Goal: Task Accomplishment & Management: Manage account settings

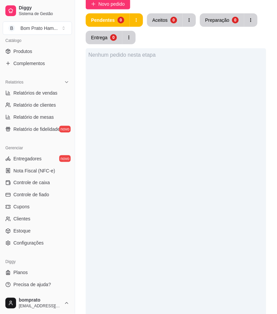
scroll to position [74, 0]
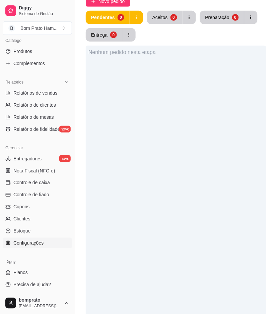
click at [48, 244] on link "Configurações" at bounding box center [37, 243] width 69 height 11
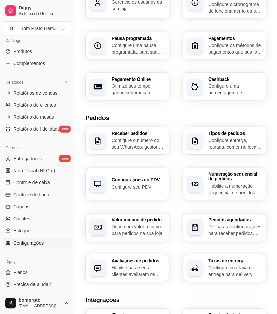
scroll to position [112, 0]
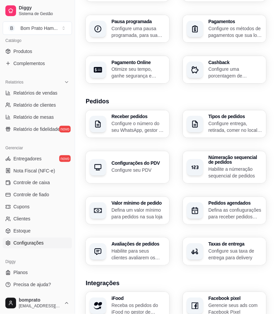
click at [209, 249] on p "Configure sua taxa de entrega para delivery" at bounding box center [236, 254] width 54 height 13
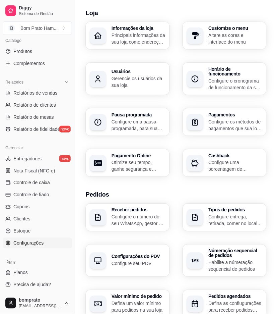
scroll to position [0, 0]
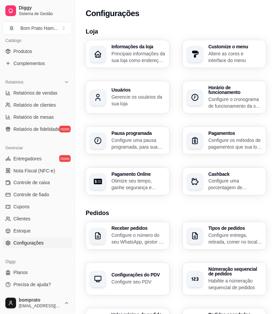
click at [99, 93] on icon "button" at bounding box center [98, 97] width 8 height 8
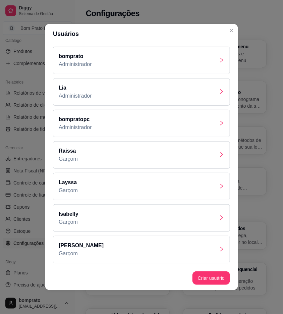
click at [221, 249] on icon "right" at bounding box center [221, 248] width 5 height 5
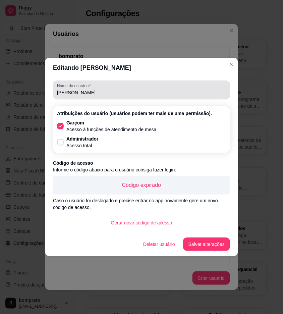
click at [84, 92] on input "[PERSON_NAME]" at bounding box center [141, 92] width 169 height 7
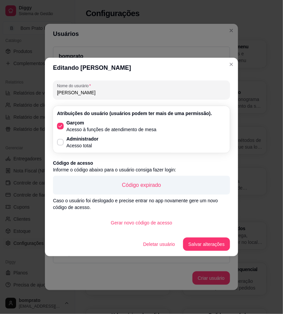
click at [84, 92] on input "[PERSON_NAME]" at bounding box center [141, 92] width 169 height 7
type input "'"
type input "[PERSON_NAME]"
click at [156, 226] on button "Gerar novo código de acesso" at bounding box center [142, 222] width 70 height 13
click at [223, 243] on button "Salvar alterações" at bounding box center [206, 243] width 47 height 13
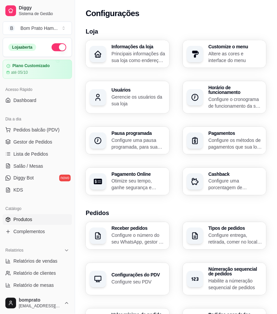
click at [34, 217] on link "Produtos" at bounding box center [37, 219] width 69 height 11
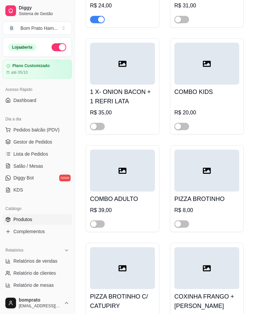
scroll to position [1415, 0]
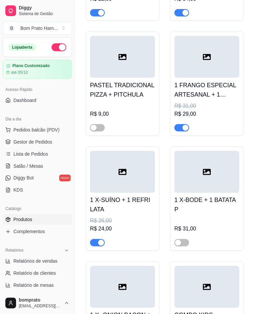
click at [42, 183] on ul "Pedidos balcão (PDV) Gestor de Pedidos Lista de Pedidos Salão / Mesas Diggy Bot…" at bounding box center [37, 159] width 69 height 71
click at [42, 174] on link "Diggy Bot novo" at bounding box center [37, 178] width 69 height 11
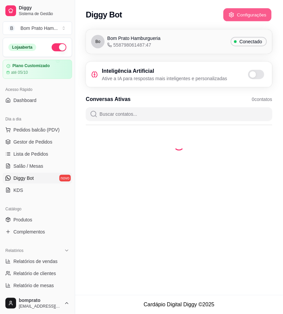
click at [250, 17] on button "Configurações" at bounding box center [247, 14] width 48 height 13
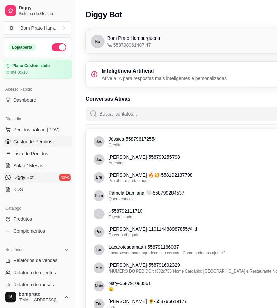
click at [37, 139] on span "Gestor de Pedidos" at bounding box center [32, 141] width 39 height 7
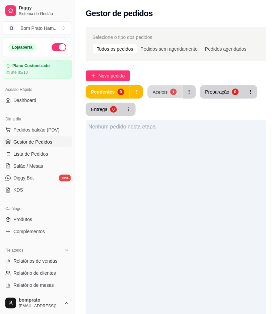
click at [158, 91] on div "Aceitos" at bounding box center [160, 91] width 15 height 6
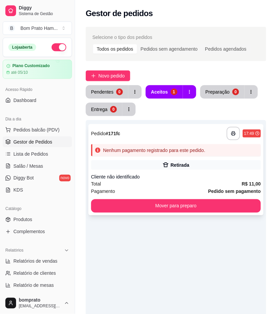
click at [167, 154] on div "Nenhum pagamento registrado para este pedido." at bounding box center [176, 150] width 170 height 12
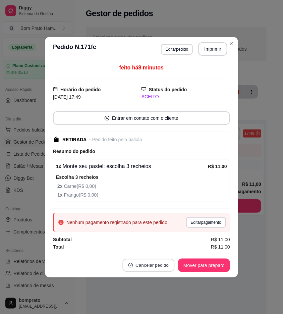
click at [165, 266] on button "Cancelar pedido" at bounding box center [148, 264] width 52 height 13
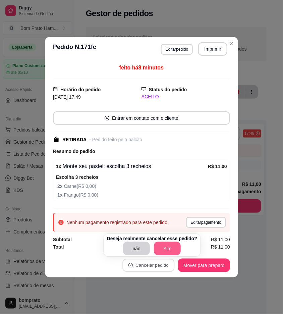
click at [174, 253] on button "Sim" at bounding box center [167, 248] width 27 height 13
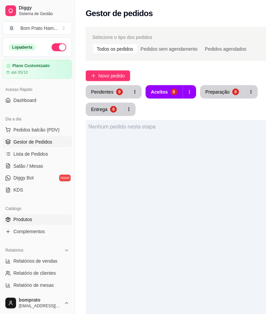
click at [21, 217] on span "Produtos" at bounding box center [22, 219] width 19 height 7
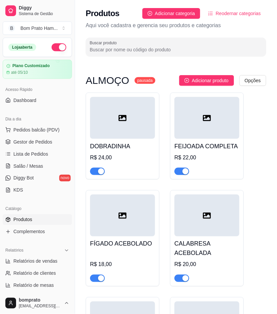
click at [125, 47] on input "Buscar produto" at bounding box center [176, 49] width 173 height 7
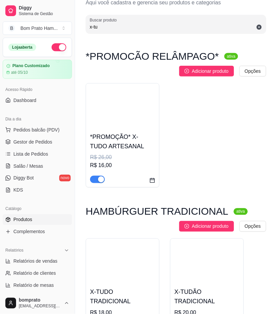
scroll to position [74, 0]
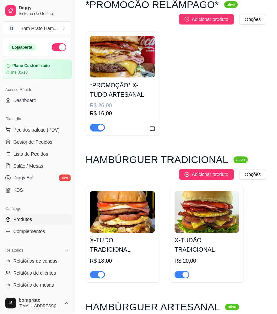
type input "x-tu"
click at [217, 225] on img at bounding box center [207, 212] width 65 height 42
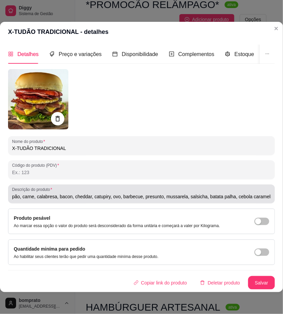
click at [23, 196] on input "pão, carne, calabresa, bacon, cheddar, catupiry, ovo, barbecue, presunto, mussa…" at bounding box center [141, 196] width 259 height 7
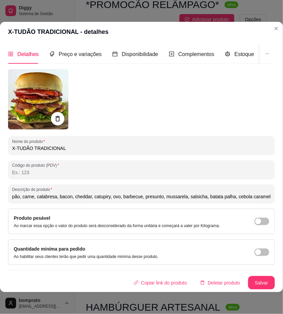
click at [23, 196] on input "pão, carne, calabresa, bacon, cheddar, catupiry, ovo, barbecue, presunto, mussa…" at bounding box center [141, 196] width 259 height 7
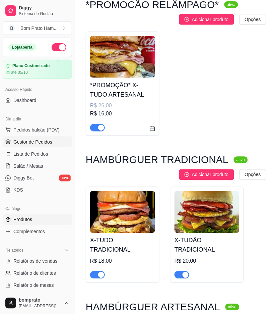
click at [42, 143] on span "Gestor de Pedidos" at bounding box center [32, 141] width 39 height 7
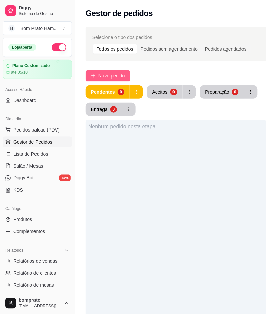
click at [125, 75] on span "Novo pedido" at bounding box center [112, 75] width 26 height 7
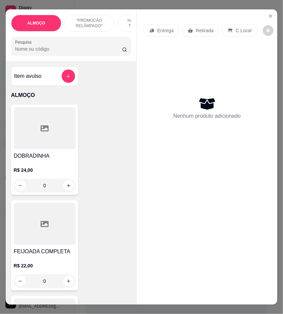
click at [59, 52] on input "Pesquisa" at bounding box center [68, 49] width 107 height 7
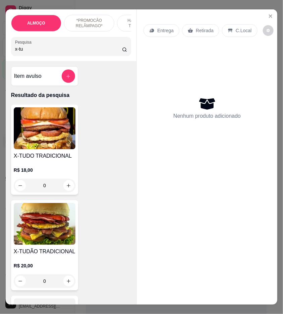
type input "x-tu"
click at [65, 284] on div "0" at bounding box center [45, 280] width 62 height 13
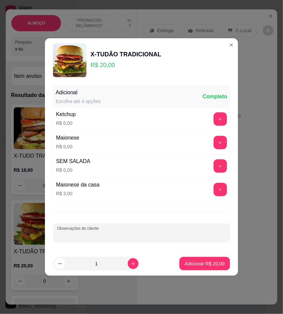
click at [159, 237] on input "Observações do cliente" at bounding box center [141, 235] width 169 height 7
type input "s"
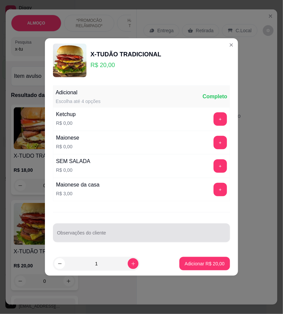
drag, startPoint x: 117, startPoint y: 231, endPoint x: 97, endPoint y: 233, distance: 20.2
click at [97, 233] on input "Observações do cliente" at bounding box center [141, 235] width 169 height 7
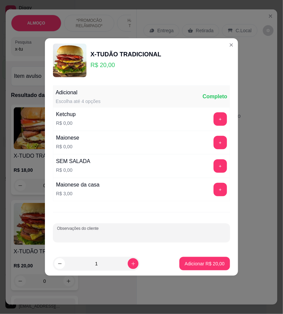
paste input "sem cebola caramelizada e sem maionese caseira"
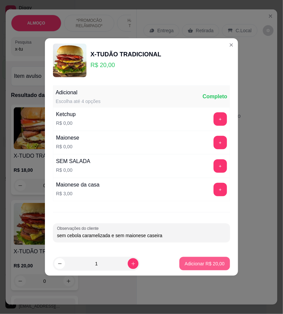
type input "sem cebola caramelizada e sem maionese caseira"
click at [198, 266] on p "Adicionar R$ 20,00" at bounding box center [204, 263] width 39 height 6
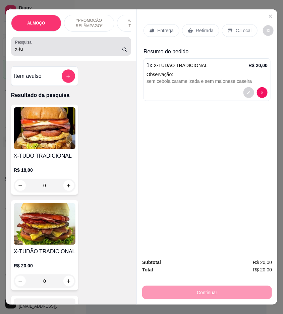
click at [32, 52] on input "x-tu" at bounding box center [68, 49] width 107 height 7
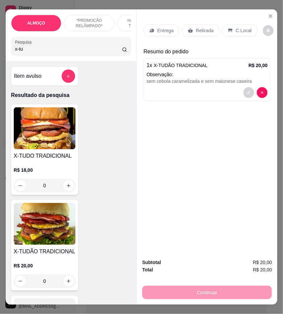
click at [32, 52] on input "x-tu" at bounding box center [68, 49] width 107 height 7
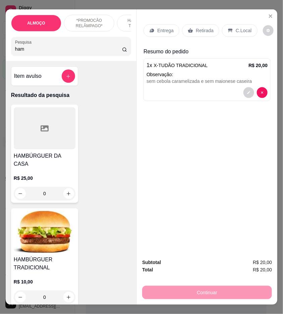
type input "ham"
click at [64, 292] on div "0" at bounding box center [45, 296] width 62 height 13
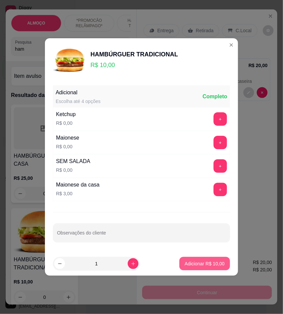
click at [201, 264] on p "Adicionar R$ 10,00" at bounding box center [205, 263] width 40 height 7
type input "1"
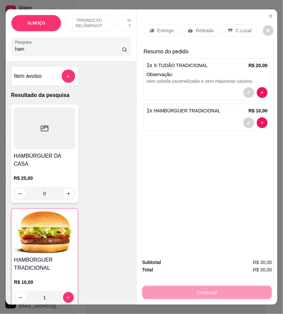
click at [75, 52] on input "ham" at bounding box center [68, 49] width 107 height 7
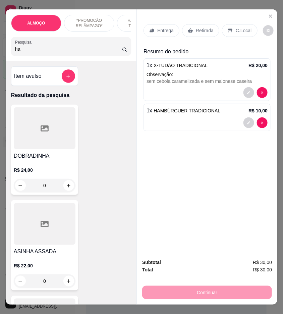
type input "h"
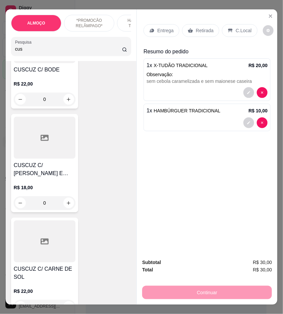
scroll to position [298, 0]
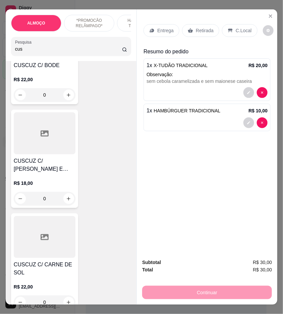
type input "cus"
click at [45, 170] on h4 "CUSCUZ C/ [PERSON_NAME] E MUSSARELA" at bounding box center [45, 165] width 62 height 16
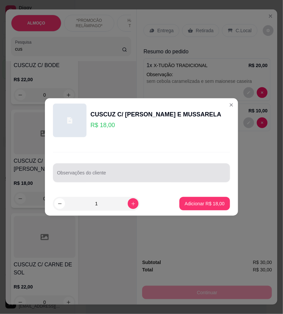
click at [94, 169] on div at bounding box center [141, 172] width 169 height 13
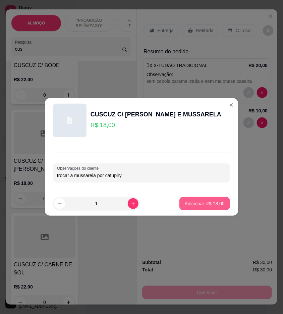
type input "trocar a mussarela por catupiry"
click at [211, 204] on p "Adicionar R$ 18,00" at bounding box center [204, 203] width 39 height 6
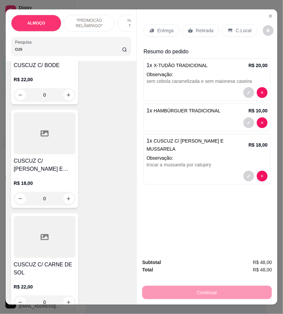
click at [62, 49] on input "cus" at bounding box center [68, 49] width 107 height 7
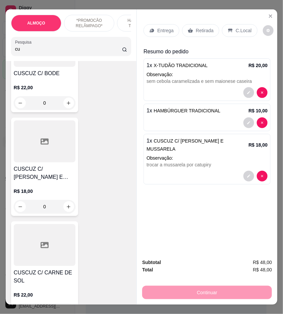
type input "c"
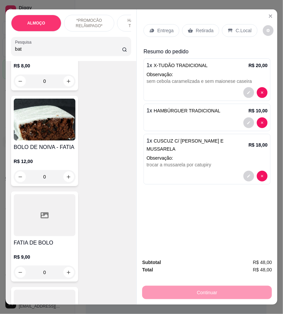
scroll to position [11807, 0]
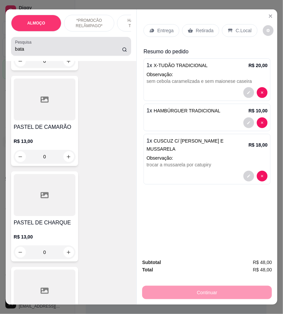
click at [122, 52] on icon at bounding box center [124, 49] width 5 height 5
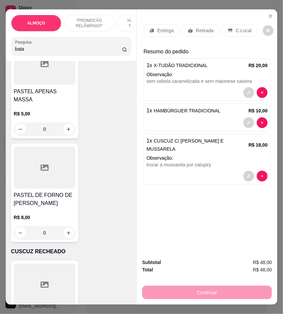
scroll to position [12031, 0]
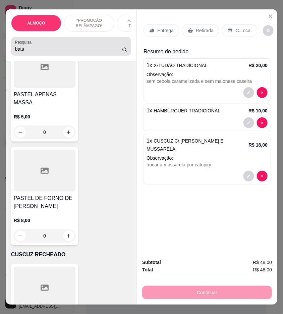
click at [95, 49] on input "bata" at bounding box center [68, 49] width 107 height 7
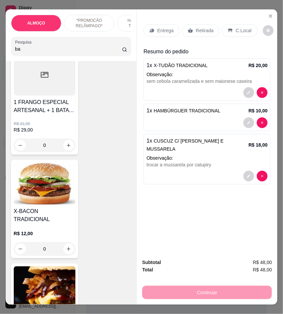
scroll to position [260, 0]
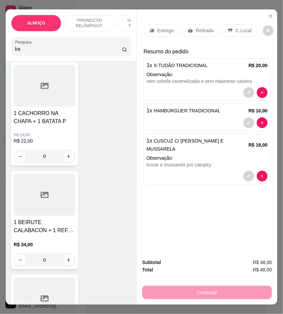
click at [31, 51] on input "ba" at bounding box center [68, 49] width 107 height 7
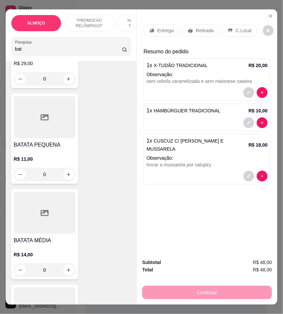
scroll to position [375, 0]
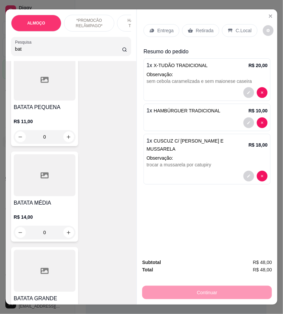
type input "bat"
click at [66, 237] on div "0" at bounding box center [45, 232] width 62 height 13
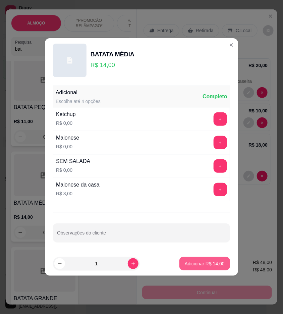
click at [189, 262] on p "Adicionar R$ 14,00" at bounding box center [205, 263] width 40 height 7
type input "1"
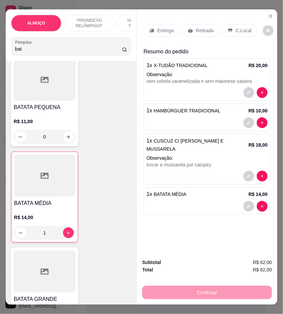
click at [159, 29] on p "Entrega" at bounding box center [165, 30] width 16 height 7
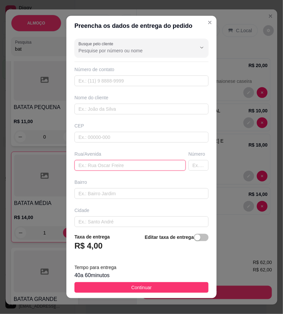
paste input "[GEOGRAPHIC_DATA] da Silva [GEOGRAPHIC_DATA] Em frente a João coca cola 760"
type input "[GEOGRAPHIC_DATA] da Silva [GEOGRAPHIC_DATA] Em frente a João coca cola 760"
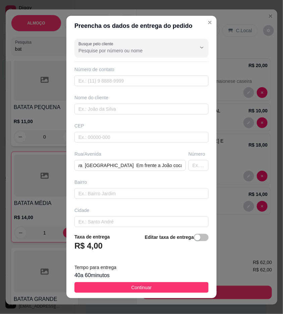
scroll to position [0, 0]
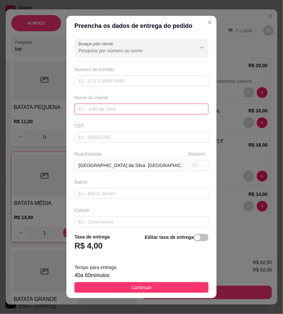
paste input "Rúbia"
type input "Rúbia"
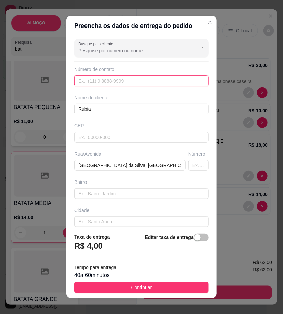
click at [125, 81] on input "text" at bounding box center [141, 80] width 134 height 11
paste input "[PHONE_NUMBER]"
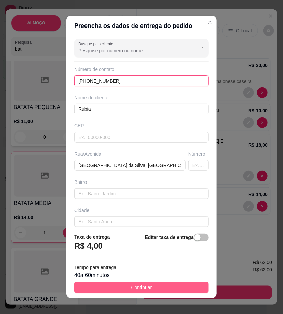
type input "[PHONE_NUMBER]"
click at [183, 285] on button "Continuar" at bounding box center [141, 287] width 134 height 11
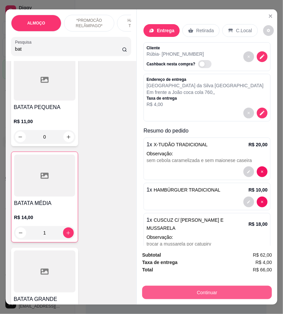
click at [228, 293] on button "Continuar" at bounding box center [207, 292] width 130 height 13
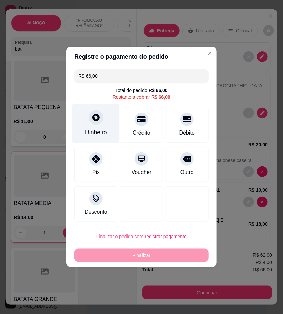
click at [92, 117] on icon at bounding box center [96, 117] width 9 height 9
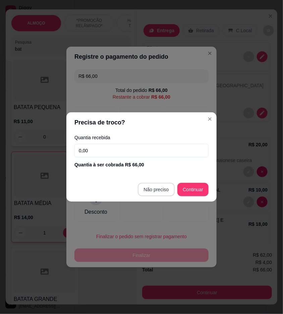
type input "R$ 0,00"
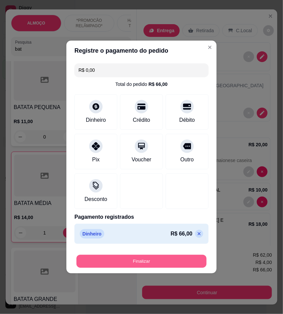
click at [172, 260] on button "Finalizar" at bounding box center [141, 261] width 130 height 13
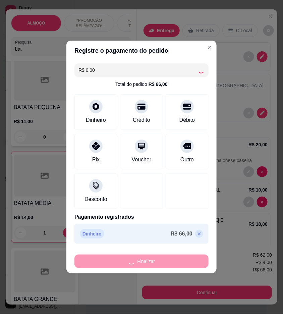
type input "0"
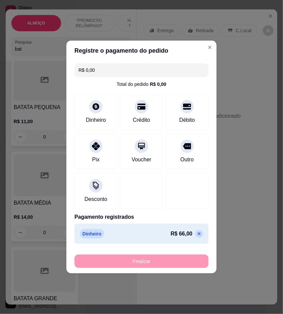
type input "-R$ 66,00"
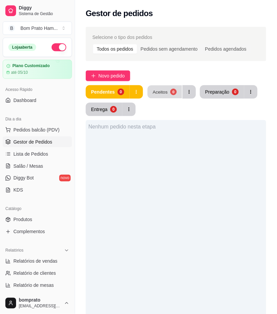
click at [165, 93] on div "Aceitos" at bounding box center [160, 91] width 15 height 6
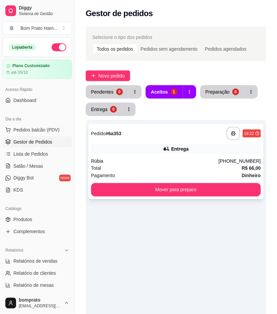
click at [181, 157] on div "**********" at bounding box center [175, 161] width 175 height 75
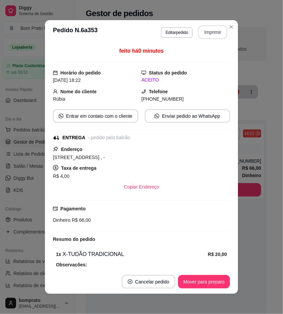
click at [215, 35] on button "Imprimir" at bounding box center [212, 31] width 29 height 13
click at [207, 283] on button "Mover para preparo" at bounding box center [204, 281] width 50 height 13
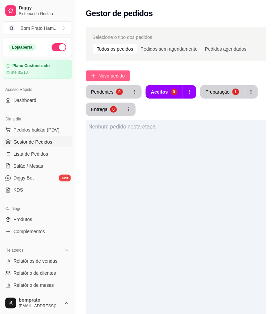
click at [114, 76] on span "Novo pedido" at bounding box center [112, 75] width 26 height 7
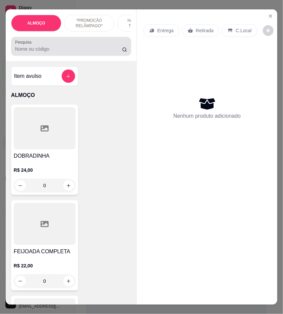
click at [49, 52] on input "Pesquisa" at bounding box center [68, 49] width 107 height 7
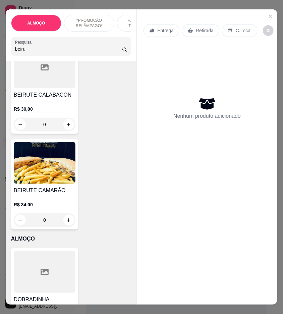
scroll to position [670, 0]
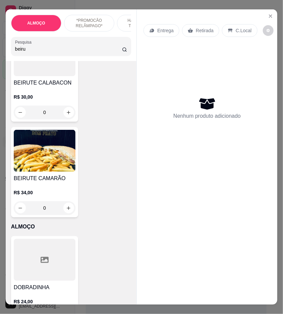
type input "beiru"
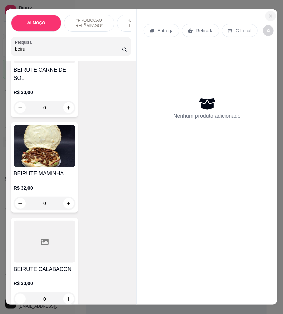
click at [268, 13] on icon "Close" at bounding box center [270, 15] width 5 height 5
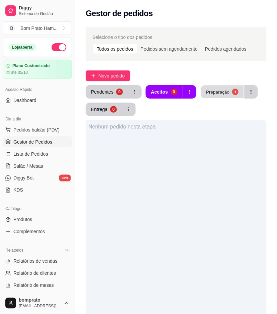
click at [210, 96] on button "Preparação 1" at bounding box center [222, 91] width 43 height 13
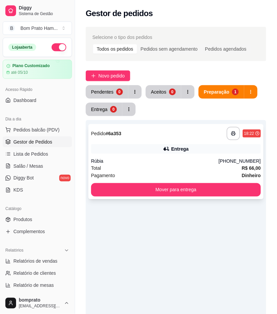
click at [180, 153] on div "Entrega" at bounding box center [176, 148] width 170 height 9
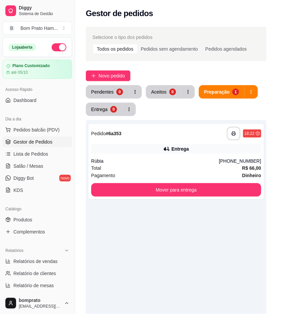
scroll to position [118, 0]
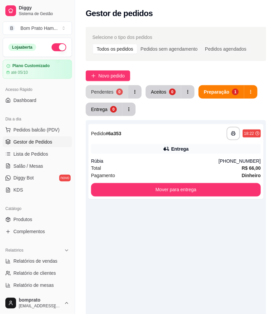
click at [116, 93] on div "0" at bounding box center [119, 91] width 7 height 7
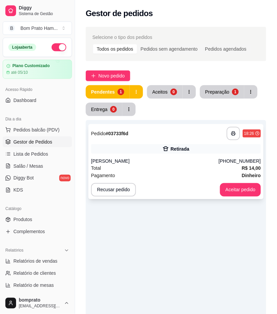
click at [173, 153] on div "Retirada" at bounding box center [176, 148] width 170 height 9
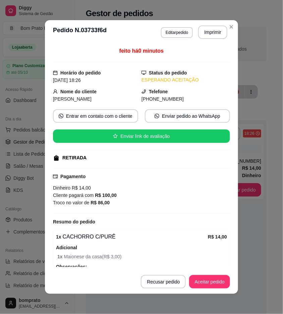
scroll to position [40, 0]
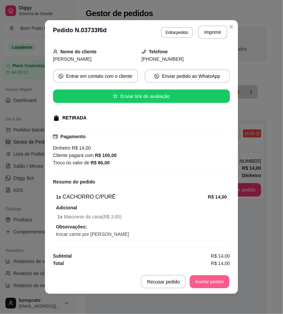
click at [217, 281] on button "Aceitar pedido" at bounding box center [210, 281] width 40 height 13
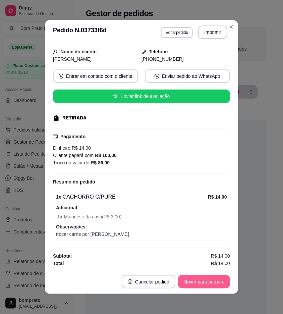
click at [217, 281] on button "Mover para preparo" at bounding box center [204, 281] width 52 height 13
click at [206, 34] on button "Imprimir" at bounding box center [212, 31] width 29 height 13
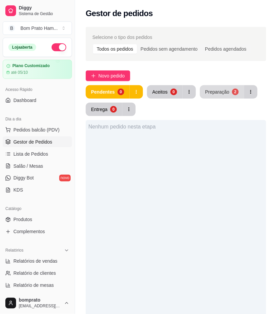
click at [227, 89] on div "Preparação" at bounding box center [217, 91] width 24 height 7
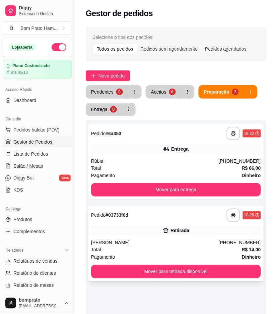
click at [206, 222] on div "**********" at bounding box center [175, 243] width 175 height 75
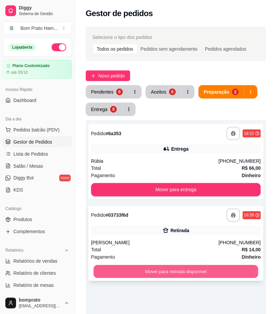
click at [190, 267] on button "Mover para retirada disponível" at bounding box center [176, 271] width 165 height 13
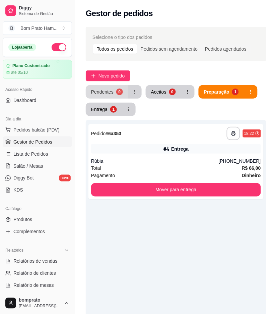
click at [108, 90] on div "Pendentes" at bounding box center [102, 91] width 22 height 7
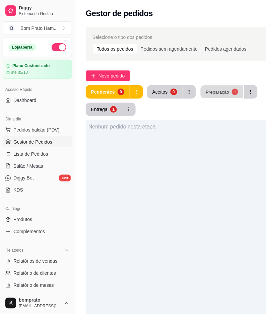
click at [208, 87] on button "Preparação 1" at bounding box center [222, 91] width 43 height 13
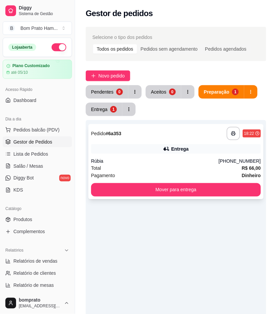
click at [164, 170] on div "Total R$ 66,00" at bounding box center [176, 167] width 170 height 7
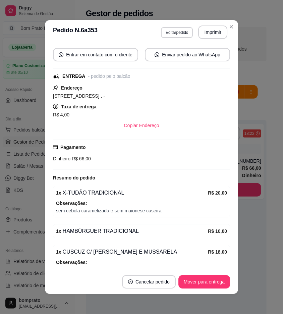
scroll to position [118, 0]
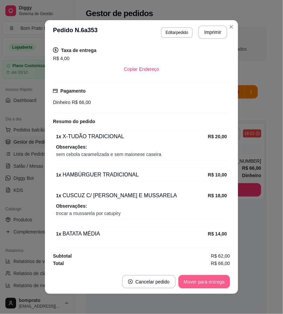
click at [196, 277] on button "Mover para entrega" at bounding box center [204, 281] width 52 height 13
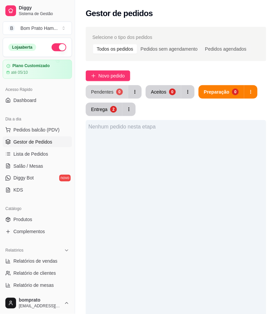
click at [114, 97] on button "Pendentes 0" at bounding box center [107, 91] width 43 height 13
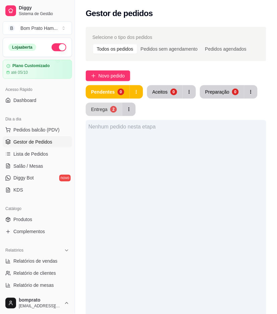
click at [109, 114] on button "Entrega 2" at bounding box center [104, 109] width 37 height 13
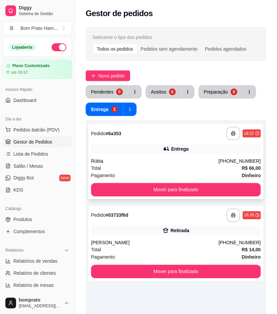
click at [155, 159] on div "Rúbia" at bounding box center [155, 161] width 128 height 7
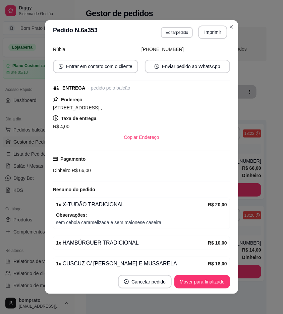
scroll to position [44, 0]
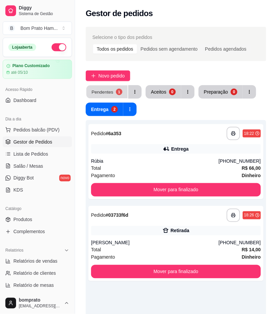
click at [103, 90] on div "Pendentes" at bounding box center [103, 91] width 22 height 6
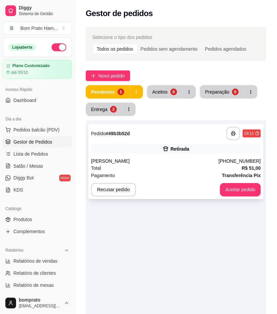
click at [156, 146] on div "Retirada" at bounding box center [176, 148] width 170 height 9
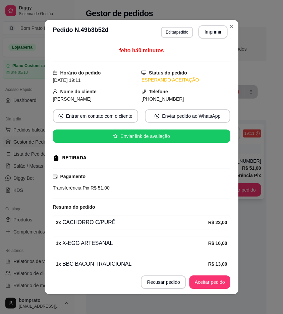
scroll to position [31, 0]
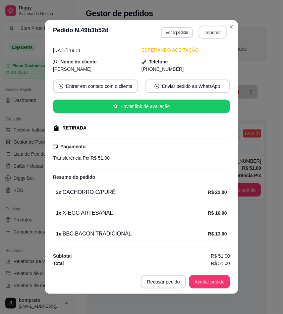
click at [211, 35] on button "Imprimir" at bounding box center [213, 32] width 28 height 13
click at [217, 279] on button "Aceitar pedido" at bounding box center [209, 281] width 41 height 13
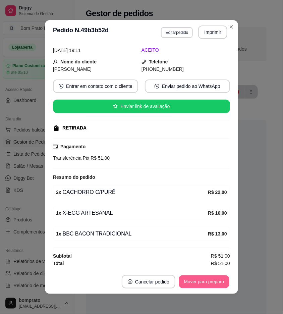
click at [217, 279] on button "Mover para preparo" at bounding box center [204, 281] width 50 height 13
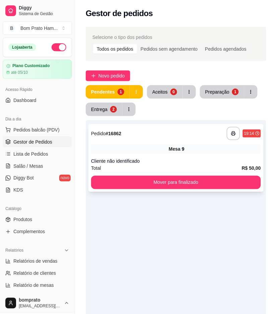
click at [128, 147] on div "Mesa 9" at bounding box center [176, 148] width 170 height 9
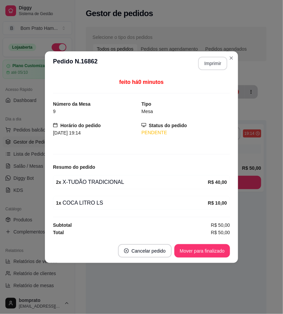
click at [203, 66] on button "Imprimir" at bounding box center [212, 63] width 29 height 13
click at [217, 252] on button "Mover para finalizado" at bounding box center [202, 250] width 56 height 13
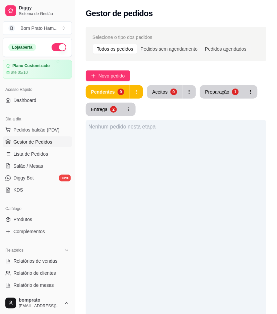
drag, startPoint x: 253, startPoint y: 226, endPoint x: 191, endPoint y: 175, distance: 79.8
click at [192, 175] on div "Nenhum pedido nesta etapa" at bounding box center [176, 277] width 181 height 314
click at [111, 105] on button "Entrega 2" at bounding box center [104, 109] width 36 height 13
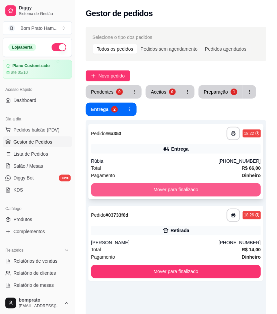
click at [196, 186] on button "Mover para finalizado" at bounding box center [176, 189] width 170 height 13
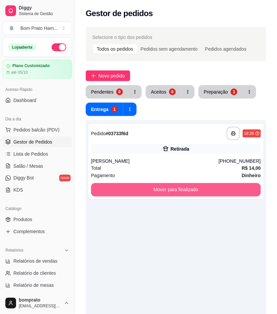
click at [196, 186] on button "Mover para finalizado" at bounding box center [176, 189] width 170 height 13
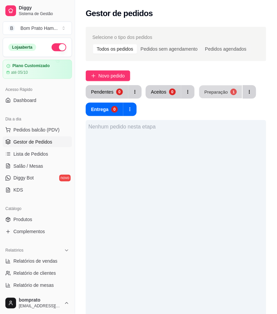
click at [210, 88] on button "Preparação 1" at bounding box center [220, 91] width 43 height 13
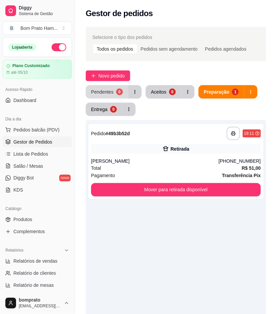
click at [118, 96] on button "Pendentes 0" at bounding box center [107, 91] width 43 height 13
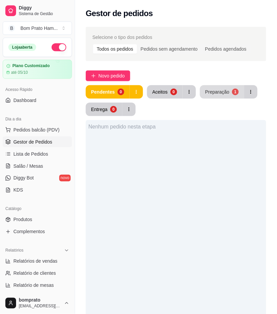
click at [207, 87] on button "Preparação 1" at bounding box center [222, 91] width 44 height 13
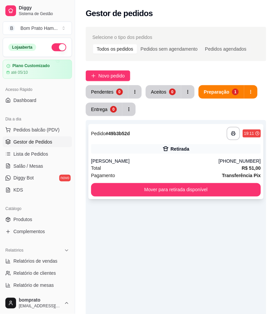
click at [181, 166] on div "Total R$ 51,00" at bounding box center [176, 167] width 170 height 7
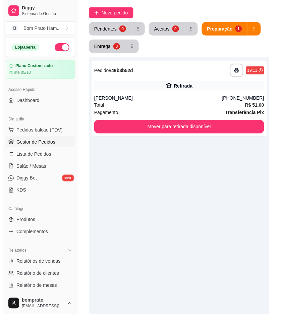
scroll to position [35, 0]
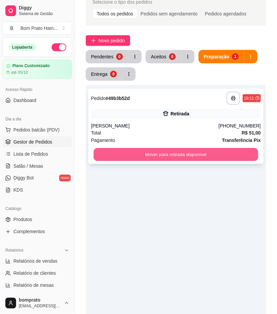
click at [161, 152] on button "Mover para retirada disponível" at bounding box center [176, 154] width 165 height 13
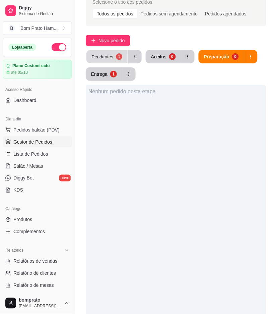
click at [108, 56] on div "Pendentes" at bounding box center [103, 56] width 22 height 6
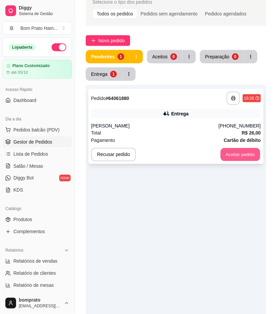
click at [243, 151] on button "Aceitar pedido" at bounding box center [241, 154] width 40 height 13
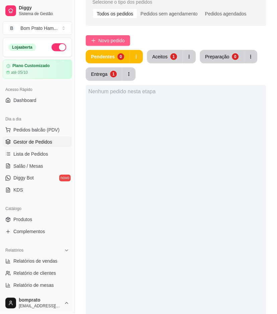
click at [108, 38] on span "Novo pedido" at bounding box center [112, 40] width 26 height 7
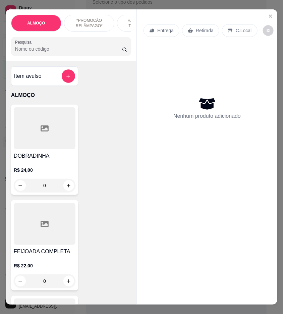
click at [98, 52] on input "Pesquisa" at bounding box center [68, 49] width 107 height 7
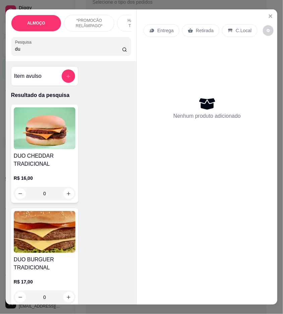
type input "du"
click at [64, 195] on div "0" at bounding box center [45, 193] width 62 height 13
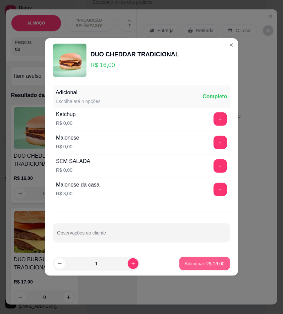
click at [211, 261] on p "Adicionar R$ 16,00" at bounding box center [205, 263] width 40 height 7
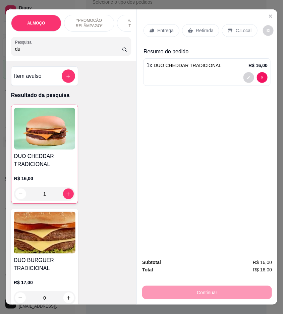
type input "1"
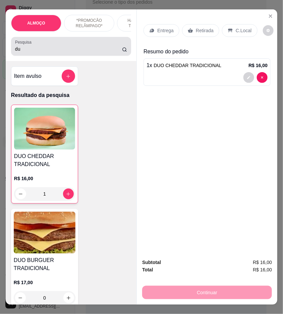
click at [71, 52] on input "du" at bounding box center [68, 49] width 107 height 7
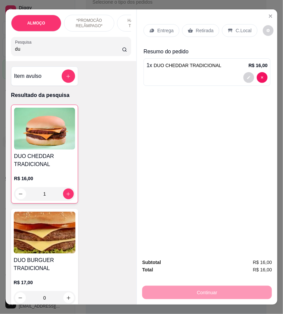
type input "d"
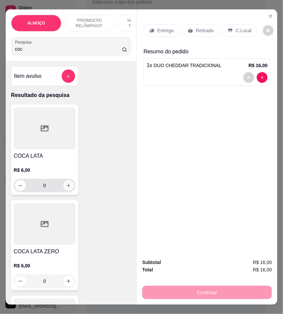
type input "coc"
click at [68, 188] on icon "increase-product-quantity" at bounding box center [68, 185] width 5 height 5
type input "1"
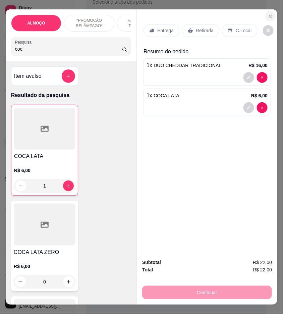
click at [265, 14] on button "Close" at bounding box center [270, 16] width 11 height 11
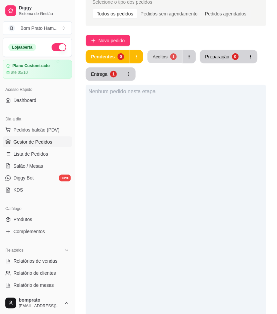
click at [162, 60] on button "Aceitos 1" at bounding box center [164, 56] width 35 height 13
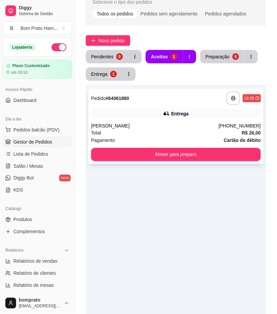
click at [170, 116] on icon at bounding box center [166, 113] width 7 height 7
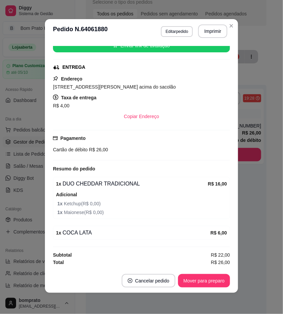
scroll to position [1, 0]
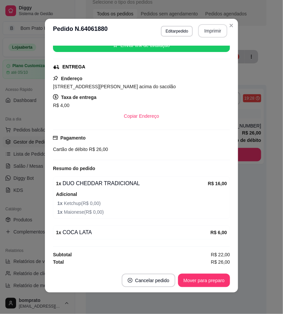
click at [211, 31] on button "Imprimir" at bounding box center [212, 30] width 29 height 13
click at [212, 277] on button "Mover para preparo" at bounding box center [204, 280] width 52 height 13
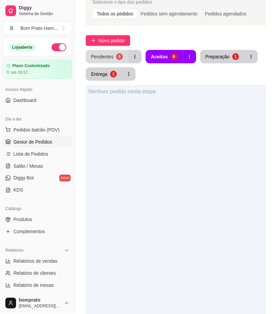
click at [105, 57] on div "Pendentes" at bounding box center [102, 56] width 22 height 7
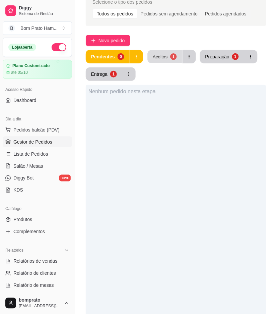
click at [161, 57] on div "Aceitos" at bounding box center [160, 56] width 15 height 6
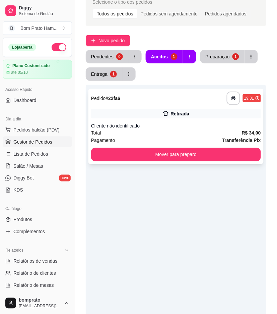
click at [179, 129] on div "Total R$ 34,00" at bounding box center [176, 132] width 170 height 7
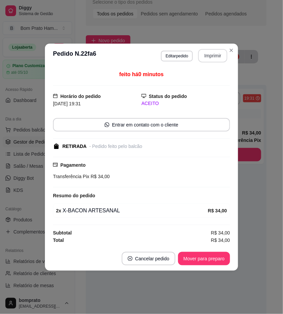
click at [215, 57] on button "Imprimir" at bounding box center [212, 55] width 29 height 13
click at [220, 257] on button "Mover para preparo" at bounding box center [204, 258] width 50 height 13
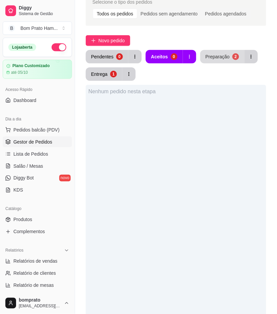
click at [221, 60] on button "Preparação 2" at bounding box center [222, 56] width 44 height 13
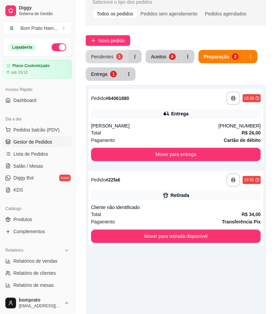
click at [109, 54] on div "Pendentes" at bounding box center [102, 56] width 22 height 7
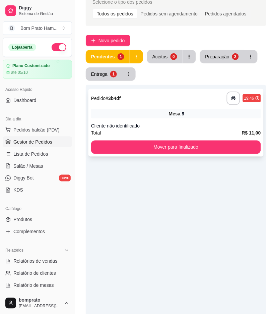
click at [138, 96] on div "**********" at bounding box center [176, 98] width 170 height 13
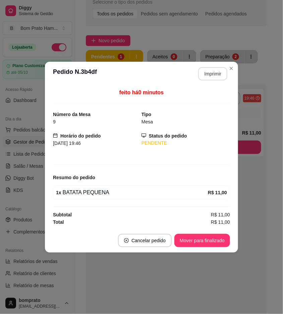
click at [216, 78] on button "Imprimir" at bounding box center [212, 73] width 29 height 13
click at [211, 243] on button "Mover para finalizado" at bounding box center [202, 240] width 56 height 13
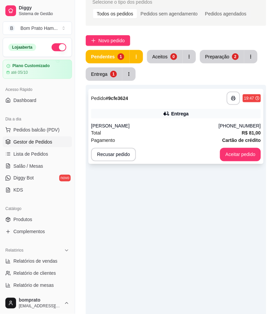
click at [193, 114] on div "Entrega" at bounding box center [176, 113] width 170 height 9
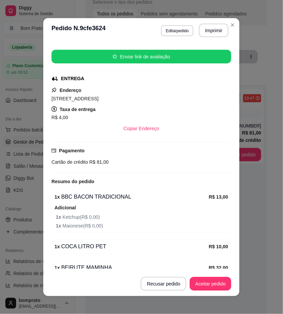
scroll to position [180, 0]
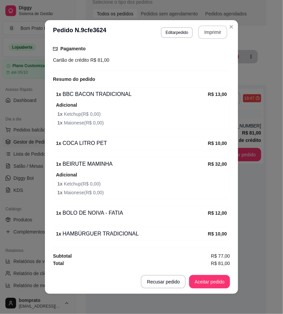
click at [216, 33] on button "Imprimir" at bounding box center [212, 31] width 29 height 13
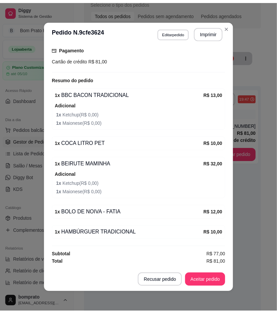
scroll to position [0, 0]
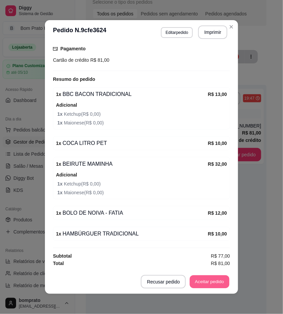
click at [212, 287] on button "Aceitar pedido" at bounding box center [210, 281] width 40 height 13
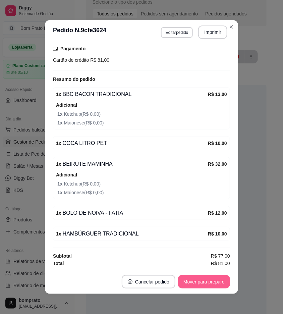
click at [213, 286] on button "Mover para preparo" at bounding box center [204, 281] width 52 height 13
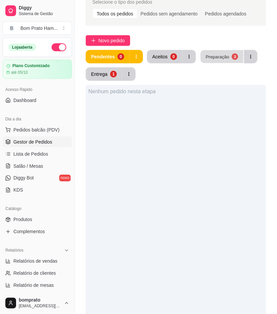
click at [203, 61] on button "Preparação 3" at bounding box center [222, 56] width 43 height 13
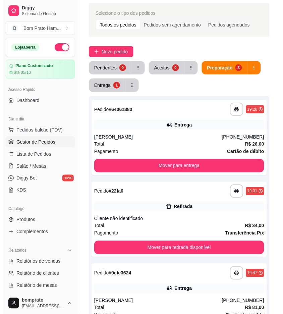
scroll to position [37, 0]
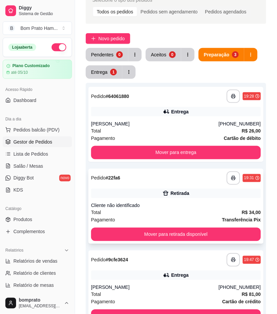
click at [163, 202] on div "Cliente não identificado" at bounding box center [176, 205] width 170 height 7
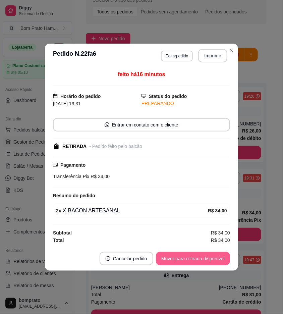
click at [220, 257] on button "Mover para retirada disponível" at bounding box center [193, 258] width 74 height 13
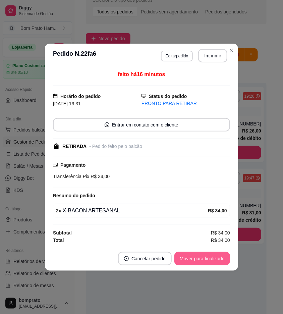
click at [220, 257] on button "Mover para finalizado" at bounding box center [202, 258] width 56 height 13
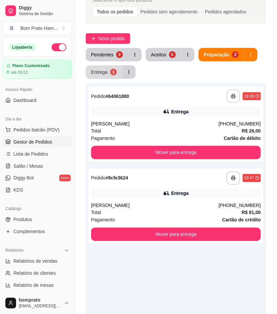
click at [110, 72] on div "1" at bounding box center [113, 72] width 7 height 7
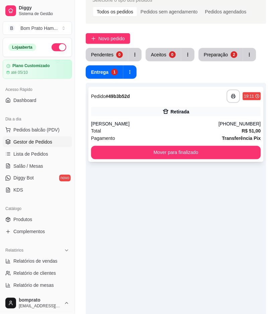
click at [160, 118] on div "**********" at bounding box center [175, 124] width 175 height 75
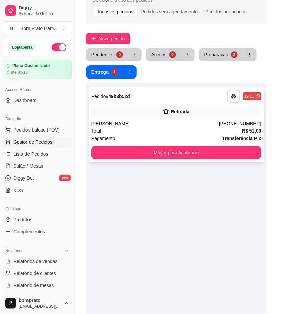
scroll to position [31, 0]
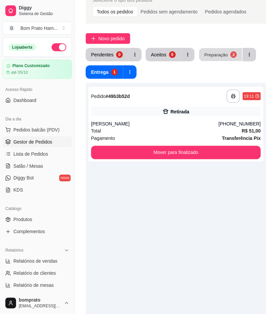
click at [226, 56] on button "Preparação 2" at bounding box center [220, 54] width 43 height 13
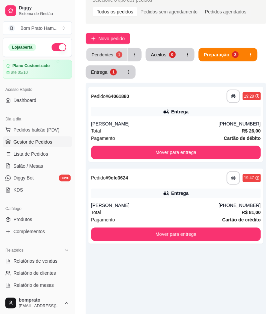
click at [113, 54] on button "Pendentes 1" at bounding box center [106, 54] width 41 height 13
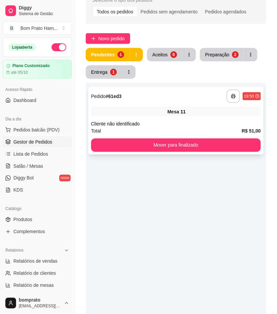
click at [158, 104] on div "**********" at bounding box center [175, 121] width 175 height 68
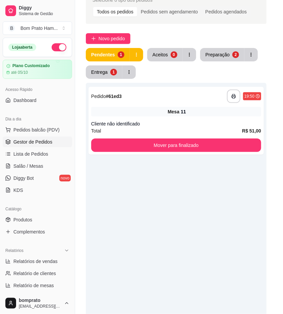
scroll to position [25, 0]
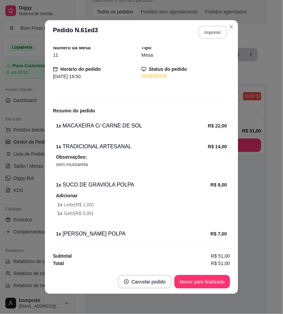
click at [205, 32] on button "Imprimir" at bounding box center [213, 32] width 28 height 13
click at [218, 286] on button "Mover para finalizado" at bounding box center [202, 281] width 54 height 13
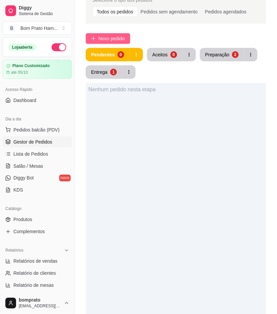
drag, startPoint x: 121, startPoint y: 34, endPoint x: 121, endPoint y: 38, distance: 3.7
click at [121, 38] on button "Novo pedido" at bounding box center [108, 38] width 45 height 11
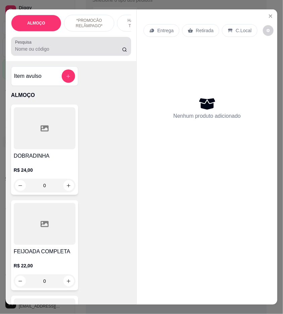
click at [93, 52] on input "Pesquisa" at bounding box center [68, 49] width 107 height 7
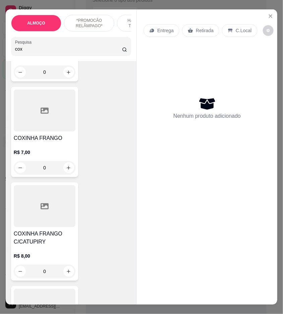
scroll to position [223, 0]
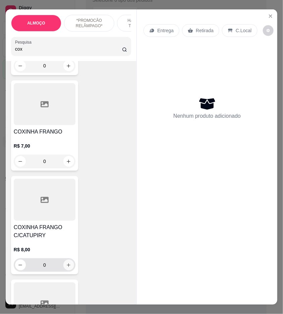
type input "cox"
click at [66, 262] on icon "increase-product-quantity" at bounding box center [68, 264] width 5 height 5
type input "1"
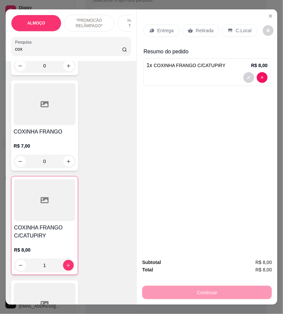
click at [203, 289] on div "Continuar" at bounding box center [207, 291] width 130 height 15
click at [163, 27] on p "Entrega" at bounding box center [165, 30] width 16 height 7
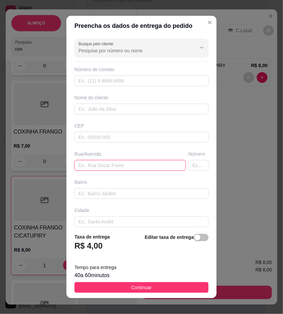
click at [116, 166] on input "text" at bounding box center [129, 165] width 111 height 11
paste input "[19:54[DATE]] .: [STREET_ADDRESS][PERSON_NAME], alto do céu [19:54[DATE]] .: [G…"
type input "[19:54[DATE]] .: [STREET_ADDRESS][PERSON_NAME], alto do céu [19:54[DATE]] .: [G…"
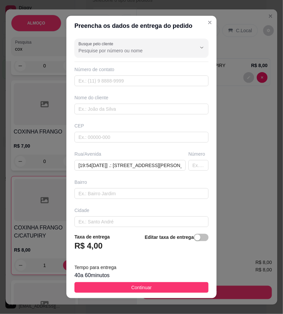
click at [156, 93] on div "Busque pelo cliente Número de contato Nome do cliente CEP Rua/Avenida [19:54[DA…" at bounding box center [141, 132] width 150 height 192
click at [188, 162] on input "text" at bounding box center [198, 165] width 20 height 11
type input "62"
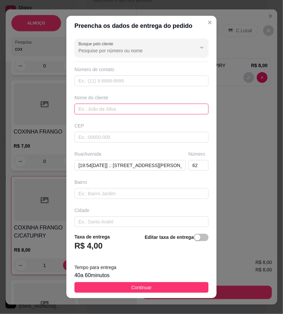
click at [129, 110] on input "text" at bounding box center [141, 109] width 134 height 11
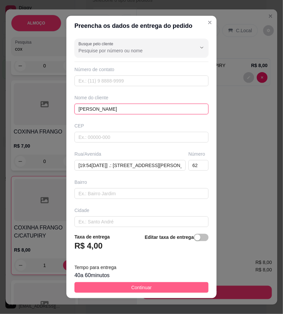
type input "[PERSON_NAME]"
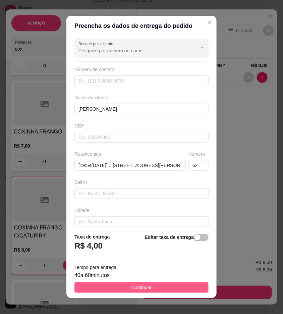
click at [148, 287] on button "Continuar" at bounding box center [141, 287] width 134 height 11
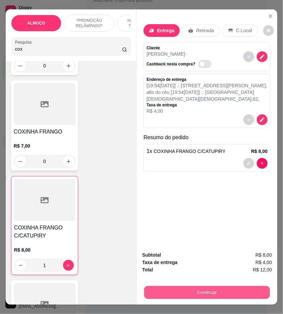
click at [188, 286] on button "Continuar" at bounding box center [207, 292] width 126 height 13
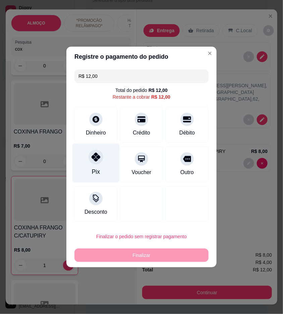
click at [103, 159] on div "Pix" at bounding box center [95, 162] width 47 height 39
type input "R$ 0,00"
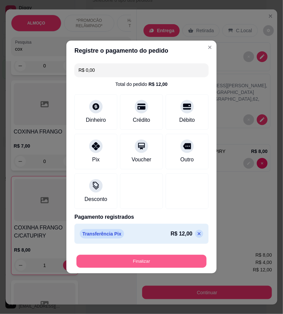
click at [141, 257] on button "Finalizar" at bounding box center [141, 261] width 130 height 13
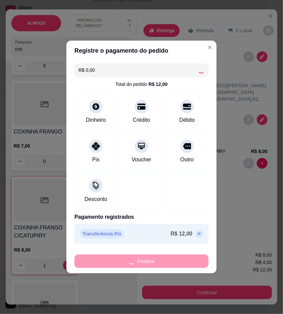
type input "0"
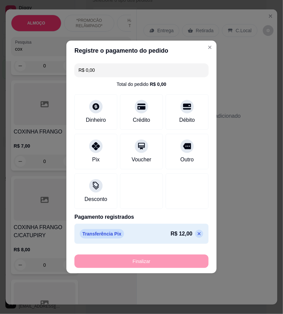
type input "-R$ 12,00"
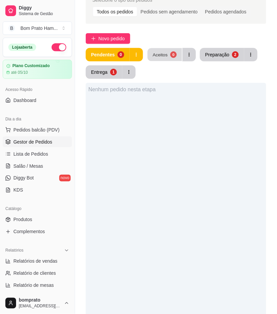
click at [172, 55] on div "0" at bounding box center [173, 54] width 6 height 6
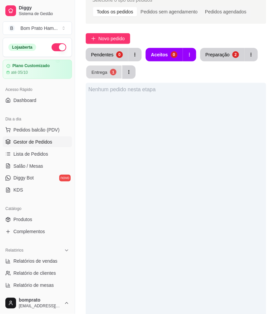
click at [104, 71] on div "Entrega" at bounding box center [100, 72] width 16 height 6
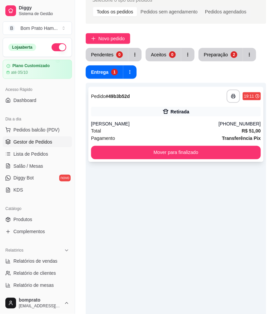
click at [219, 125] on div "[PERSON_NAME]" at bounding box center [155, 123] width 128 height 7
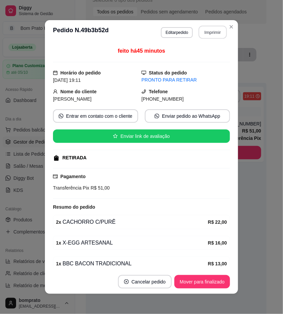
click at [210, 33] on button "Imprimir" at bounding box center [213, 32] width 28 height 13
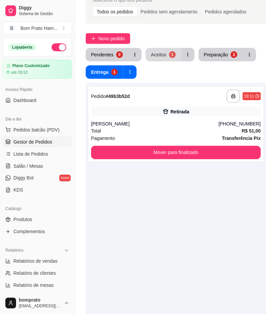
click at [172, 52] on div "1" at bounding box center [172, 54] width 7 height 7
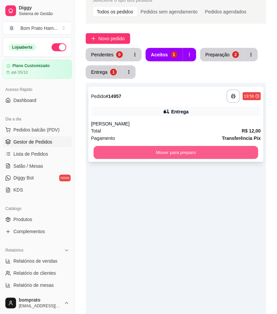
click at [173, 151] on button "Mover para preparo" at bounding box center [176, 152] width 165 height 13
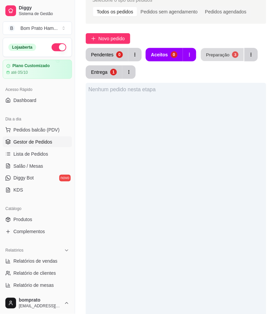
click at [212, 54] on div "Preparação" at bounding box center [217, 54] width 23 height 6
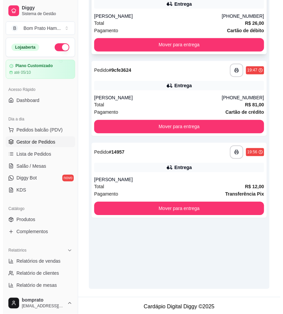
scroll to position [147, 0]
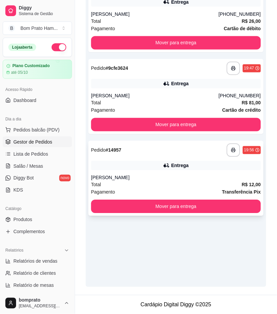
click at [185, 190] on div "Pagamento Transferência Pix" at bounding box center [176, 191] width 170 height 7
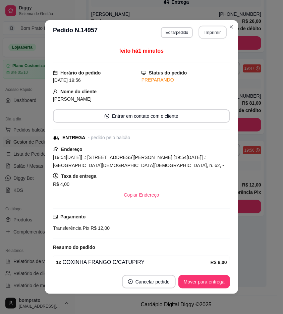
click at [204, 32] on button "Imprimir" at bounding box center [213, 32] width 28 height 13
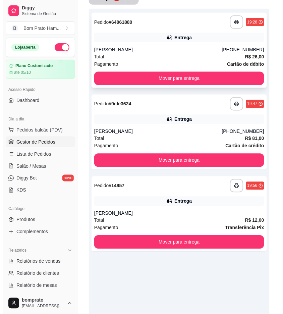
scroll to position [112, 0]
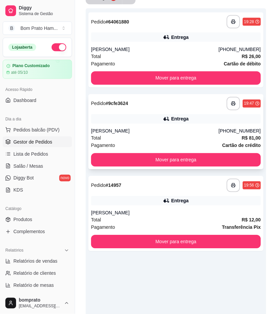
click at [160, 130] on div "[PERSON_NAME]" at bounding box center [155, 131] width 128 height 7
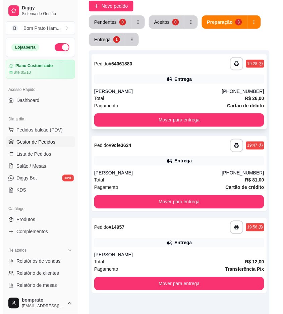
scroll to position [0, 0]
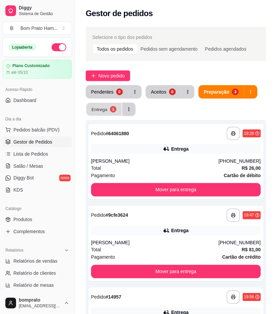
click at [109, 106] on button "Entrega 1" at bounding box center [104, 109] width 36 height 13
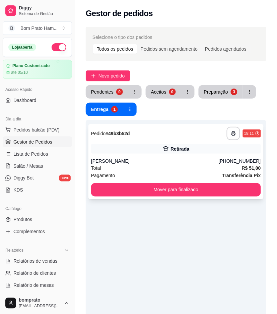
click at [184, 151] on div "Retirada" at bounding box center [180, 148] width 19 height 7
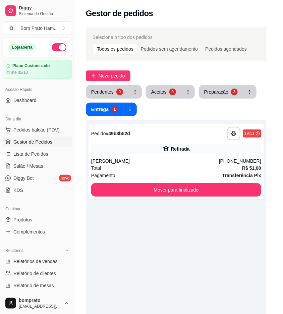
scroll to position [31, 0]
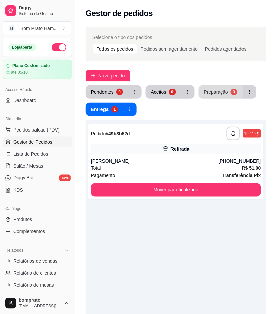
click at [215, 89] on div "Preparação" at bounding box center [216, 91] width 24 height 7
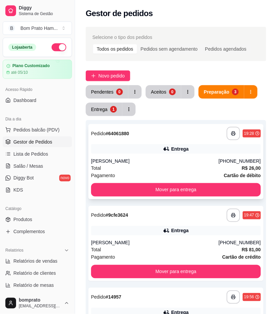
click at [179, 155] on div "**********" at bounding box center [175, 161] width 175 height 75
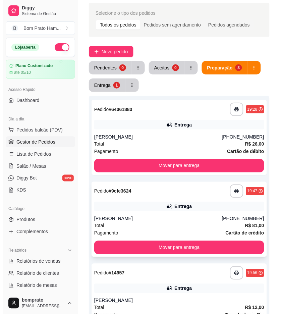
scroll to position [37, 0]
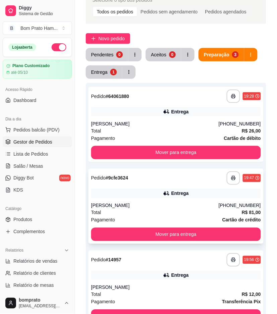
click at [190, 190] on div "Entrega" at bounding box center [176, 193] width 170 height 9
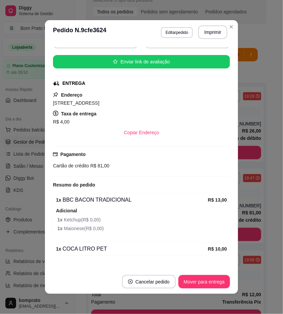
scroll to position [180, 0]
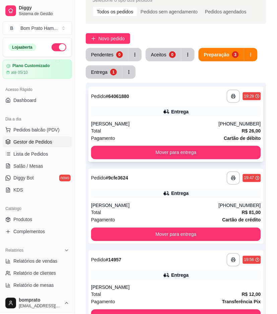
click at [196, 109] on div "Entrega" at bounding box center [176, 111] width 170 height 9
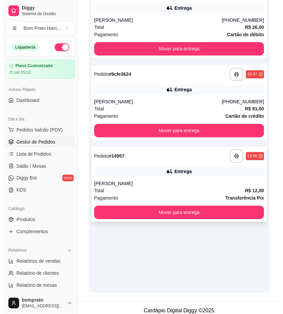
scroll to position [147, 0]
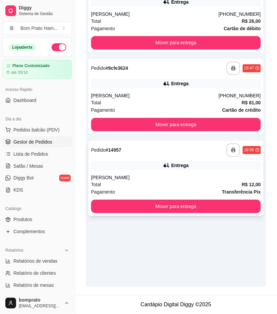
click at [184, 158] on div "**********" at bounding box center [175, 178] width 175 height 75
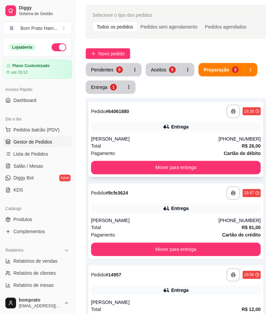
scroll to position [0, 0]
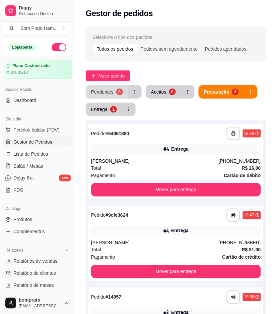
click at [115, 94] on button "Pendentes 0" at bounding box center [107, 91] width 43 height 13
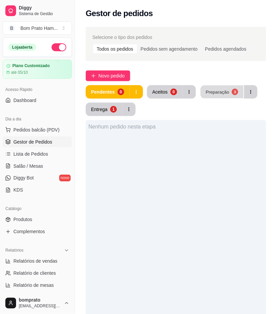
click at [225, 93] on div "Preparação" at bounding box center [217, 91] width 23 height 6
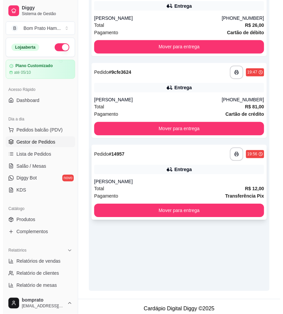
scroll to position [147, 0]
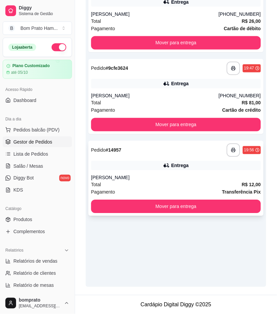
click at [190, 173] on div "**********" at bounding box center [175, 178] width 175 height 75
click at [155, 163] on div "Entrega" at bounding box center [176, 165] width 170 height 9
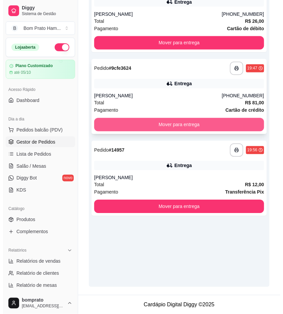
scroll to position [0, 0]
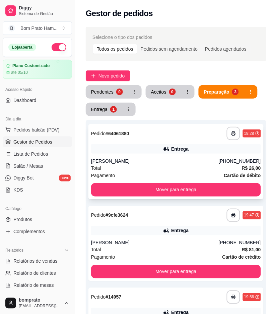
click at [155, 169] on div "Total R$ 26,00" at bounding box center [176, 167] width 170 height 7
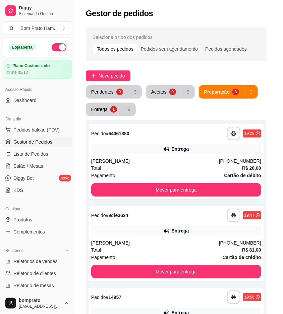
scroll to position [90, 0]
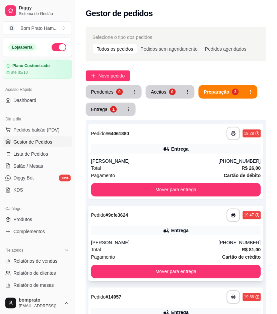
click at [170, 229] on icon at bounding box center [166, 230] width 7 height 7
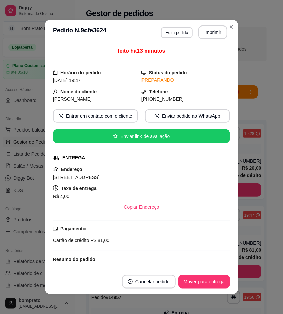
click at [233, 167] on div "feito há 13 minutos Horário do pedido [DATE] 19:47 Status do pedido PREPARANDO …" at bounding box center [141, 156] width 193 height 225
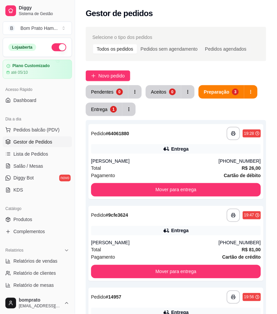
click at [110, 110] on div "1" at bounding box center [113, 109] width 7 height 7
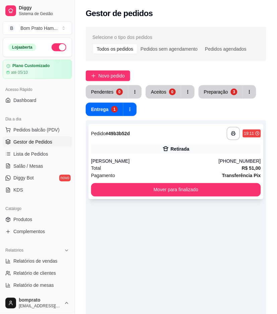
click at [177, 156] on div "**********" at bounding box center [175, 161] width 175 height 75
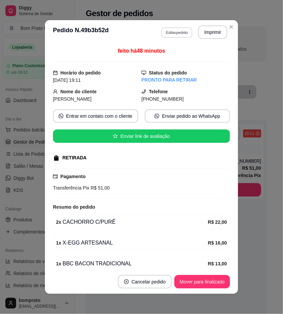
click at [176, 34] on button "Editar pedido" at bounding box center [176, 32] width 31 height 10
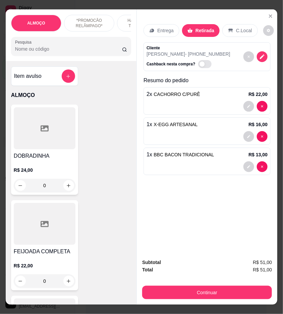
click at [158, 31] on p "Entrega" at bounding box center [165, 30] width 16 height 7
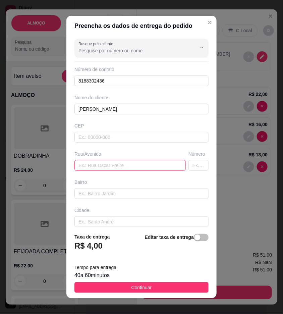
drag, startPoint x: 128, startPoint y: 165, endPoint x: 105, endPoint y: 162, distance: 23.6
paste input "Local na [GEOGRAPHIC_DATA] jato, em cima pizzaria juliano"
type input "Local na [GEOGRAPHIC_DATA] jato, em cima pizzaria juliano"
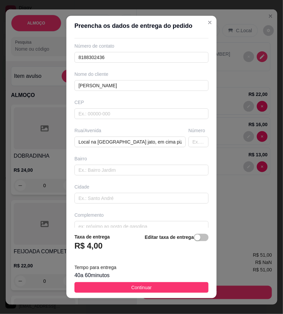
scroll to position [34, 0]
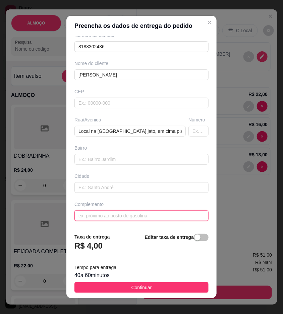
paste input "[STREET_ADDRESS]"
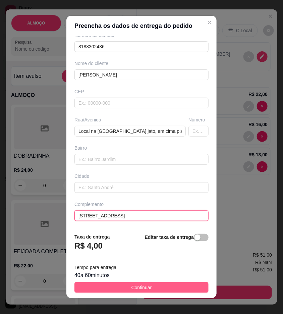
type input "[STREET_ADDRESS]"
click at [179, 285] on button "Continuar" at bounding box center [141, 287] width 134 height 11
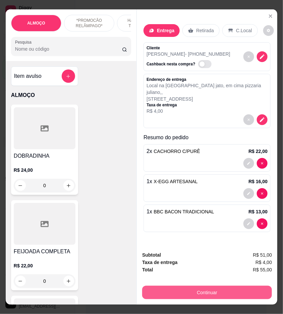
click at [217, 287] on button "Continuar" at bounding box center [207, 292] width 130 height 13
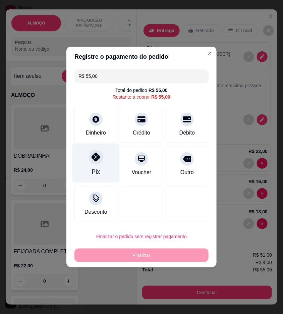
click at [101, 155] on div at bounding box center [95, 156] width 15 height 15
type input "R$ 0,00"
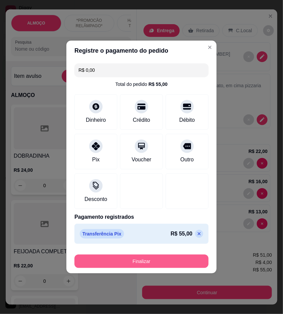
click at [176, 256] on button "Finalizar" at bounding box center [141, 260] width 134 height 13
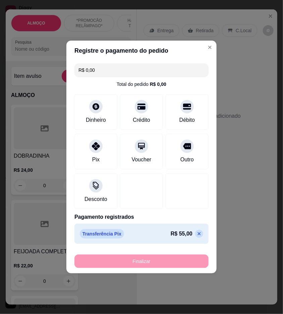
type input "0"
type input "-R$ 55,00"
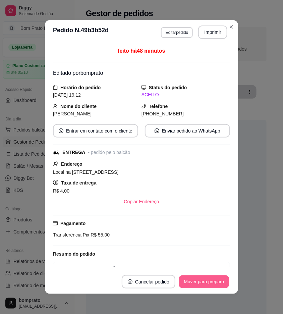
click at [207, 280] on button "Mover para preparo" at bounding box center [204, 281] width 50 height 13
click at [211, 37] on button "Imprimir" at bounding box center [213, 32] width 28 height 13
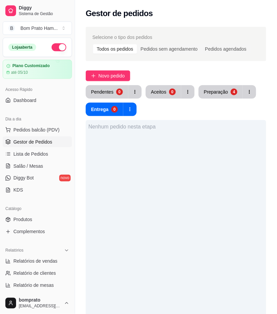
click at [119, 69] on div "Selecione o tipo dos pedidos Todos os pedidos Pedidos sem agendamento Pedidos a…" at bounding box center [176, 232] width 202 height 419
click at [118, 75] on span "Novo pedido" at bounding box center [112, 75] width 26 height 7
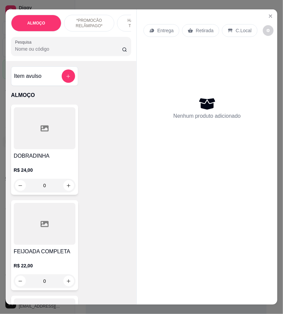
click at [38, 52] on input "Pesquisa" at bounding box center [68, 49] width 107 height 7
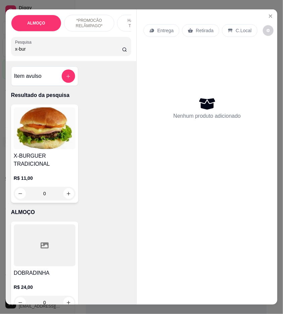
drag, startPoint x: 40, startPoint y: 52, endPoint x: 44, endPoint y: 52, distance: 4.0
type input "x-bur"
drag, startPoint x: 44, startPoint y: 52, endPoint x: 158, endPoint y: 159, distance: 156.3
click at [203, 152] on div "Nenhum produto adicionado" at bounding box center [206, 107] width 127 height 131
click at [61, 168] on h4 "X-BURGUER TRADICIONAL" at bounding box center [45, 160] width 62 height 16
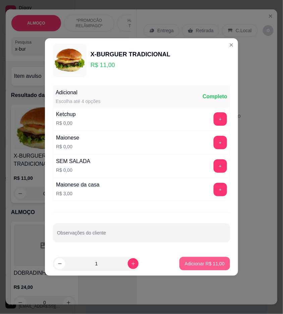
click at [195, 261] on p "Adicionar R$ 11,00" at bounding box center [205, 263] width 40 height 7
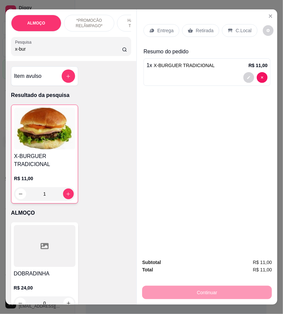
type input "1"
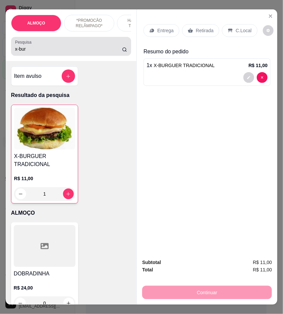
click at [26, 51] on input "x-bur" at bounding box center [68, 49] width 107 height 7
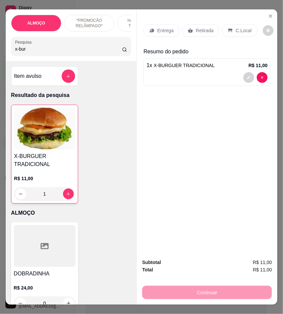
click at [26, 51] on input "x-bur" at bounding box center [68, 49] width 107 height 7
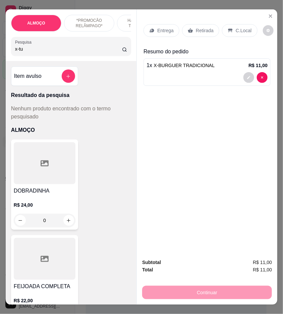
type input "x-tud"
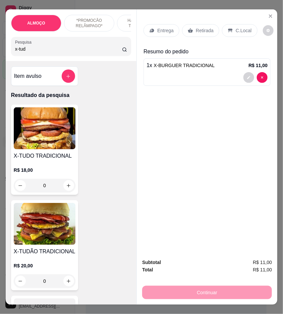
type input "x-tud"
click at [66, 283] on div "0" at bounding box center [45, 280] width 62 height 13
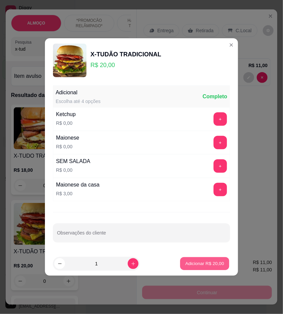
click at [185, 262] on p "Adicionar R$ 20,00" at bounding box center [204, 263] width 39 height 6
type input "1"
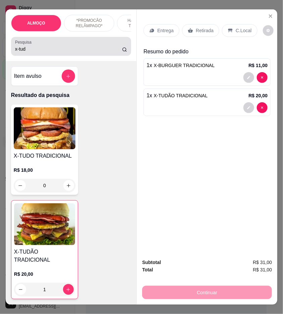
drag, startPoint x: 27, startPoint y: 58, endPoint x: 26, endPoint y: 53, distance: 5.6
click at [27, 56] on div "Pesquisa x-tud" at bounding box center [71, 46] width 120 height 19
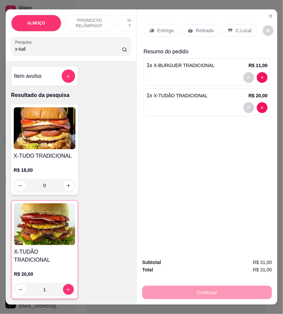
click at [26, 52] on input "x-tud" at bounding box center [68, 49] width 107 height 7
click at [25, 50] on input "x-tud" at bounding box center [68, 49] width 107 height 7
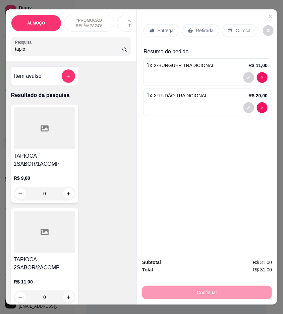
click at [63, 193] on div "0" at bounding box center [45, 193] width 62 height 13
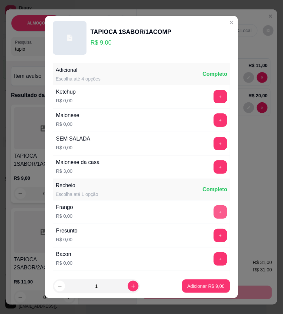
click at [214, 209] on button "+" at bounding box center [220, 211] width 13 height 13
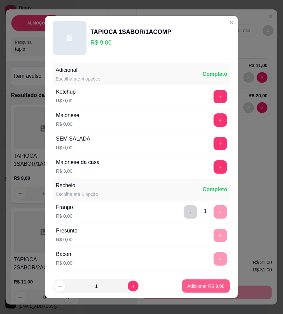
click at [214, 286] on p "Adicionar R$ 9,00" at bounding box center [205, 286] width 37 height 7
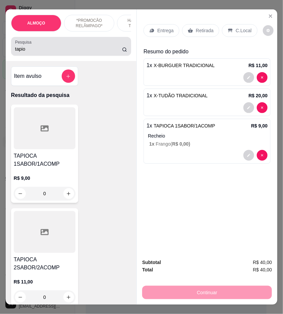
click at [35, 50] on input "tapio" at bounding box center [68, 49] width 107 height 7
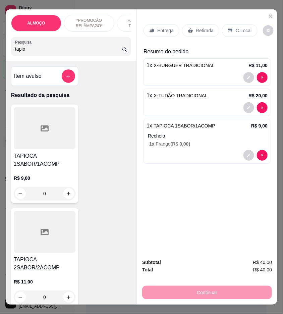
click at [35, 50] on input "tapio" at bounding box center [68, 49] width 107 height 7
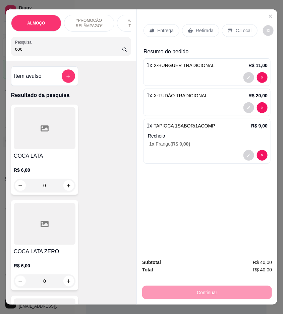
type input "coc"
drag, startPoint x: 185, startPoint y: 25, endPoint x: 283, endPoint y: 33, distance: 97.5
click at [188, 28] on icon at bounding box center [190, 30] width 5 height 5
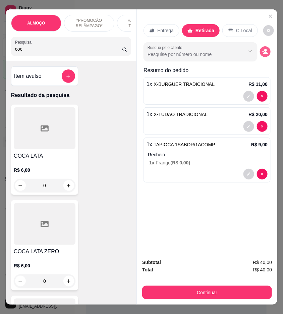
click at [263, 52] on icon "decrease-product-quantity" at bounding box center [265, 53] width 5 height 2
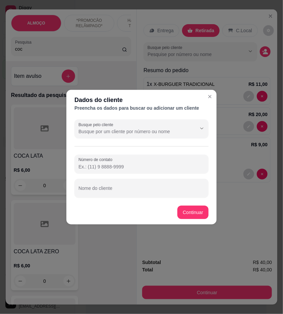
paste input "(87) 9187-3510"
type input "(87) 9187-3510"
paste input "EMERSON"
type input "EMERSON"
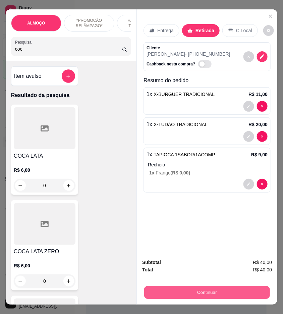
click at [229, 289] on button "Continuar" at bounding box center [207, 292] width 126 height 13
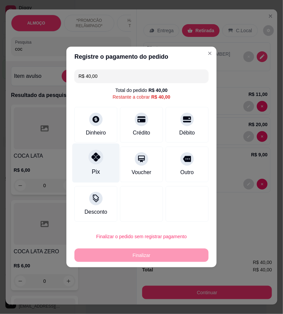
click at [93, 169] on div "Pix" at bounding box center [96, 171] width 8 height 9
type input "R$ 0,00"
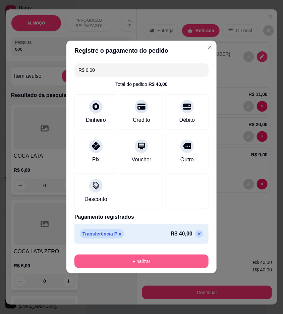
click at [152, 264] on button "Finalizar" at bounding box center [141, 260] width 134 height 13
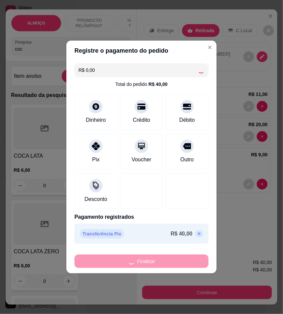
type input "0"
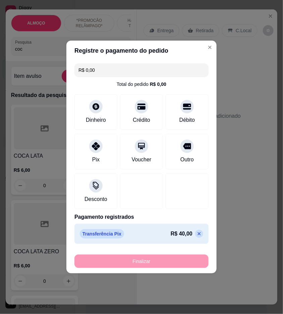
type input "-R$ 40,00"
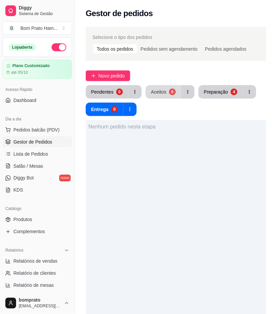
click at [177, 89] on button "Aceitos 0" at bounding box center [164, 91] width 36 height 13
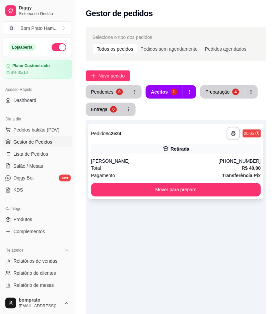
click at [176, 145] on div "Retirada" at bounding box center [176, 148] width 170 height 9
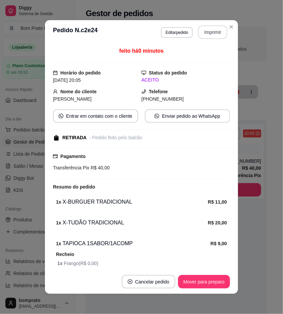
click at [218, 31] on button "Imprimir" at bounding box center [212, 31] width 29 height 13
click at [216, 280] on button "Mover para preparo" at bounding box center [204, 281] width 50 height 13
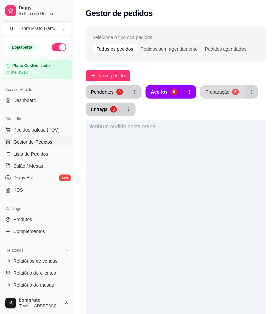
click at [223, 85] on div "Preparação 5" at bounding box center [229, 91] width 58 height 13
click at [219, 88] on div "Preparação" at bounding box center [218, 91] width 24 height 7
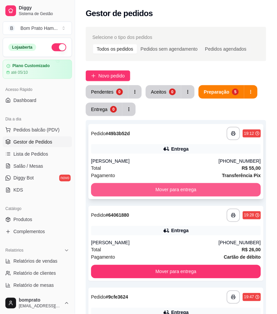
click at [165, 190] on button "Mover para entrega" at bounding box center [176, 189] width 170 height 13
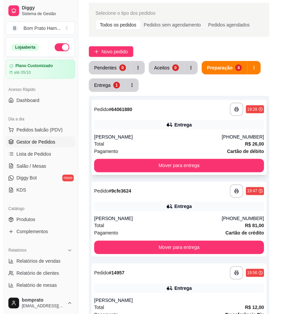
scroll to position [37, 0]
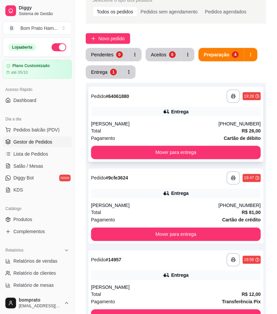
click at [164, 131] on div "Total R$ 26,00" at bounding box center [176, 130] width 170 height 7
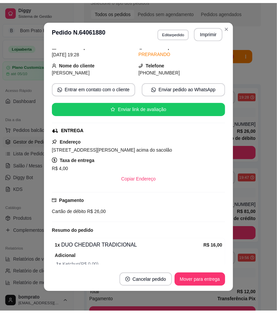
scroll to position [90, 0]
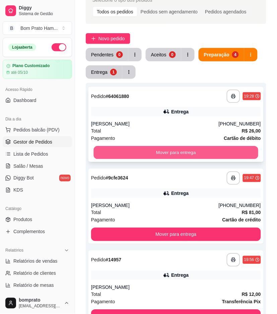
click at [179, 147] on button "Mover para entrega" at bounding box center [176, 152] width 165 height 13
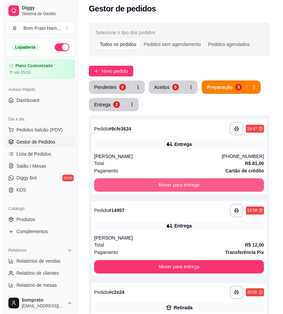
scroll to position [0, 0]
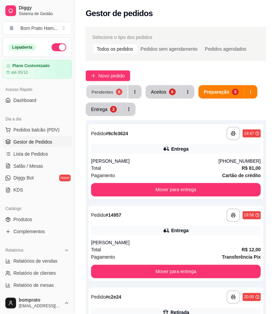
click at [118, 93] on div "0" at bounding box center [119, 91] width 6 height 6
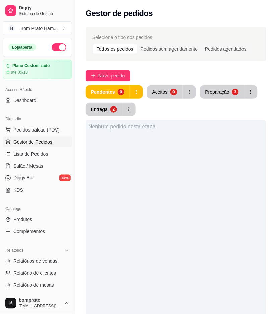
click at [115, 84] on div "Selecione o tipo dos pedidos Todos os pedidos Pedidos sem agendamento Pedidos a…" at bounding box center [176, 232] width 202 height 419
click at [117, 79] on span "Novo pedido" at bounding box center [112, 75] width 26 height 7
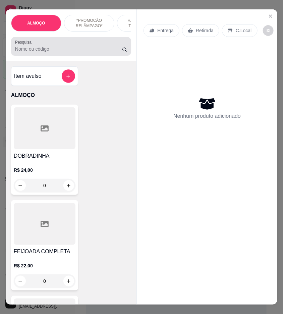
click at [102, 57] on div "ALMOÇO *PROMOCÃO RELÂMPAGO* HAMBÚRGUER TRADICIONAL HAMBÚRGUER ARTESANAL BATATA …" at bounding box center [71, 35] width 131 height 52
click at [99, 58] on div "ALMOÇO *PROMOCÃO RELÂMPAGO* HAMBÚRGUER TRADICIONAL HAMBÚRGUER ARTESANAL BATATA …" at bounding box center [71, 35] width 131 height 52
click at [113, 50] on input "Pesquisa" at bounding box center [68, 49] width 107 height 7
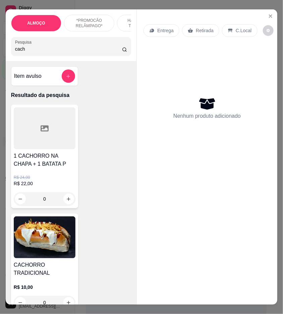
type input "cach"
click at [24, 231] on img at bounding box center [45, 237] width 62 height 42
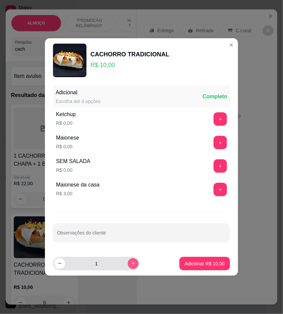
click at [131, 265] on icon "increase-product-quantity" at bounding box center [133, 263] width 5 height 5
type input "2"
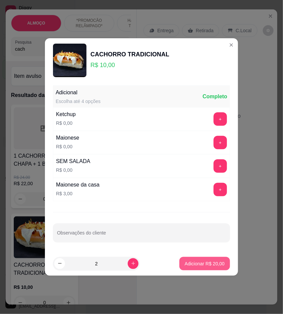
click at [208, 266] on p "Adicionar R$ 20,00" at bounding box center [205, 263] width 40 height 7
type input "2"
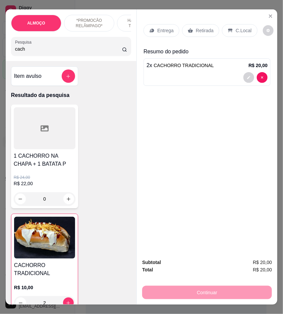
click at [190, 30] on div "Retirada" at bounding box center [200, 30] width 37 height 13
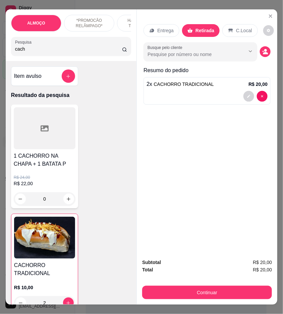
click at [190, 30] on div "Retirada" at bounding box center [201, 30] width 38 height 13
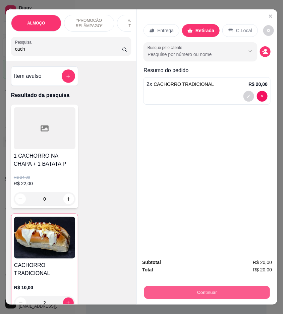
click at [243, 292] on button "Continuar" at bounding box center [207, 292] width 126 height 13
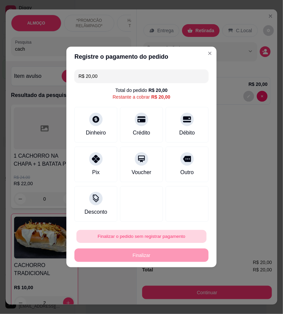
click at [182, 233] on button "Finalizar o pedido sem registrar pagamento" at bounding box center [141, 236] width 130 height 13
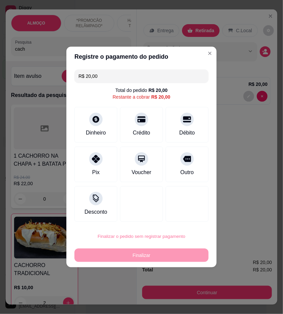
click at [183, 291] on button "Confirmar" at bounding box center [184, 292] width 24 height 10
type input "0"
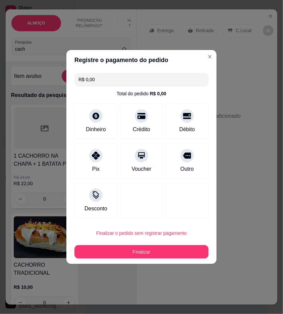
type input "R$ 0,00"
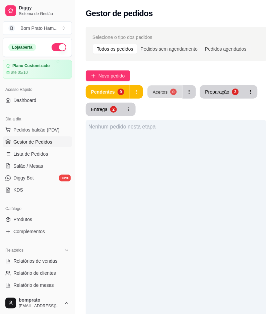
click at [160, 95] on button "Aceitos 0" at bounding box center [164, 91] width 35 height 13
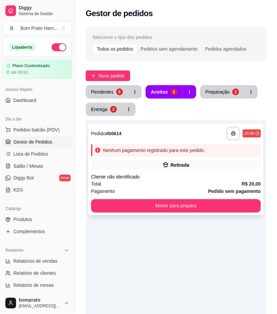
click at [187, 162] on div "Retirada" at bounding box center [180, 165] width 19 height 7
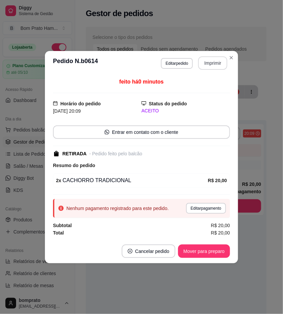
click at [204, 66] on button "Imprimir" at bounding box center [212, 62] width 29 height 13
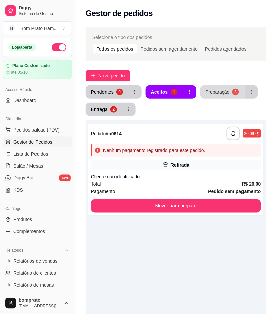
click at [215, 91] on div "Preparação" at bounding box center [218, 91] width 24 height 7
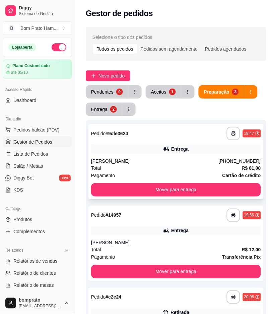
click at [173, 145] on div "Entrega" at bounding box center [179, 148] width 17 height 7
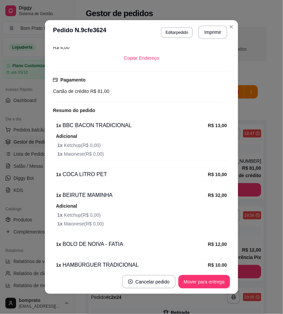
scroll to position [180, 0]
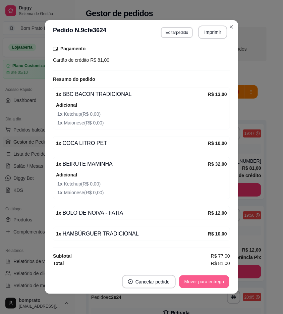
click at [217, 283] on button "Mover para entrega" at bounding box center [204, 281] width 50 height 13
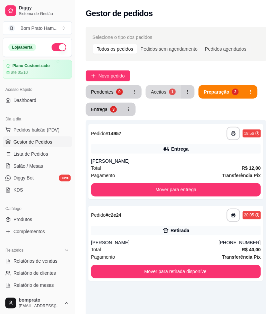
click at [160, 91] on div "Aceitos" at bounding box center [158, 91] width 15 height 7
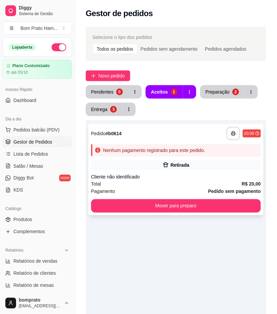
click at [176, 164] on div "Retirada" at bounding box center [180, 165] width 19 height 7
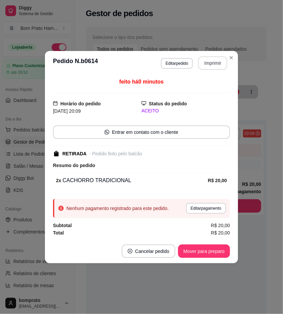
click at [217, 65] on button "Imprimir" at bounding box center [212, 62] width 29 height 13
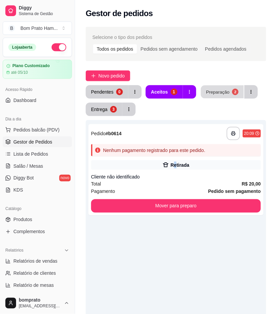
click at [215, 96] on button "Preparação 2" at bounding box center [222, 91] width 43 height 13
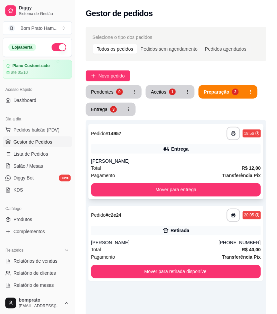
click at [185, 160] on div "[PERSON_NAME]" at bounding box center [176, 161] width 170 height 7
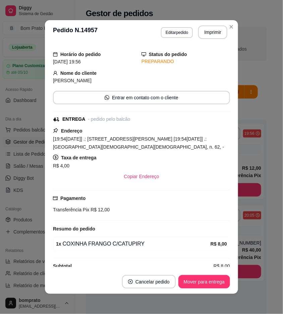
scroll to position [29, 0]
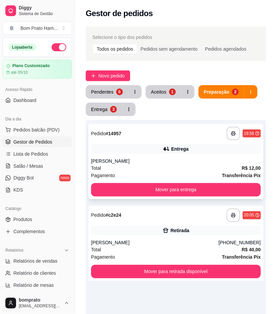
click at [177, 155] on div "**********" at bounding box center [175, 161] width 175 height 75
click at [186, 230] on div "Retirada" at bounding box center [180, 230] width 19 height 7
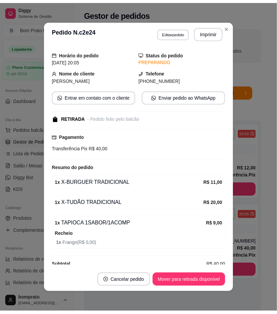
scroll to position [29, 0]
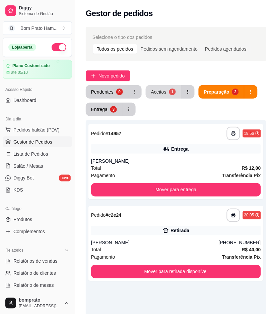
click at [160, 89] on div "Aceitos" at bounding box center [158, 91] width 15 height 7
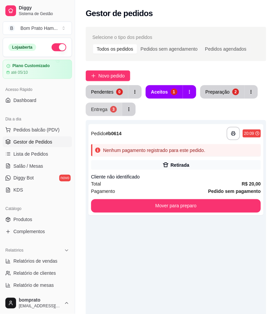
click at [116, 112] on button "Entrega 3" at bounding box center [104, 109] width 37 height 13
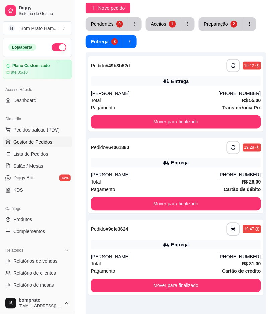
scroll to position [74, 0]
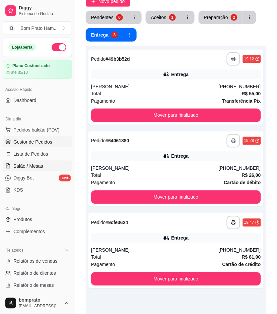
click at [23, 165] on span "Salão / Mesas" at bounding box center [28, 166] width 30 height 7
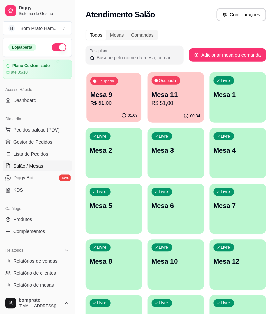
click at [115, 100] on p "R$ 61,00" at bounding box center [114, 103] width 47 height 8
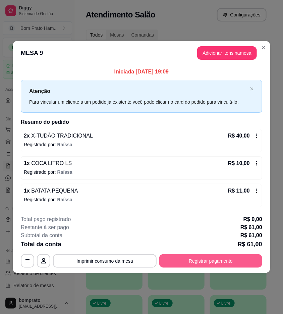
click at [237, 260] on button "Registrar pagamento" at bounding box center [210, 260] width 103 height 13
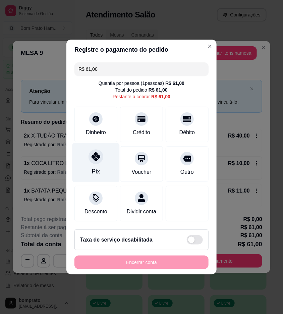
click at [97, 156] on icon at bounding box center [96, 156] width 9 height 9
type input "R$ 0,00"
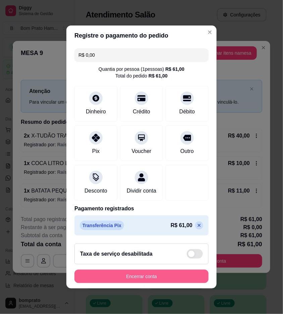
click at [163, 283] on button "Encerrar conta" at bounding box center [141, 275] width 134 height 13
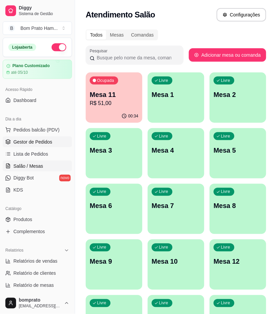
click at [58, 145] on link "Gestor de Pedidos" at bounding box center [37, 141] width 69 height 11
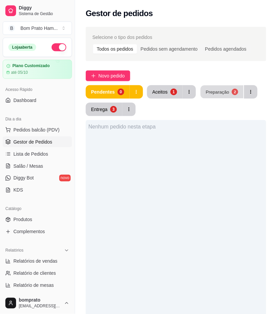
click at [207, 95] on div "Preparação" at bounding box center [217, 91] width 23 height 6
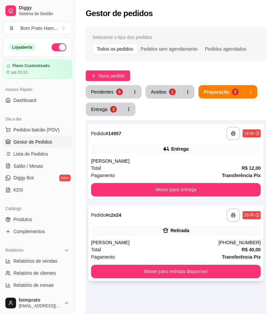
click at [176, 235] on div "**********" at bounding box center [175, 243] width 175 height 75
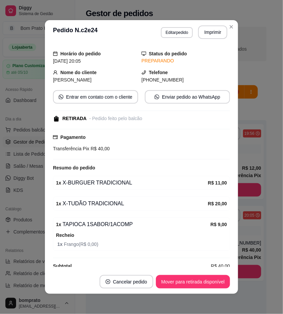
scroll to position [29, 0]
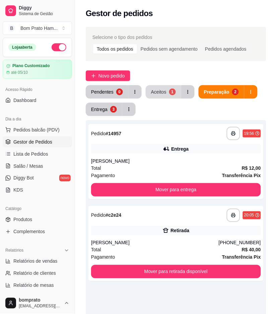
click at [158, 87] on button "Aceitos 1" at bounding box center [164, 91] width 36 height 13
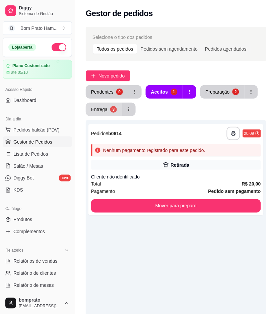
click at [113, 111] on div "3" at bounding box center [113, 109] width 7 height 7
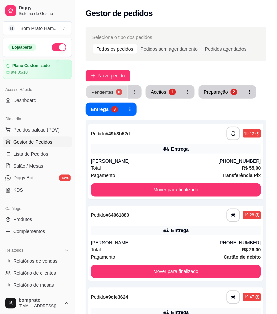
click at [119, 94] on div "0" at bounding box center [119, 91] width 6 height 6
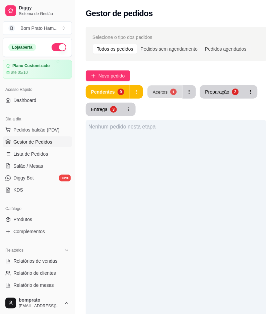
click at [161, 93] on div "Aceitos" at bounding box center [160, 91] width 15 height 6
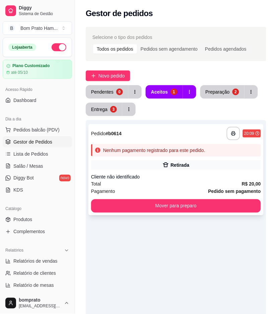
click at [195, 170] on div "**********" at bounding box center [175, 169] width 175 height 91
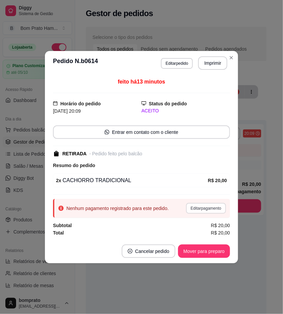
click at [221, 211] on button "Editar pagamento" at bounding box center [206, 208] width 40 height 11
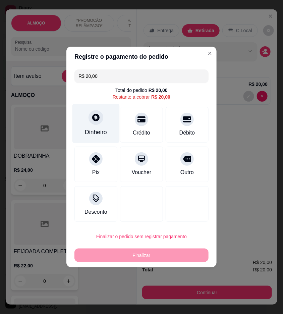
click at [99, 126] on div "Dinheiro" at bounding box center [95, 123] width 47 height 39
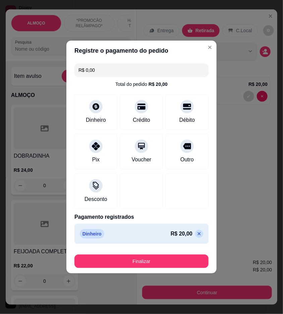
type input "R$ 0,00"
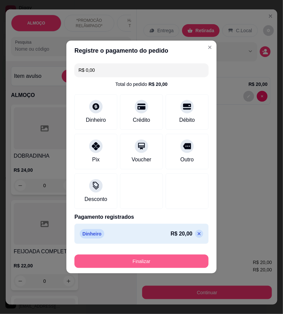
click at [174, 262] on button "Finalizar" at bounding box center [141, 260] width 134 height 13
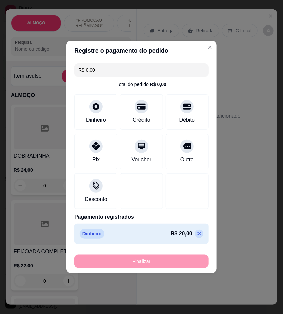
type input "0"
type input "-R$ 20,00"
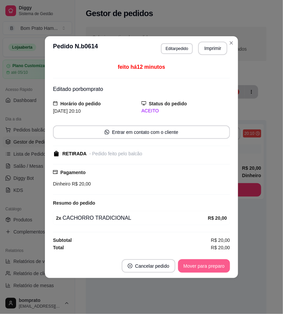
click at [197, 267] on button "Mover para preparo" at bounding box center [204, 265] width 52 height 13
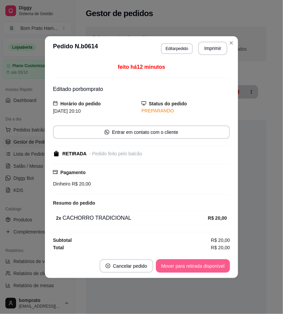
click at [197, 267] on button "Mover para retirada disponível" at bounding box center [193, 265] width 74 height 13
click at [219, 267] on button "Mover para finalizado" at bounding box center [202, 265] width 56 height 13
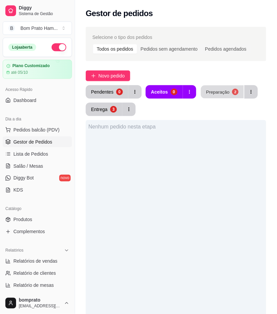
click at [229, 93] on button "Preparação 2" at bounding box center [222, 91] width 43 height 13
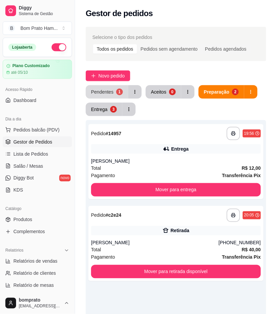
click at [108, 88] on button "Pendentes 1" at bounding box center [107, 91] width 43 height 13
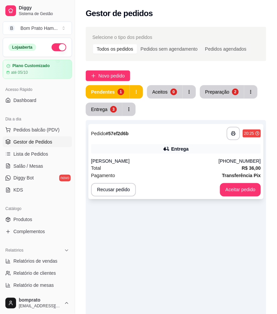
click at [163, 148] on div "Entrega" at bounding box center [176, 148] width 170 height 9
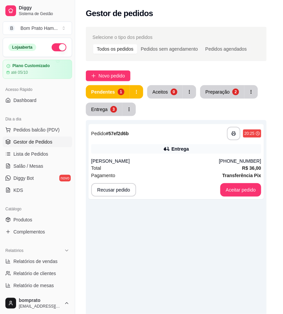
scroll to position [155, 0]
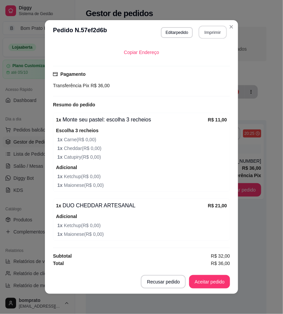
click at [206, 34] on button "Imprimir" at bounding box center [213, 32] width 28 height 13
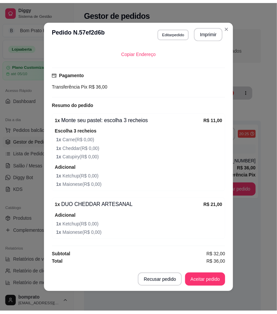
scroll to position [0, 0]
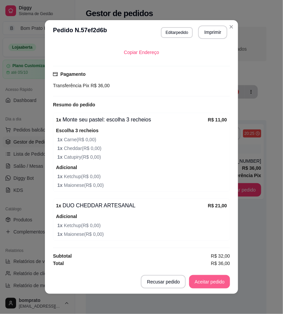
click at [213, 280] on button "Aceitar pedido" at bounding box center [209, 281] width 41 height 13
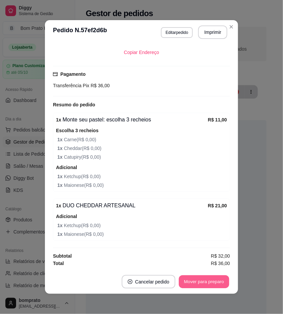
click at [222, 284] on button "Mover para preparo" at bounding box center [204, 281] width 50 height 13
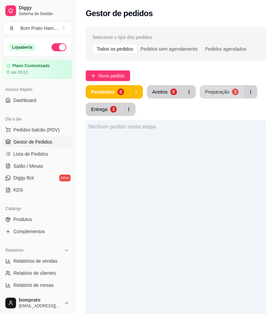
click at [221, 94] on div "Preparação" at bounding box center [217, 91] width 24 height 7
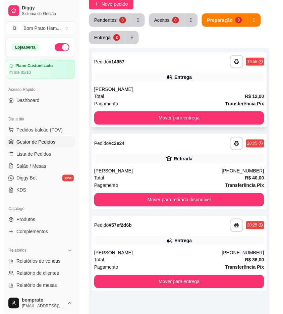
scroll to position [74, 0]
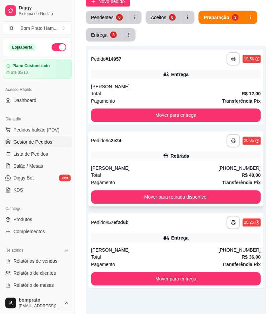
click at [179, 174] on div "Total R$ 40,00" at bounding box center [176, 175] width 170 height 7
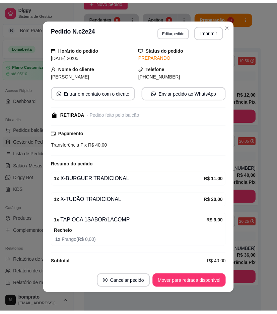
scroll to position [29, 0]
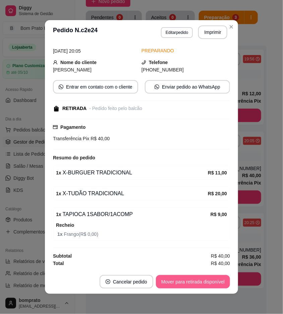
click at [211, 284] on button "Mover para retirada disponível" at bounding box center [193, 281] width 74 height 13
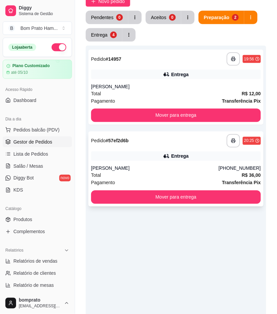
click at [200, 163] on div "**********" at bounding box center [175, 168] width 175 height 75
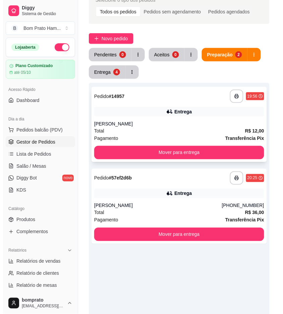
scroll to position [0, 0]
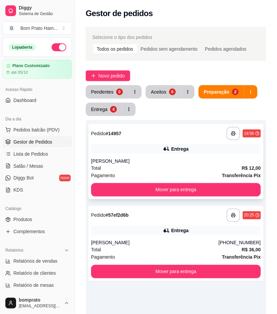
click at [178, 155] on div "**********" at bounding box center [175, 161] width 175 height 75
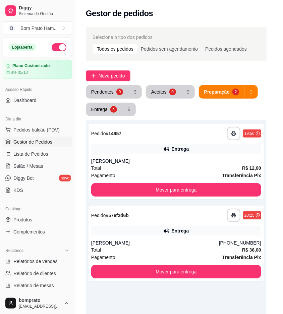
scroll to position [29, 0]
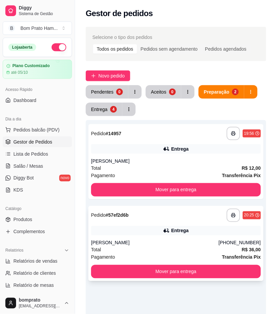
click at [182, 240] on div "Jaklane Freire" at bounding box center [155, 242] width 128 height 7
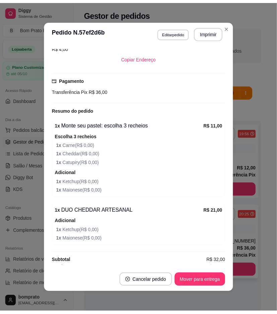
scroll to position [155, 0]
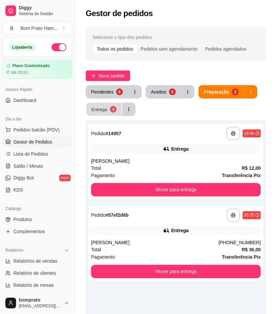
click at [104, 111] on div "Entrega" at bounding box center [100, 109] width 16 height 6
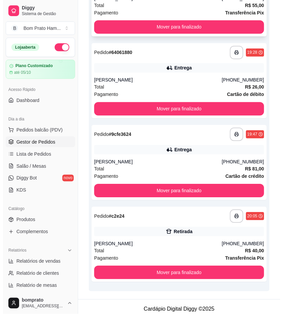
scroll to position [167, 0]
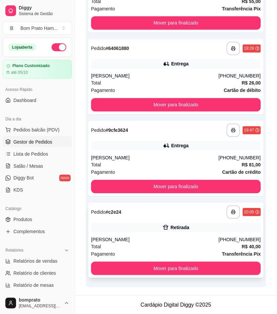
click at [157, 230] on div "Retirada" at bounding box center [176, 227] width 170 height 9
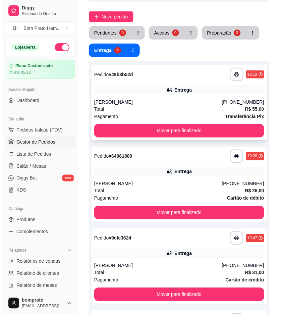
scroll to position [0, 0]
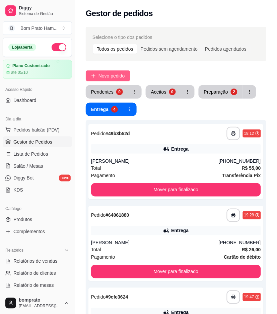
click at [118, 73] on span "Novo pedido" at bounding box center [112, 75] width 26 height 7
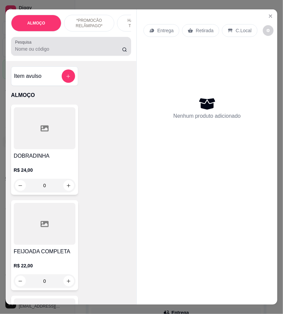
click at [85, 50] on input "Pesquisa" at bounding box center [68, 49] width 107 height 7
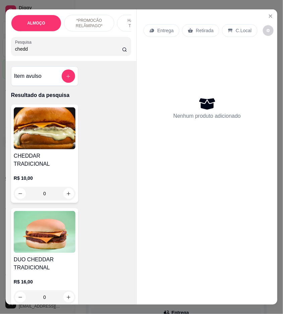
type input "chedd"
click at [66, 187] on div "0" at bounding box center [45, 193] width 62 height 13
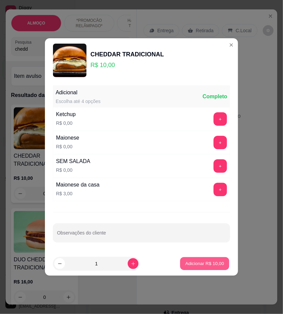
click at [202, 263] on p "Adicionar R$ 10,00" at bounding box center [204, 263] width 39 height 6
type input "1"
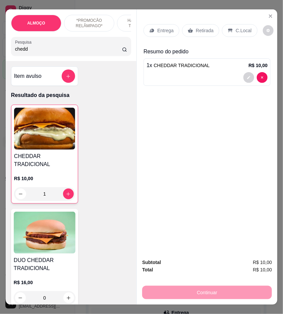
click at [187, 24] on div "Retirada" at bounding box center [200, 30] width 37 height 13
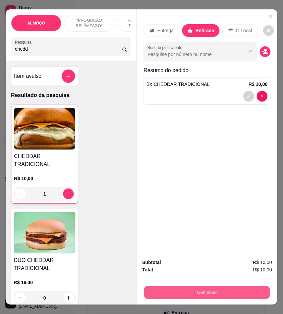
click at [224, 287] on button "Continuar" at bounding box center [207, 292] width 126 height 13
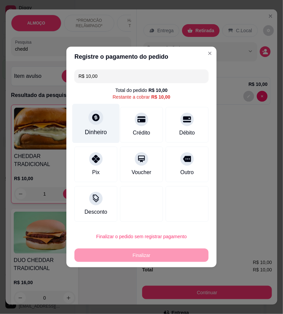
click at [99, 133] on div "Dinheiro" at bounding box center [96, 132] width 22 height 9
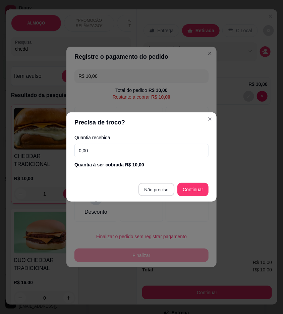
type input "R$ 0,00"
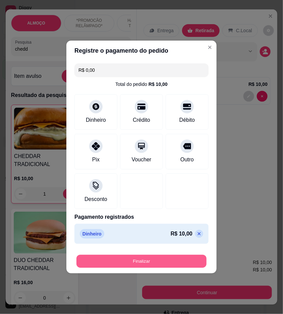
click at [160, 261] on button "Finalizar" at bounding box center [141, 261] width 130 height 13
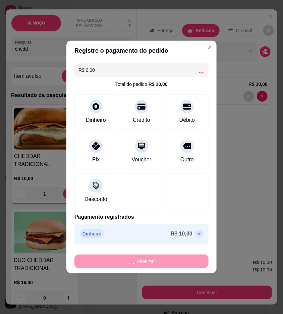
type input "0"
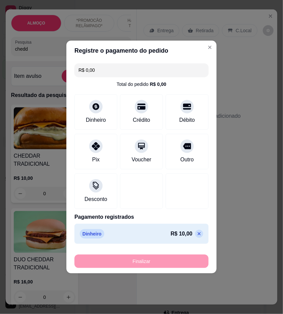
type input "-R$ 10,00"
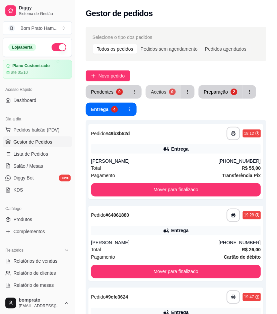
click at [166, 89] on button "Aceitos 0" at bounding box center [164, 91] width 36 height 13
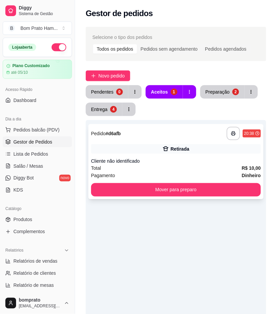
click at [183, 158] on div "Cliente não identificado" at bounding box center [176, 161] width 170 height 7
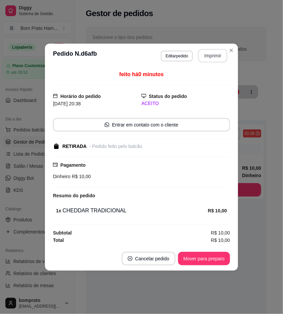
click at [206, 54] on button "Imprimir" at bounding box center [212, 55] width 29 height 13
click at [218, 260] on button "Mover para preparo" at bounding box center [204, 258] width 52 height 13
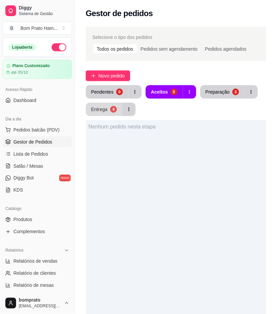
click at [102, 105] on button "Entrega 4" at bounding box center [104, 109] width 37 height 13
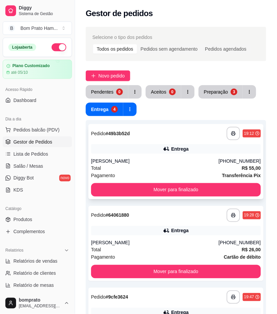
click at [212, 164] on div "Total R$ 55,00" at bounding box center [176, 167] width 170 height 7
click at [231, 96] on button "Preparação 3" at bounding box center [221, 91] width 44 height 13
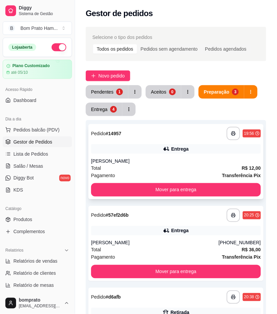
click at [213, 160] on div "[PERSON_NAME]" at bounding box center [176, 161] width 170 height 7
click at [222, 228] on div "Entrega" at bounding box center [176, 230] width 170 height 9
click at [112, 97] on button "Pendentes 1" at bounding box center [107, 91] width 43 height 13
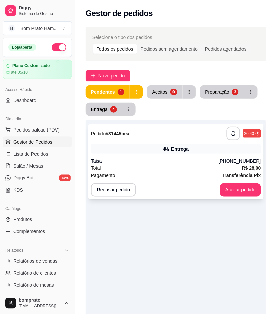
click at [151, 145] on div "Entrega" at bounding box center [176, 148] width 170 height 9
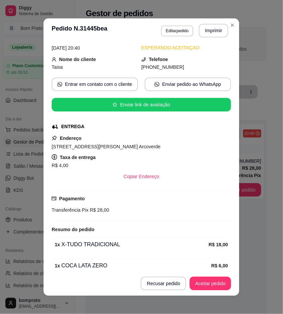
scroll to position [62, 0]
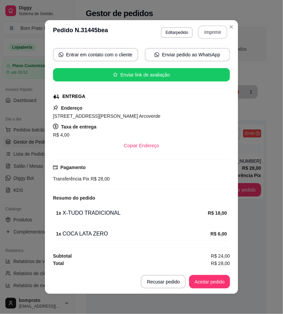
click at [204, 28] on button "Imprimir" at bounding box center [212, 31] width 29 height 13
click at [213, 277] on button "Aceitar pedido" at bounding box center [209, 281] width 41 height 13
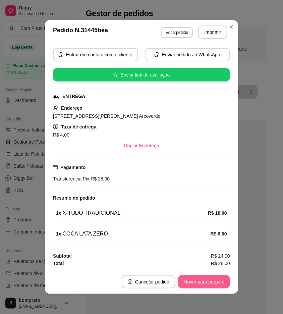
click at [211, 285] on button "Mover para preparo" at bounding box center [204, 281] width 52 height 13
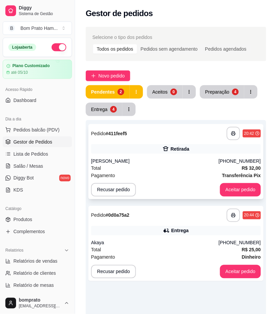
click at [165, 173] on div "Pagamento Transferência Pix" at bounding box center [176, 175] width 170 height 7
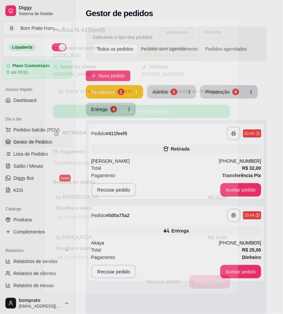
scroll to position [48, 0]
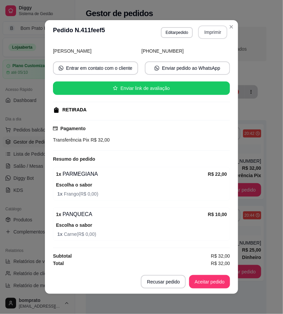
click at [219, 29] on button "Imprimir" at bounding box center [212, 31] width 29 height 13
click at [214, 282] on button "Aceitar pedido" at bounding box center [209, 281] width 41 height 13
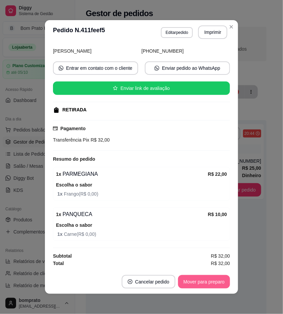
click at [215, 281] on button "Mover para preparo" at bounding box center [204, 281] width 52 height 13
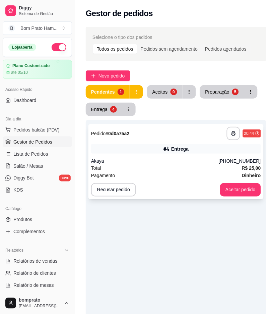
click at [176, 159] on div "Akaya" at bounding box center [155, 161] width 128 height 7
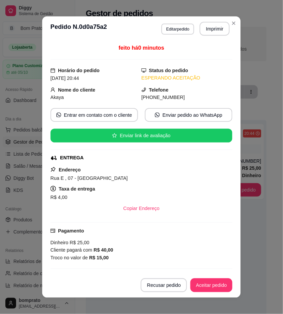
scroll to position [76, 0]
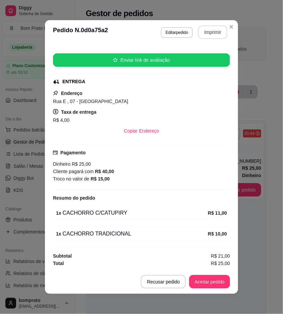
click at [201, 29] on button "Imprimir" at bounding box center [212, 31] width 29 height 13
click at [215, 281] on button "Aceitar pedido" at bounding box center [210, 281] width 40 height 13
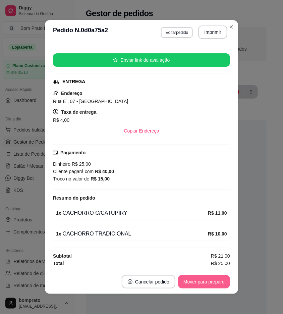
click at [215, 281] on button "Mover para preparo" at bounding box center [204, 281] width 52 height 13
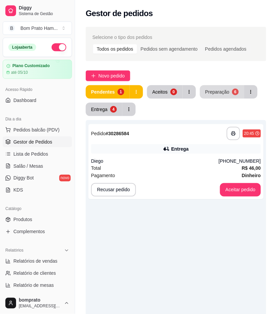
click at [217, 95] on button "Preparação 6" at bounding box center [222, 91] width 44 height 13
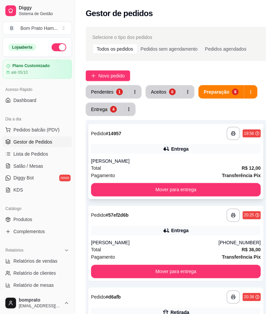
click at [186, 152] on div "Entrega" at bounding box center [179, 148] width 17 height 7
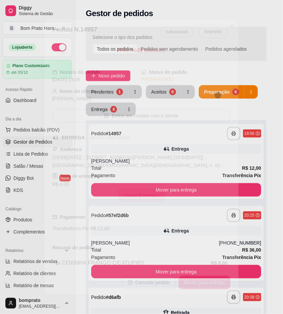
scroll to position [29, 0]
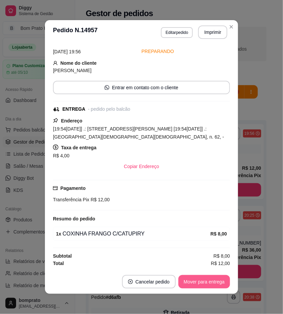
click at [210, 277] on button "Mover para entrega" at bounding box center [204, 281] width 52 height 13
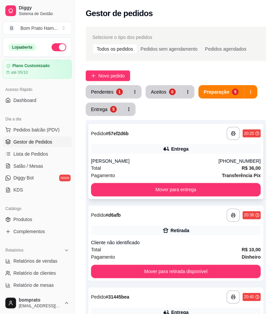
click at [195, 148] on div "Entrega" at bounding box center [176, 148] width 170 height 9
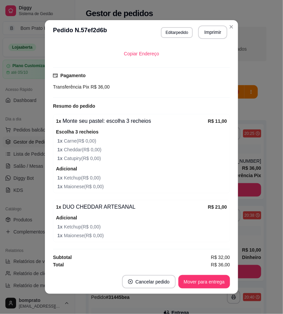
scroll to position [155, 0]
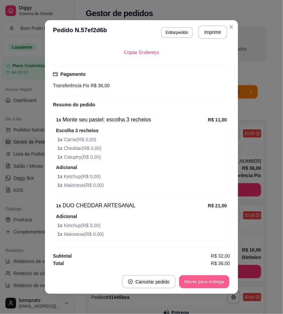
click at [212, 281] on button "Mover para entrega" at bounding box center [204, 281] width 50 height 13
click at [234, 251] on div "feito há 19 minutos Horário do pedido 20/09/2025 20:25 Status do pedido PREPARA…" at bounding box center [141, 156] width 193 height 225
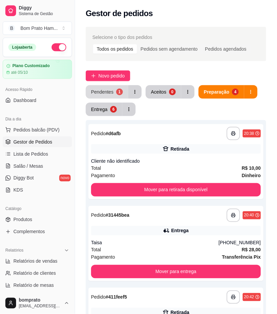
click at [115, 91] on button "Pendentes 1" at bounding box center [107, 91] width 43 height 13
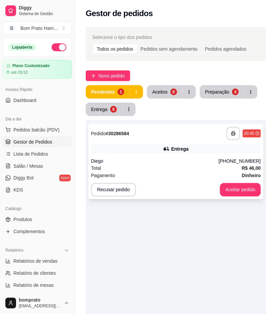
click at [182, 173] on div "Pagamento Dinheiro" at bounding box center [176, 175] width 170 height 7
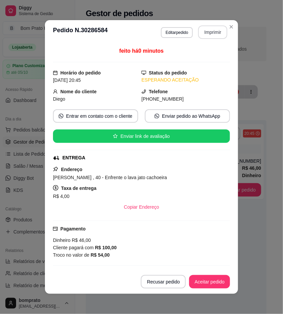
click at [214, 29] on button "Imprimir" at bounding box center [212, 31] width 29 height 13
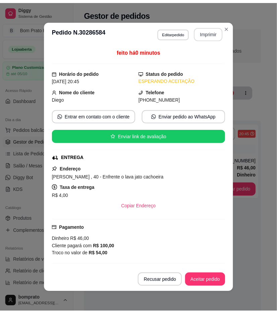
scroll to position [0, 0]
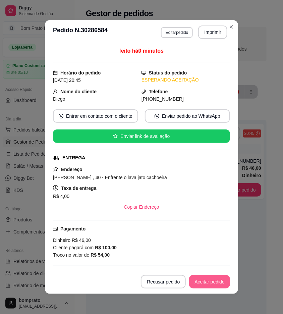
click at [214, 283] on button "Aceitar pedido" at bounding box center [209, 281] width 41 height 13
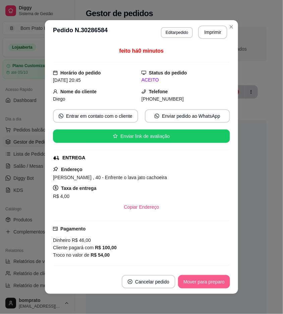
click at [214, 283] on button "Mover para preparo" at bounding box center [204, 281] width 52 height 13
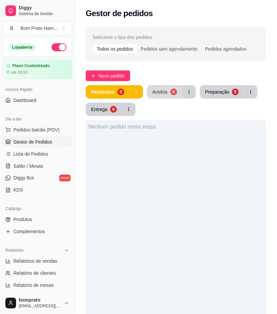
click at [163, 92] on div "Aceitos" at bounding box center [160, 91] width 15 height 7
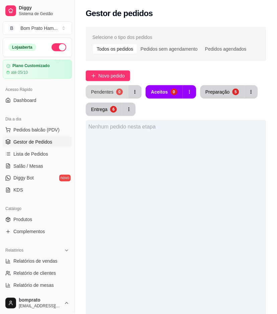
click at [115, 92] on button "Pendentes 0" at bounding box center [107, 91] width 43 height 13
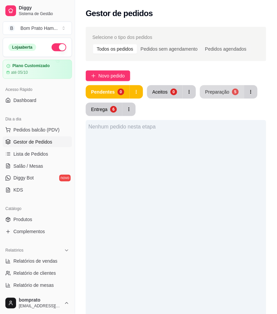
click at [215, 88] on button "Preparação 5" at bounding box center [222, 91] width 44 height 13
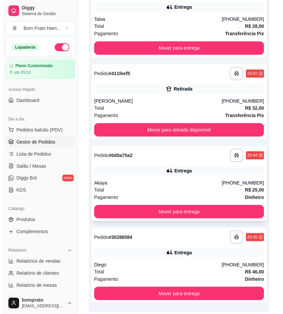
scroll to position [249, 0]
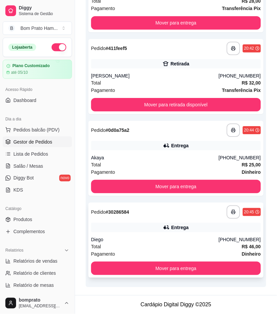
click at [185, 233] on div "**********" at bounding box center [175, 239] width 175 height 75
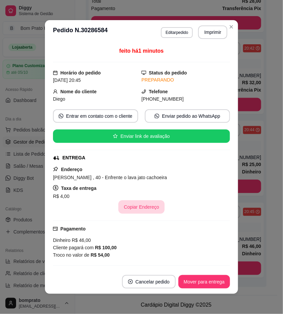
click at [138, 203] on button "Copiar Endereço" at bounding box center [141, 206] width 46 height 13
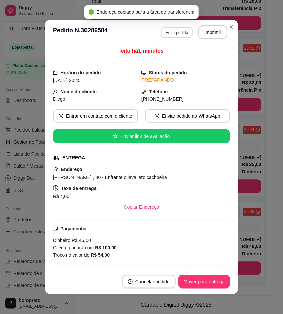
click at [182, 36] on button "Editar pedido" at bounding box center [177, 32] width 32 height 11
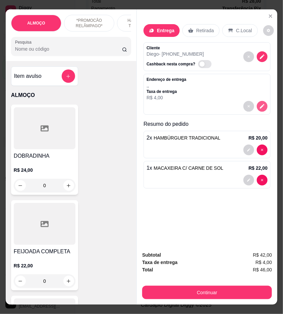
click at [259, 106] on icon "decrease-product-quantity" at bounding box center [262, 106] width 6 height 6
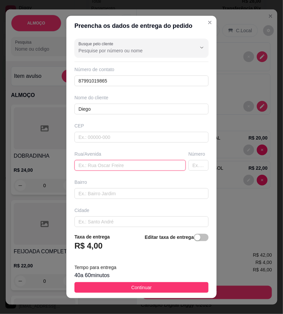
paste input "Anito Alves de Valença , 40 - Enfrente o lava jato cachoeira"
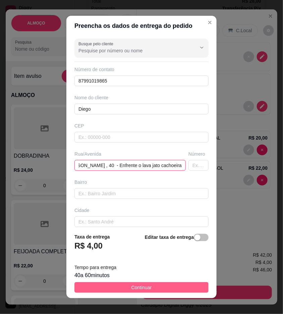
type input "Anito Alves de Valença , 40 - Enfrente o lava jato cachoeira"
click at [149, 289] on button "Continuar" at bounding box center [141, 287] width 134 height 11
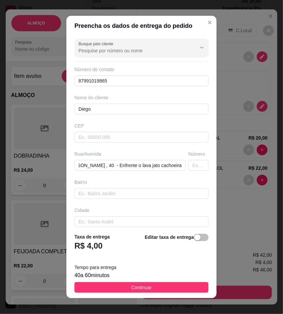
scroll to position [0, 0]
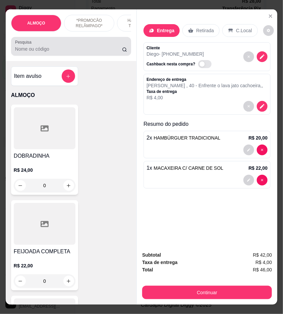
click at [51, 51] on input "Pesquisa" at bounding box center [68, 49] width 107 height 7
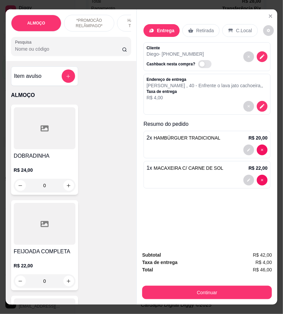
click at [51, 51] on input "Pesquisa" at bounding box center [68, 49] width 107 height 7
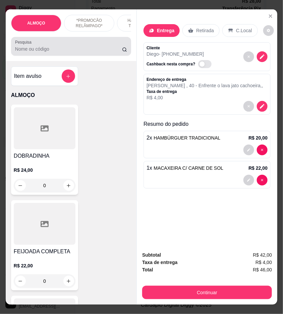
click at [75, 53] on div at bounding box center [71, 46] width 112 height 13
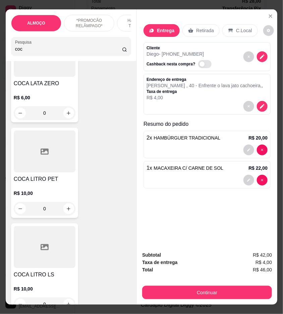
scroll to position [186, 0]
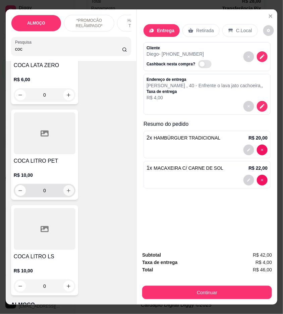
type input "coc"
click at [67, 192] on icon "increase-product-quantity" at bounding box center [69, 191] width 4 height 4
type input "1"
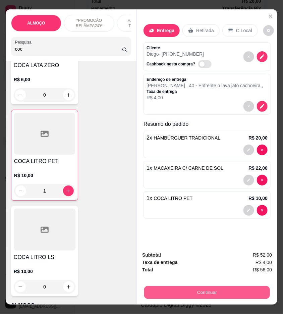
click at [192, 290] on button "Continuar" at bounding box center [207, 292] width 126 height 13
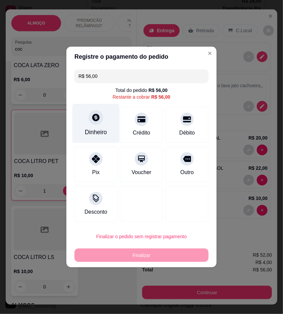
click at [96, 121] on icon at bounding box center [95, 117] width 7 height 7
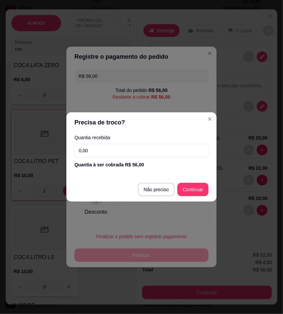
click at [165, 152] on input "0,00" at bounding box center [141, 150] width 134 height 13
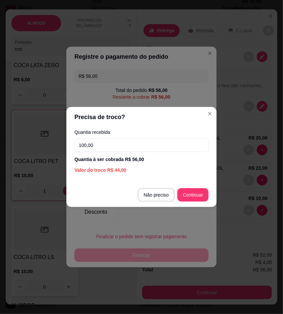
type input "100,00"
type input "R$ 0,00"
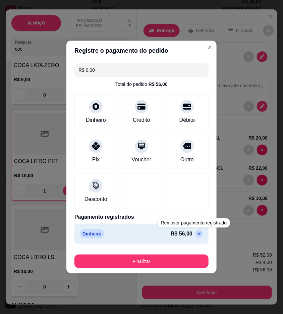
click at [183, 270] on footer "Finalizar" at bounding box center [141, 259] width 150 height 27
click at [185, 263] on button "Finalizar" at bounding box center [141, 260] width 134 height 13
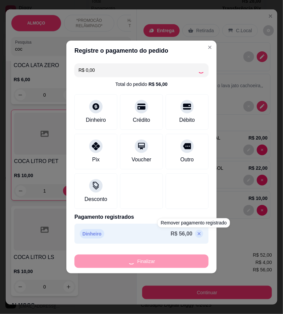
type input "0"
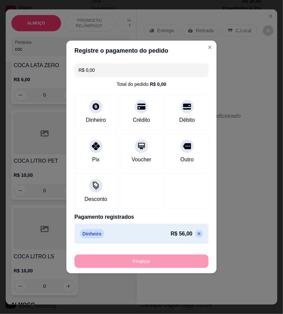
type input "-R$ 56,00"
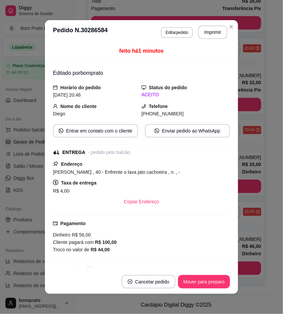
scroll to position [167, 0]
click at [199, 32] on button "Imprimir" at bounding box center [213, 32] width 28 height 13
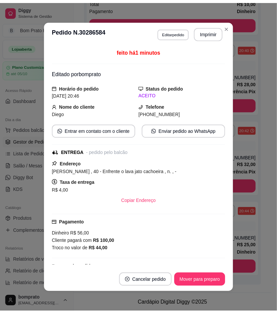
scroll to position [0, 0]
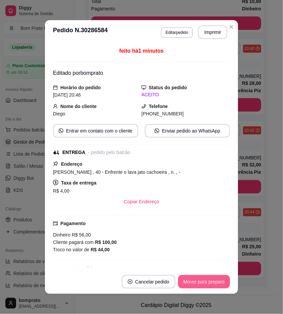
click at [216, 284] on button "Mover para preparo" at bounding box center [204, 281] width 52 height 13
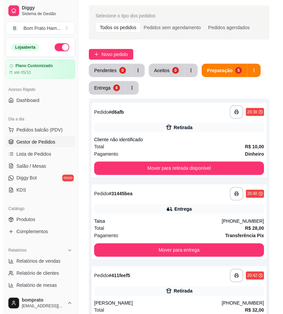
scroll to position [18, 0]
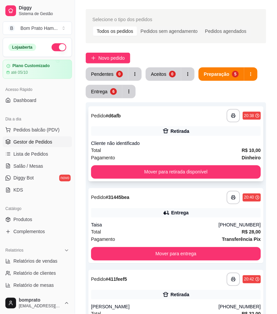
click at [196, 150] on div "Total R$ 10,00" at bounding box center [176, 149] width 170 height 7
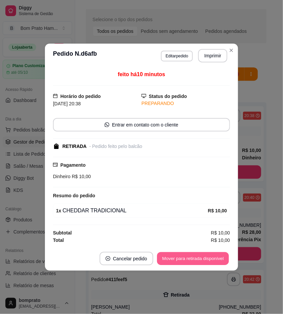
click at [206, 253] on button "Mover para retirada disponível" at bounding box center [193, 258] width 72 height 13
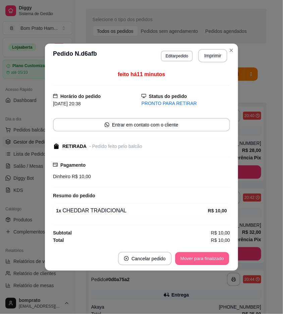
click at [208, 257] on button "Mover para finalizado" at bounding box center [202, 258] width 54 height 13
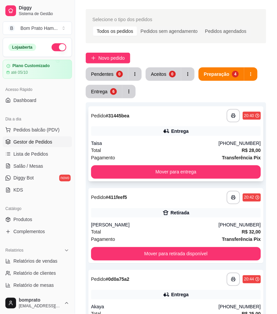
click at [172, 136] on div "**********" at bounding box center [175, 143] width 175 height 75
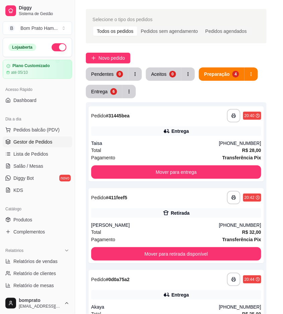
scroll to position [62, 0]
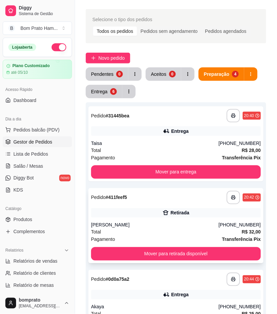
click at [209, 214] on div "Retirada" at bounding box center [176, 212] width 170 height 9
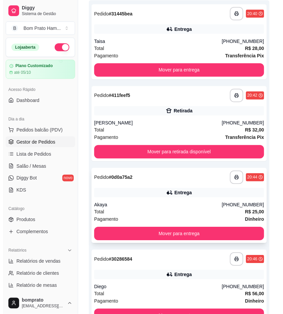
scroll to position [18, 0]
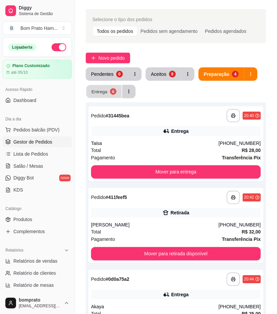
click at [112, 93] on div "6" at bounding box center [113, 91] width 6 height 6
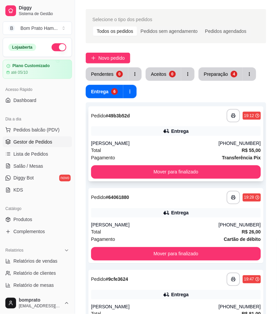
click at [157, 129] on div "Entrega" at bounding box center [176, 130] width 170 height 9
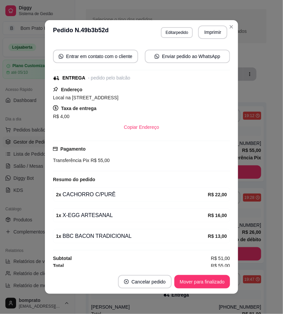
scroll to position [77, 0]
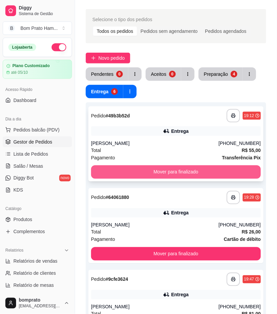
click at [238, 172] on button "Mover para finalizado" at bounding box center [176, 171] width 170 height 13
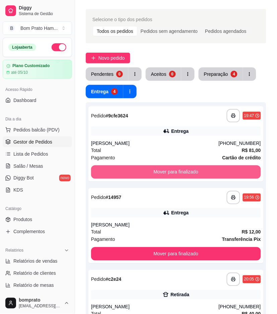
click at [238, 172] on button "Mover para finalizado" at bounding box center [176, 171] width 170 height 13
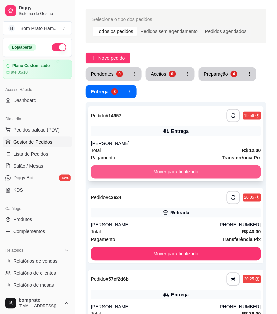
click at [205, 166] on button "Mover para finalizado" at bounding box center [176, 171] width 170 height 13
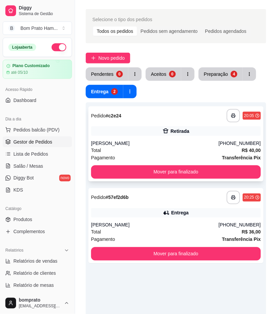
click at [182, 147] on div "Total R$ 40,00" at bounding box center [176, 149] width 170 height 7
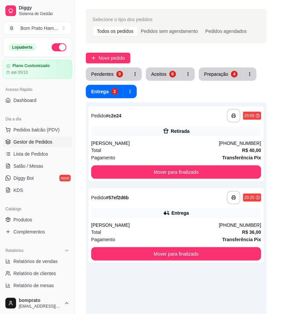
scroll to position [29, 0]
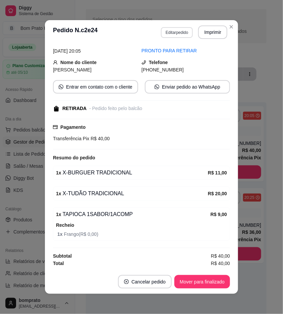
click at [174, 35] on button "Editar pedido" at bounding box center [177, 32] width 32 height 11
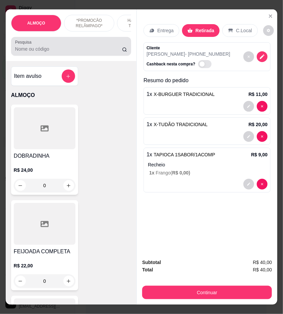
click at [54, 52] on input "Pesquisa" at bounding box center [68, 49] width 107 height 7
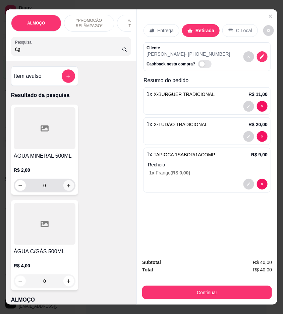
type input "ág"
click at [66, 186] on icon "increase-product-quantity" at bounding box center [68, 185] width 5 height 5
type input "1"
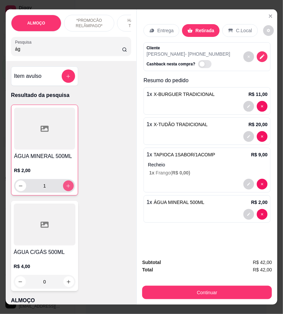
click at [66, 188] on icon "increase-product-quantity" at bounding box center [68, 185] width 5 height 5
type input "2"
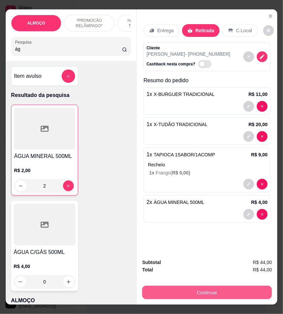
click at [194, 290] on button "Continuar" at bounding box center [207, 292] width 130 height 13
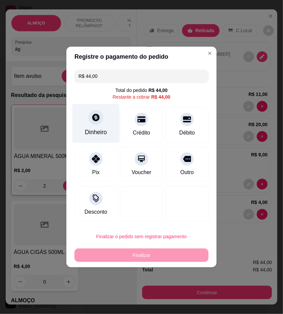
click at [107, 129] on div "Dinheiro" at bounding box center [95, 123] width 47 height 39
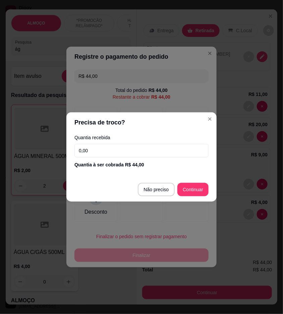
click at [135, 145] on input "0,00" at bounding box center [141, 150] width 134 height 13
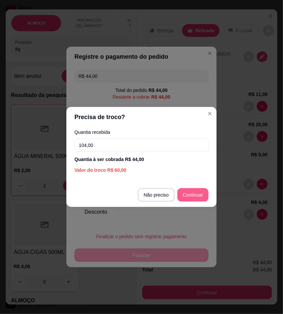
type input "104,00"
type input "R$ 0,00"
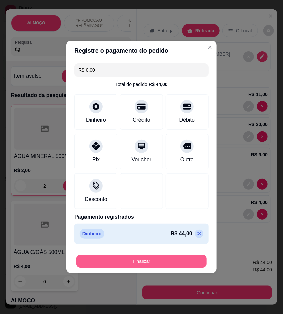
click at [193, 259] on button "Finalizar" at bounding box center [141, 261] width 130 height 13
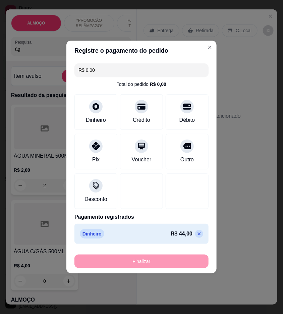
type input "0"
type input "-R$ 44,00"
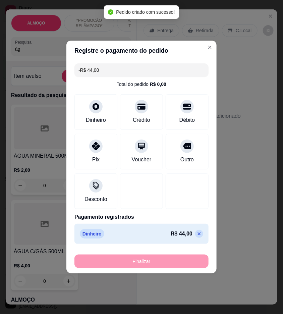
scroll to position [44, 0]
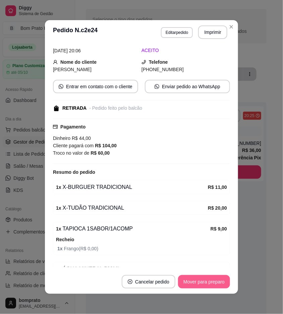
click at [220, 282] on button "Mover para preparo" at bounding box center [204, 281] width 52 height 13
click at [220, 282] on button "Mover para retirada disponível" at bounding box center [193, 281] width 72 height 13
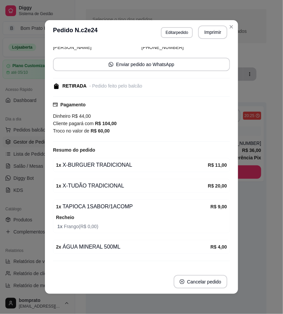
scroll to position [22, 0]
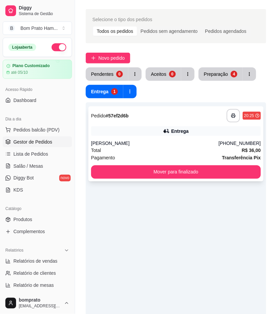
click at [179, 135] on div "Entrega" at bounding box center [176, 130] width 170 height 9
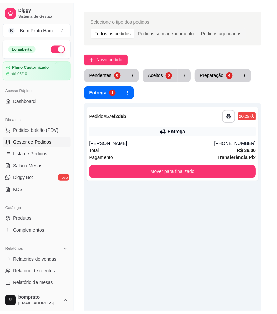
scroll to position [155, 0]
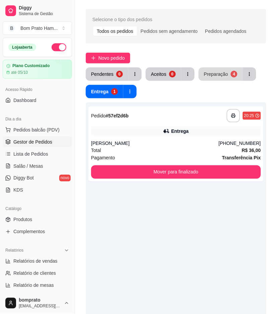
click at [211, 67] on button "Preparação 4" at bounding box center [221, 73] width 44 height 13
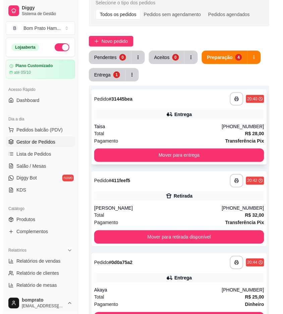
scroll to position [18, 0]
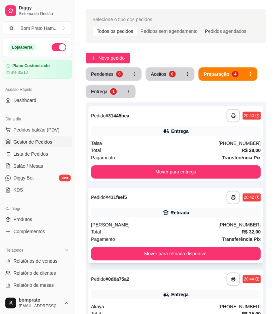
click at [170, 222] on div "José Wilton Santos de Almeida" at bounding box center [155, 225] width 128 height 7
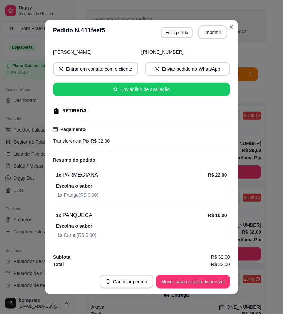
scroll to position [48, 0]
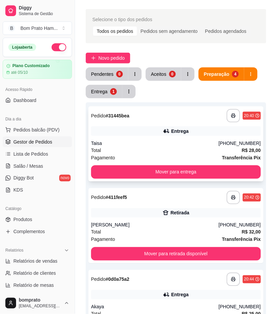
click at [216, 145] on div "Taisa" at bounding box center [155, 143] width 128 height 7
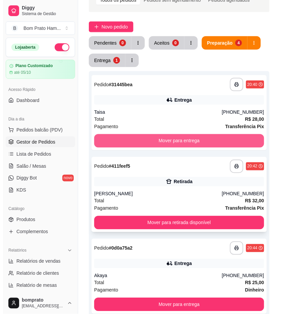
scroll to position [92, 0]
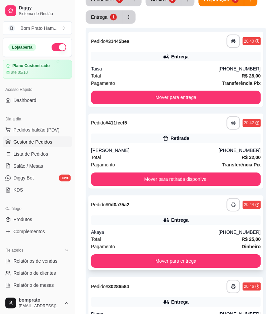
click at [182, 210] on div "**********" at bounding box center [176, 204] width 170 height 13
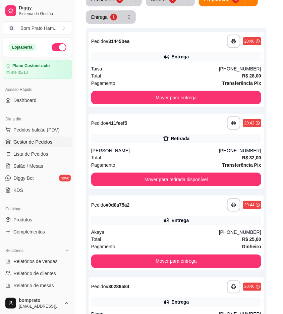
scroll to position [76, 0]
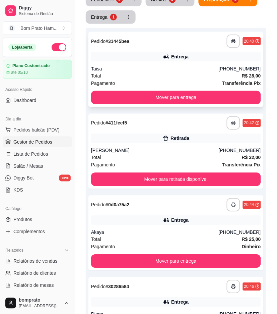
click at [176, 65] on div "Taisa" at bounding box center [155, 68] width 128 height 7
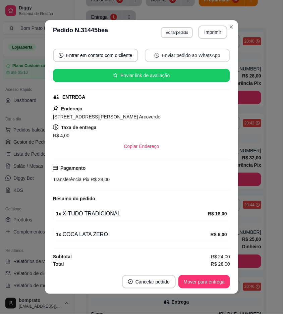
scroll to position [62, 0]
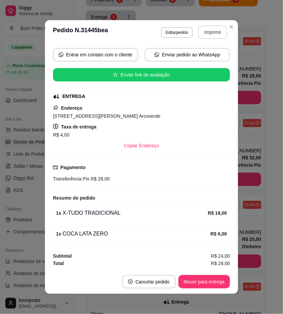
click at [212, 34] on button "Imprimir" at bounding box center [212, 31] width 29 height 13
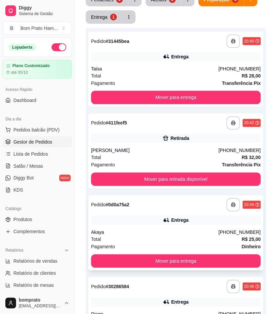
click at [211, 204] on div "**********" at bounding box center [176, 204] width 170 height 13
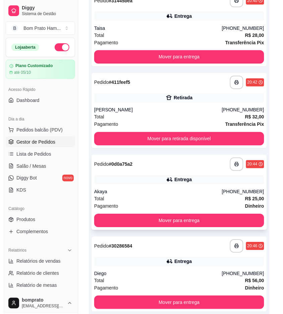
scroll to position [167, 0]
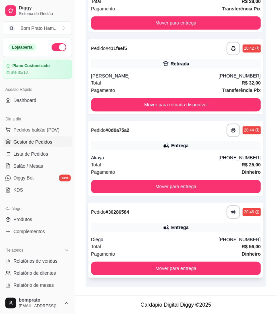
click at [198, 213] on div "**********" at bounding box center [176, 211] width 170 height 13
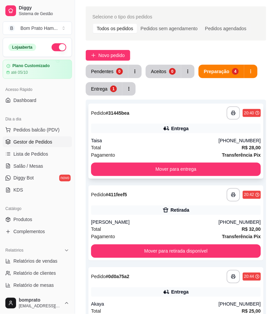
scroll to position [18, 0]
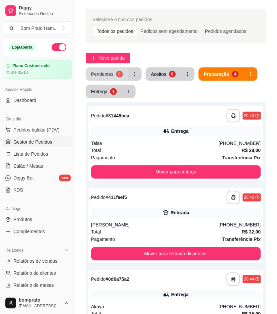
click at [102, 78] on button "Pendentes 0" at bounding box center [107, 73] width 43 height 13
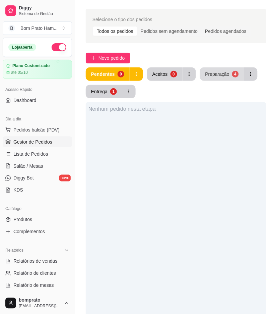
click at [228, 72] on button "Preparação 4" at bounding box center [222, 73] width 44 height 13
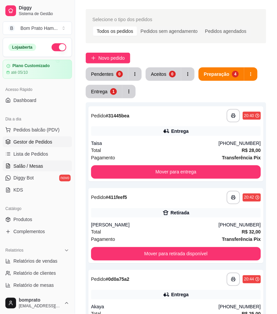
click at [48, 163] on link "Salão / Mesas" at bounding box center [37, 166] width 69 height 11
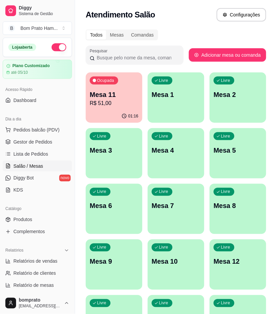
click at [132, 102] on p "R$ 51,00" at bounding box center [114, 103] width 49 height 8
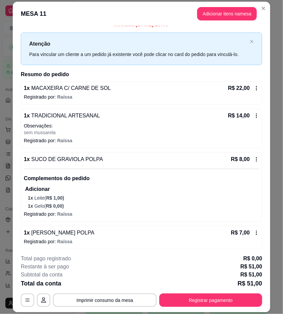
scroll to position [10, 0]
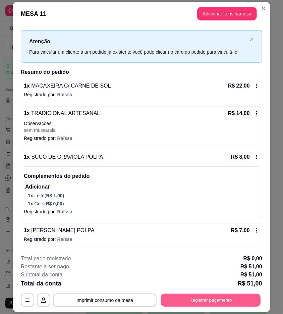
click at [224, 302] on button "Registrar pagamento" at bounding box center [211, 300] width 100 height 13
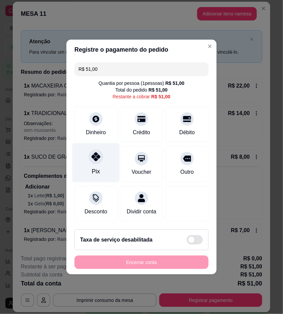
click at [106, 149] on div "Pix" at bounding box center [95, 162] width 47 height 39
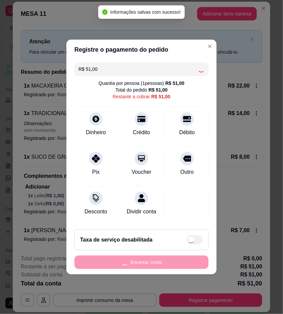
type input "R$ 0,00"
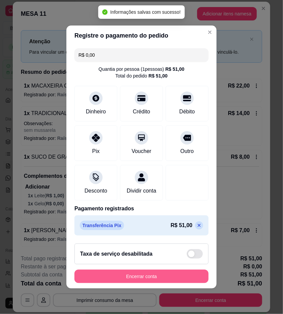
click at [170, 282] on button "Encerrar conta" at bounding box center [141, 275] width 134 height 13
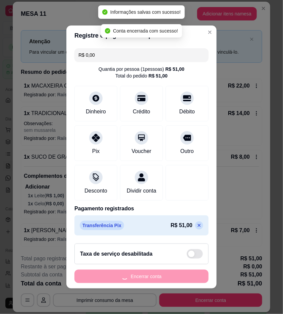
scroll to position [0, 0]
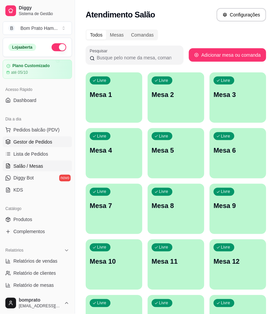
click at [40, 142] on span "Gestor de Pedidos" at bounding box center [32, 141] width 39 height 7
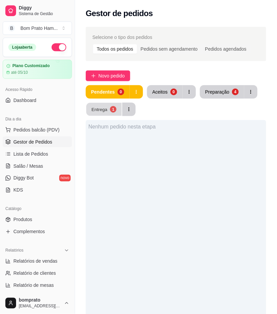
click at [104, 112] on button "Entrega 1" at bounding box center [104, 109] width 36 height 13
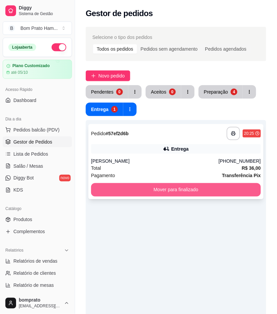
click at [185, 188] on button "Mover para finalizado" at bounding box center [176, 189] width 170 height 13
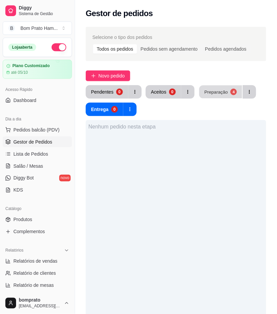
click at [204, 92] on div "Preparação" at bounding box center [215, 91] width 23 height 6
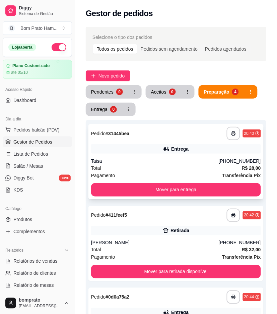
drag, startPoint x: 199, startPoint y: 146, endPoint x: 199, endPoint y: 150, distance: 3.4
click at [199, 150] on div "Entrega" at bounding box center [176, 148] width 170 height 9
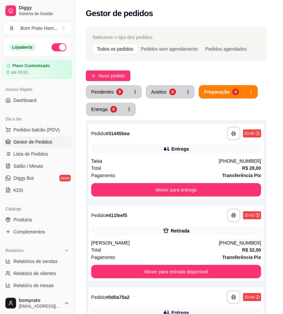
scroll to position [62, 0]
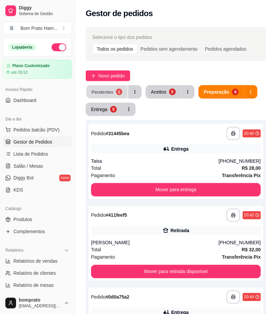
click at [121, 93] on div "1" at bounding box center [119, 91] width 6 height 6
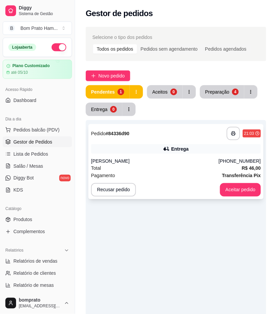
click at [166, 152] on div "Entrega" at bounding box center [176, 148] width 170 height 9
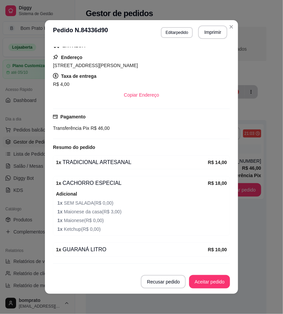
scroll to position [128, 0]
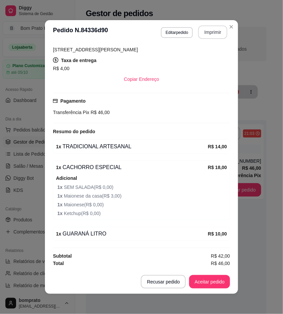
click at [209, 30] on button "Imprimir" at bounding box center [212, 31] width 29 height 13
click at [213, 283] on button "Aceitar pedido" at bounding box center [209, 281] width 41 height 13
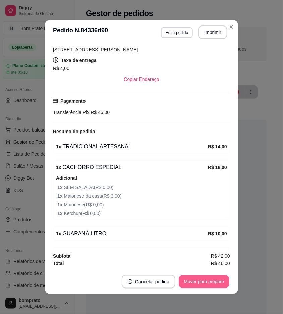
click at [213, 282] on button "Mover para preparo" at bounding box center [204, 281] width 50 height 13
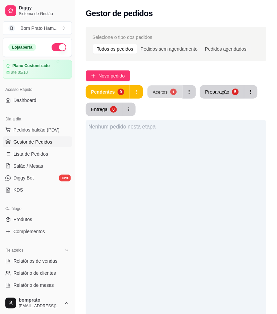
click at [167, 91] on button "Aceitos 1" at bounding box center [164, 91] width 35 height 13
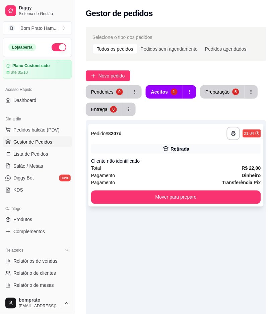
click at [174, 153] on div "Retirada" at bounding box center [176, 148] width 170 height 9
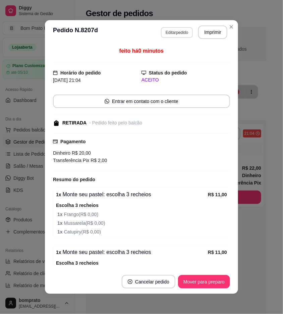
click at [179, 34] on button "Editar pedido" at bounding box center [177, 32] width 32 height 11
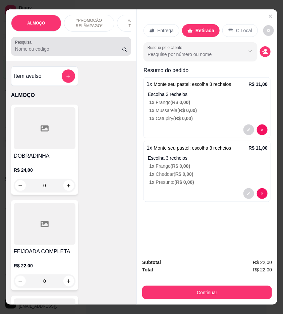
click at [74, 52] on input "Pesquisa" at bounding box center [68, 49] width 107 height 7
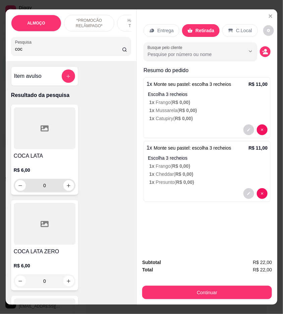
type input "coc"
click at [66, 192] on div "0" at bounding box center [44, 185] width 59 height 13
click at [66, 188] on icon "increase-product-quantity" at bounding box center [68, 185] width 5 height 5
type input "1"
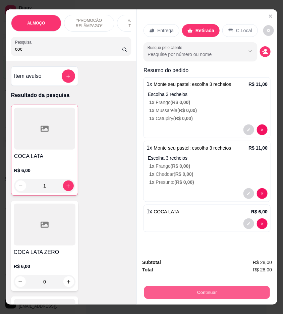
click at [213, 292] on button "Continuar" at bounding box center [207, 292] width 126 height 13
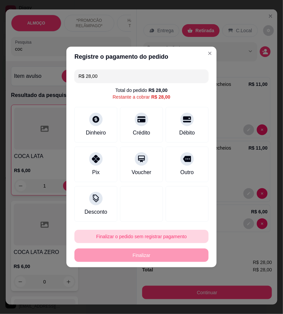
click at [139, 238] on button "Finalizar o pedido sem registrar pagamento" at bounding box center [141, 236] width 134 height 13
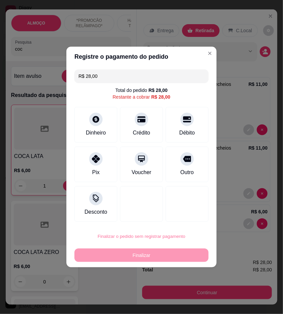
click at [177, 292] on button "Confirmar" at bounding box center [184, 292] width 25 height 10
type input "0"
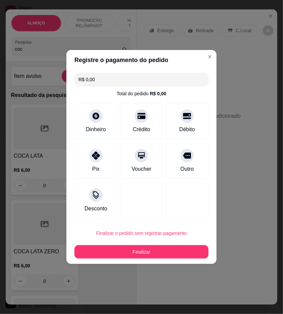
type input "R$ 0,00"
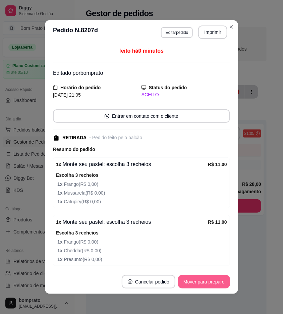
click at [220, 275] on button "Mover para preparo" at bounding box center [204, 281] width 52 height 13
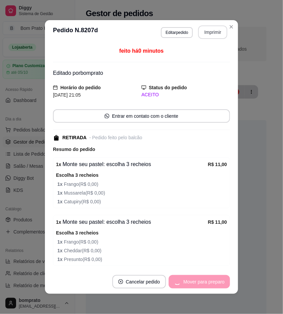
click at [215, 31] on button "Imprimir" at bounding box center [212, 31] width 29 height 13
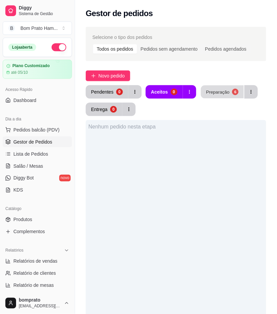
click at [225, 90] on div "Preparação" at bounding box center [217, 91] width 23 height 6
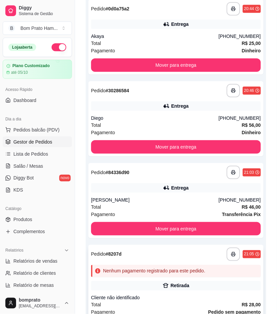
scroll to position [272, 0]
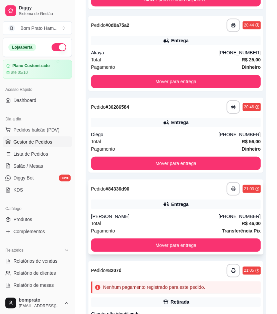
click at [160, 208] on div "Entrega" at bounding box center [176, 203] width 170 height 9
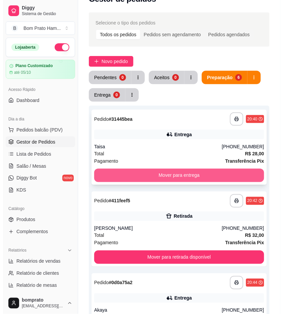
scroll to position [11, 0]
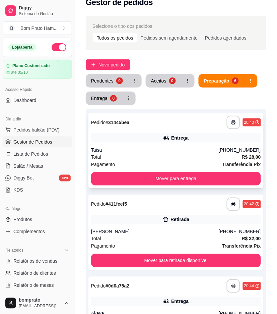
click at [173, 152] on div "Taisa" at bounding box center [155, 149] width 128 height 7
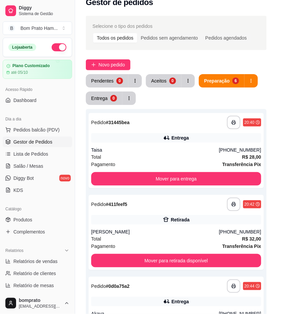
scroll to position [62, 0]
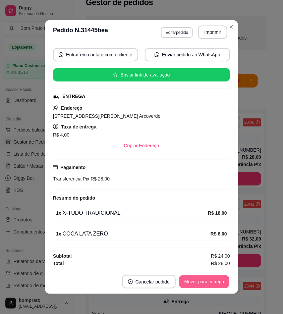
click at [206, 277] on button "Mover para entrega" at bounding box center [204, 281] width 50 height 13
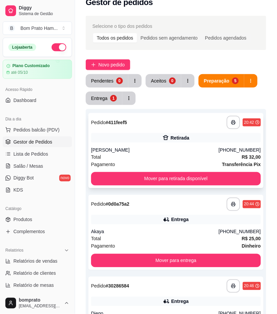
click at [161, 154] on div "Total R$ 32,00" at bounding box center [176, 156] width 170 height 7
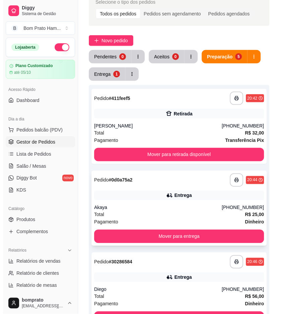
scroll to position [48, 0]
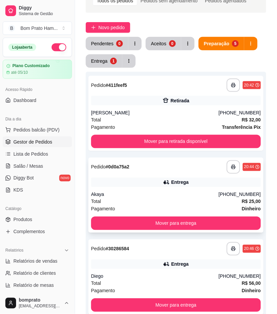
click at [166, 196] on div "Akaya" at bounding box center [155, 194] width 128 height 7
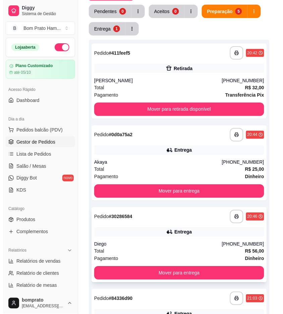
scroll to position [123, 0]
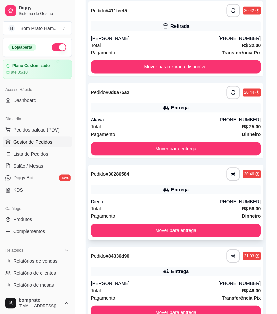
click at [178, 203] on div "Diego" at bounding box center [155, 201] width 128 height 7
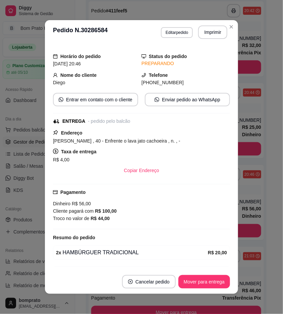
scroll to position [92, 0]
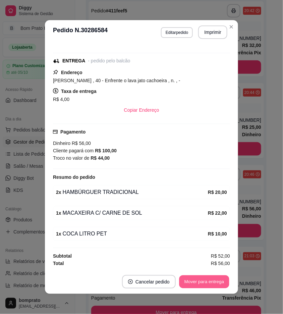
click at [209, 283] on button "Mover para entrega" at bounding box center [204, 281] width 50 height 13
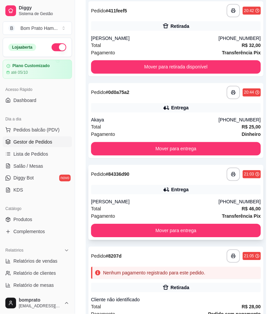
click at [203, 197] on div "**********" at bounding box center [175, 202] width 175 height 75
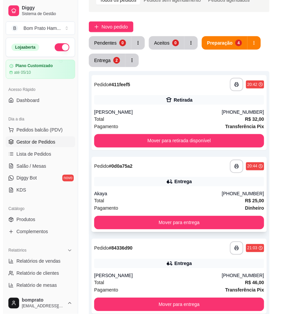
scroll to position [48, 0]
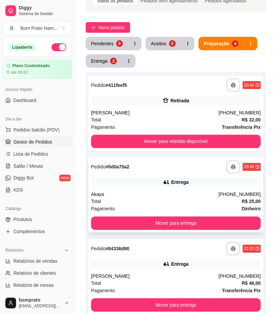
click at [186, 189] on div "**********" at bounding box center [175, 195] width 175 height 75
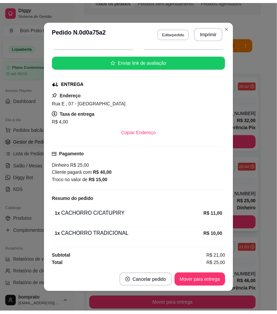
scroll to position [76, 0]
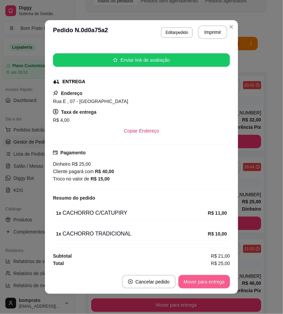
click at [208, 280] on button "Mover para entrega" at bounding box center [204, 281] width 52 height 13
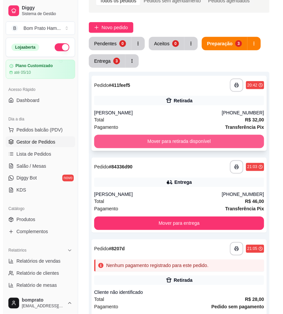
scroll to position [85, 0]
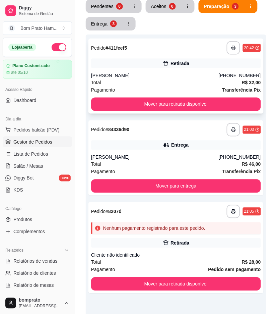
click at [165, 80] on div "Total R$ 32,00" at bounding box center [176, 82] width 170 height 7
click at [186, 146] on div "Entrega" at bounding box center [179, 145] width 17 height 7
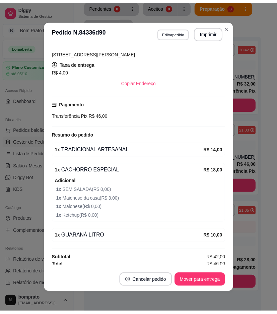
scroll to position [128, 0]
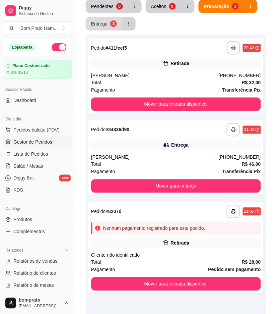
click at [116, 25] on button "Entrega 3" at bounding box center [104, 23] width 37 height 13
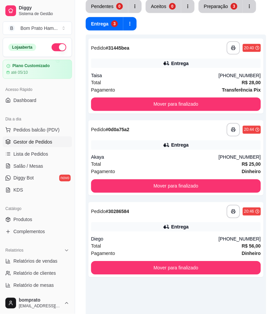
click at [116, 9] on button "Pendentes 0" at bounding box center [107, 6] width 43 height 13
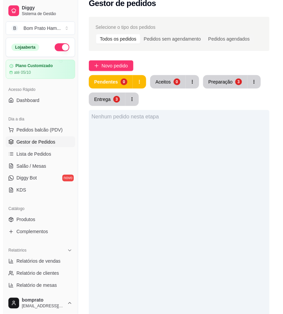
scroll to position [0, 0]
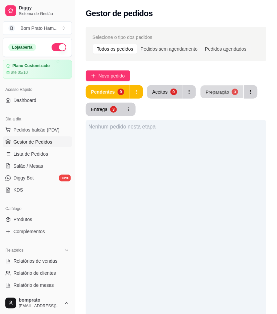
click at [225, 94] on div "Preparação" at bounding box center [217, 91] width 23 height 6
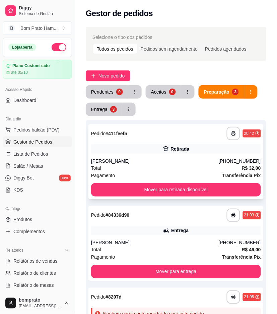
click at [190, 152] on div "Retirada" at bounding box center [176, 148] width 170 height 9
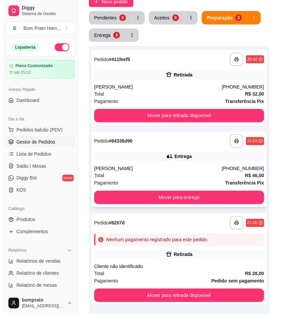
scroll to position [74, 0]
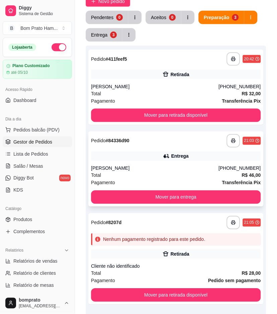
click at [167, 160] on div "Entrega" at bounding box center [176, 156] width 170 height 9
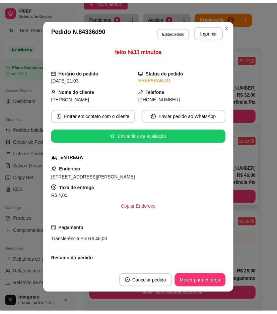
scroll to position [128, 0]
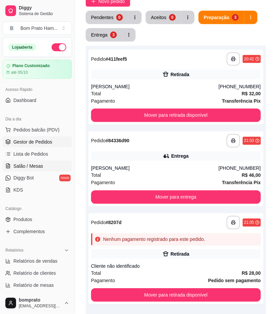
click at [47, 168] on link "Salão / Mesas" at bounding box center [37, 166] width 69 height 11
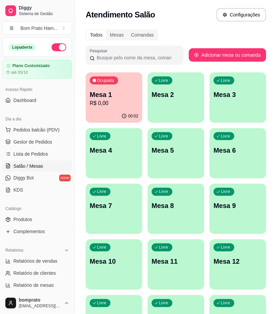
click at [125, 103] on p "R$ 0,00" at bounding box center [114, 103] width 49 height 8
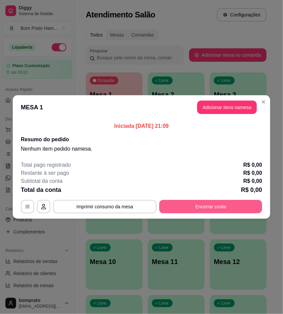
click at [225, 208] on button "Encerrar conta" at bounding box center [210, 206] width 103 height 13
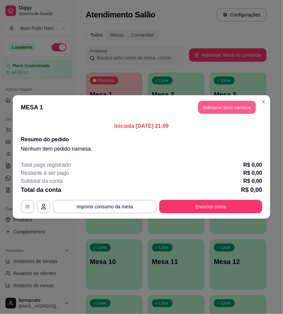
click at [235, 111] on button "Adicionar itens na mesa" at bounding box center [227, 107] width 58 height 13
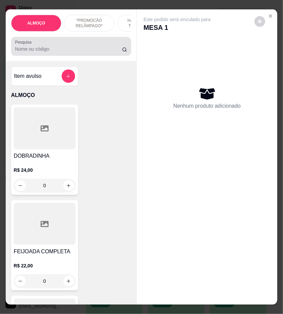
click at [64, 52] on input "Pesquisa" at bounding box center [68, 49] width 107 height 7
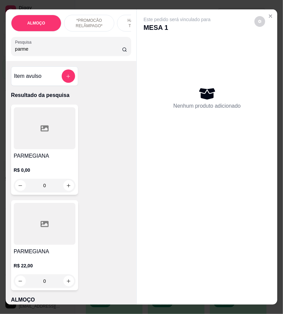
type input "parme"
click at [67, 188] on div "0" at bounding box center [45, 185] width 62 height 13
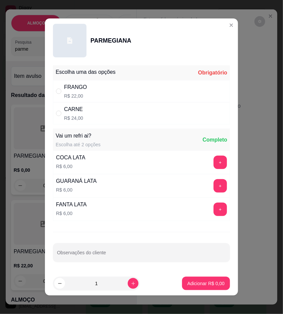
click at [196, 94] on div "FRANGO R$ 22,00" at bounding box center [141, 91] width 177 height 22
radio input "true"
click at [209, 284] on p "Adicionar R$ 22,00" at bounding box center [205, 283] width 40 height 7
type input "1"
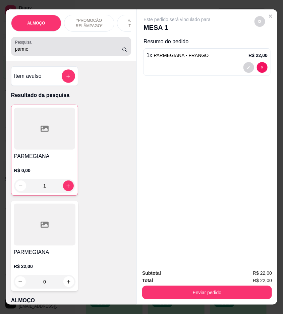
click at [34, 50] on input "parme" at bounding box center [68, 49] width 107 height 7
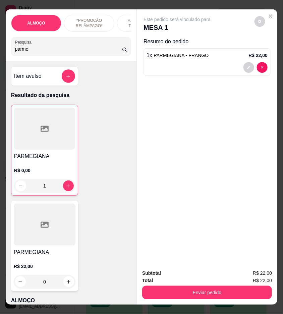
click at [34, 50] on input "parme" at bounding box center [68, 49] width 107 height 7
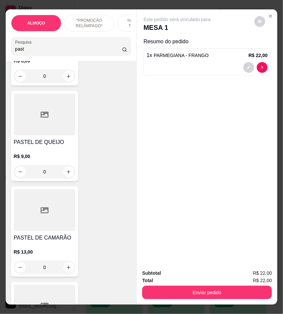
scroll to position [447, 0]
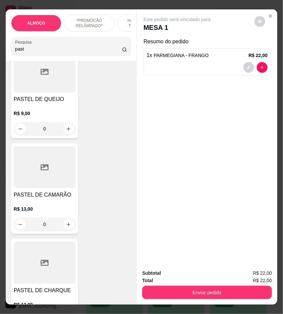
type input "past"
click at [67, 226] on div "0" at bounding box center [45, 224] width 62 height 13
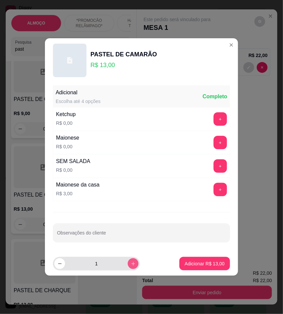
click at [129, 260] on button "increase-product-quantity" at bounding box center [133, 263] width 11 height 11
type input "2"
click at [171, 259] on footer "2 Adicionar R$ 26,00" at bounding box center [141, 263] width 193 height 24
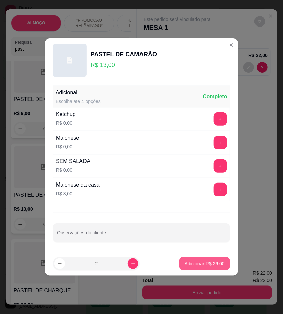
click at [179, 262] on button "Adicionar R$ 26,00" at bounding box center [204, 263] width 51 height 13
type input "2"
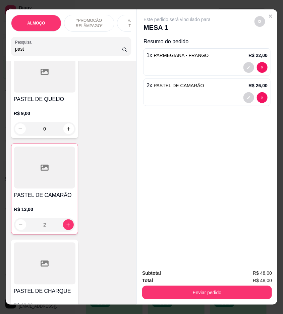
click at [67, 132] on div "0" at bounding box center [45, 128] width 62 height 13
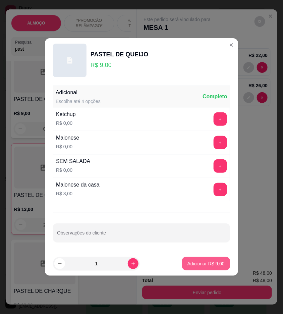
click at [193, 262] on p "Adicionar R$ 9,00" at bounding box center [205, 263] width 37 height 7
type input "1"
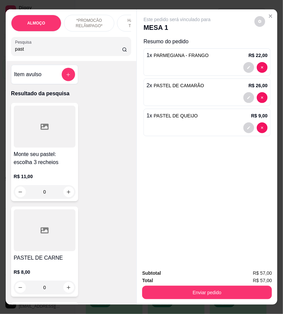
scroll to position [0, 0]
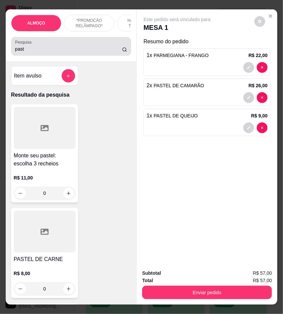
click at [23, 52] on input "past" at bounding box center [68, 49] width 107 height 7
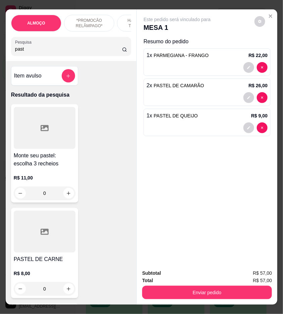
click at [23, 52] on input "past" at bounding box center [68, 49] width 107 height 7
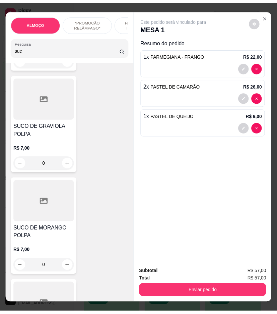
scroll to position [559, 0]
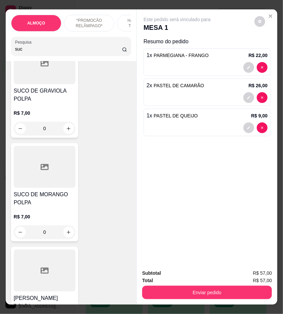
type input "suc"
click at [64, 226] on div "0" at bounding box center [45, 231] width 62 height 13
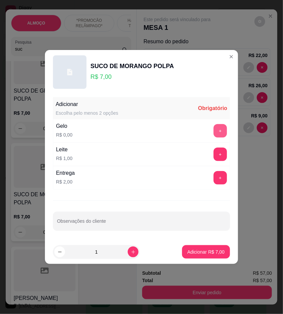
click at [214, 133] on button "+" at bounding box center [220, 130] width 13 height 13
click at [215, 257] on button "Adicionar R$ 7,00" at bounding box center [206, 251] width 48 height 13
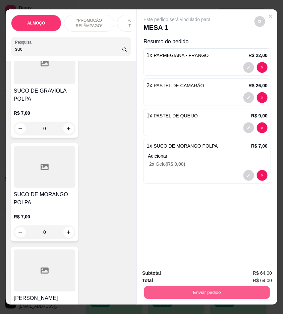
click at [227, 286] on button "Enviar pedido" at bounding box center [207, 292] width 126 height 13
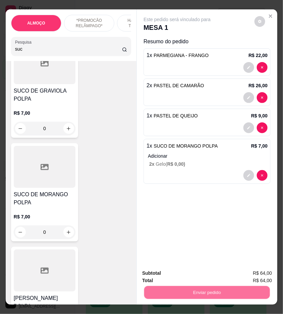
click at [203, 273] on button "Não registrar e enviar pedido" at bounding box center [185, 273] width 68 height 12
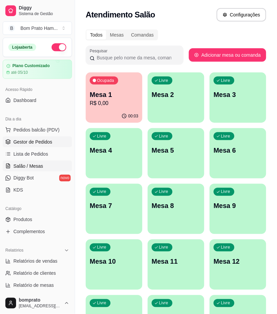
click at [49, 144] on span "Gestor de Pedidos" at bounding box center [32, 141] width 39 height 7
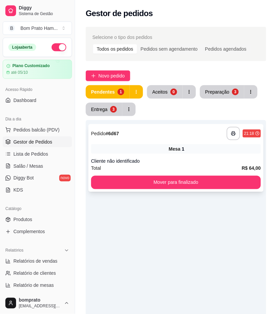
click at [141, 136] on div "**********" at bounding box center [176, 133] width 170 height 13
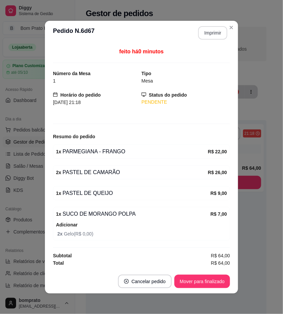
click at [208, 37] on button "Imprimir" at bounding box center [212, 32] width 29 height 13
click at [212, 280] on button "Mover para finalizado" at bounding box center [202, 281] width 54 height 13
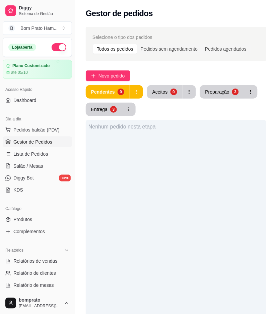
click at [221, 92] on div "Preparação" at bounding box center [217, 91] width 24 height 7
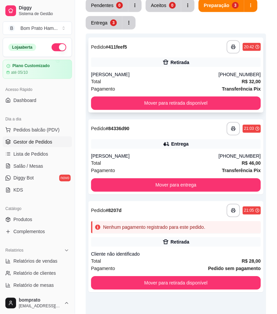
scroll to position [112, 0]
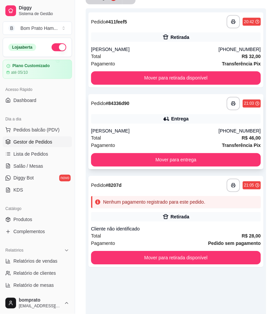
click at [165, 125] on div "**********" at bounding box center [175, 131] width 175 height 75
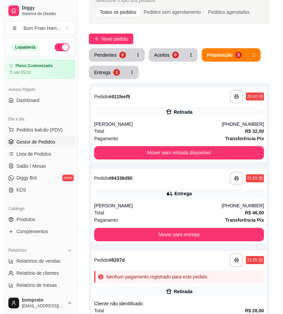
scroll to position [0, 0]
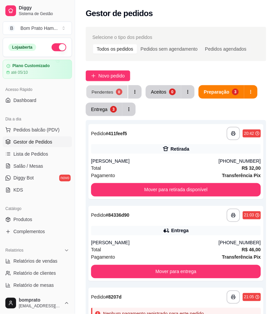
click at [87, 95] on button "Pendentes 0" at bounding box center [106, 91] width 41 height 13
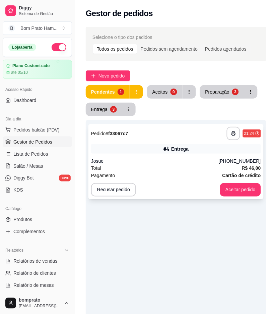
click at [157, 158] on div "Josue" at bounding box center [155, 161] width 128 height 7
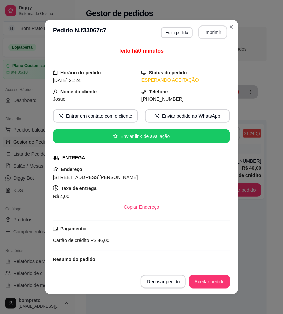
click at [208, 31] on button "Imprimir" at bounding box center [212, 31] width 29 height 13
click at [212, 290] on footer "Recusar pedido Aceitar pedido" at bounding box center [141, 281] width 193 height 24
click at [214, 286] on button "Aceitar pedido" at bounding box center [210, 281] width 40 height 13
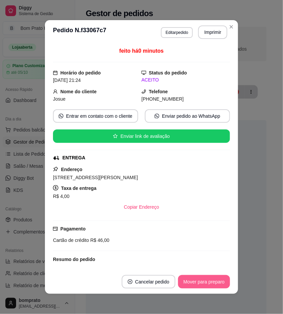
click at [207, 283] on button "Mover para preparo" at bounding box center [204, 281] width 52 height 13
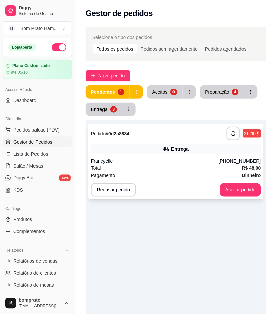
click at [155, 156] on div "**********" at bounding box center [175, 161] width 175 height 75
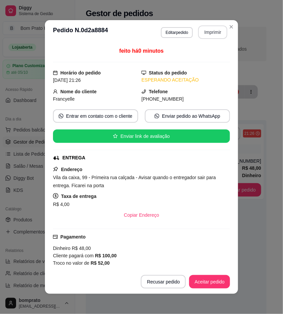
click at [212, 34] on button "Imprimir" at bounding box center [212, 31] width 29 height 13
click at [215, 280] on button "Aceitar pedido" at bounding box center [209, 281] width 41 height 13
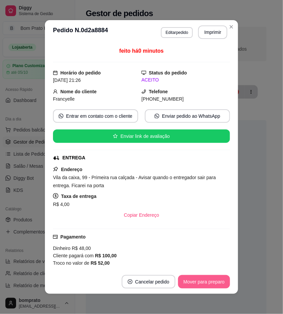
click at [215, 280] on button "Mover para preparo" at bounding box center [204, 281] width 52 height 13
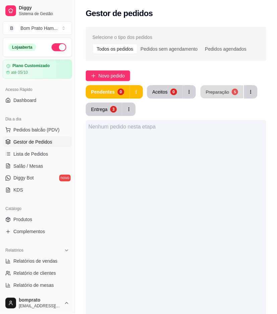
click at [227, 95] on div "Preparação" at bounding box center [217, 91] width 23 height 6
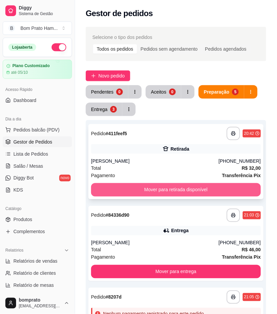
click at [207, 190] on button "Mover para retirada disponível" at bounding box center [176, 189] width 170 height 13
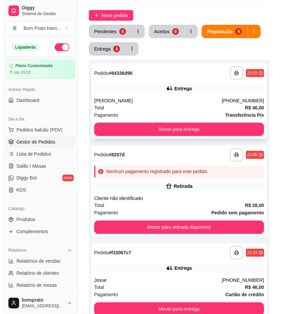
scroll to position [74, 0]
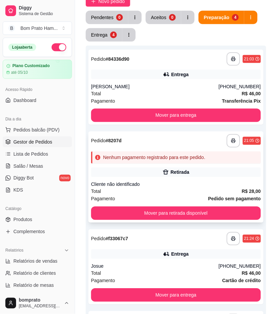
click at [164, 169] on icon at bounding box center [166, 172] width 7 height 7
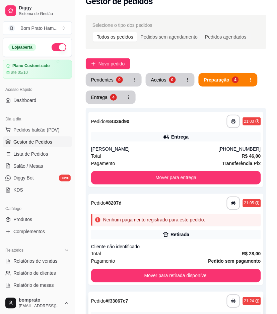
scroll to position [0, 0]
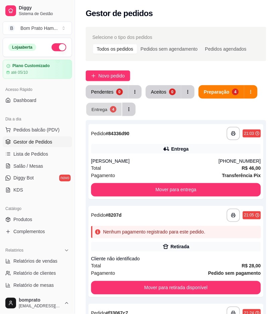
click at [112, 106] on div "4" at bounding box center [113, 109] width 6 height 6
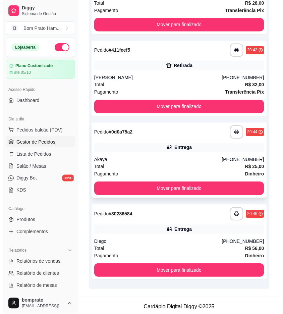
scroll to position [167, 0]
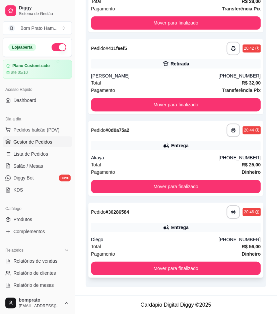
click at [185, 225] on div "Entrega" at bounding box center [179, 227] width 17 height 7
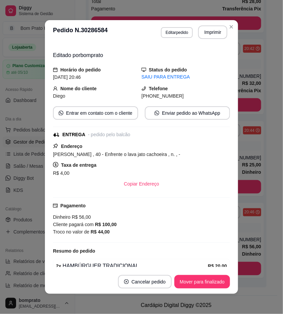
scroll to position [17, 0]
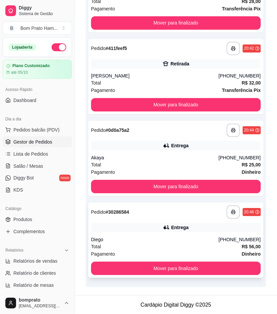
click at [156, 227] on div "Entrega" at bounding box center [176, 227] width 170 height 9
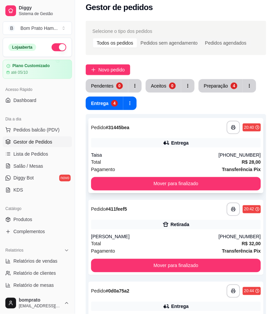
scroll to position [0, 0]
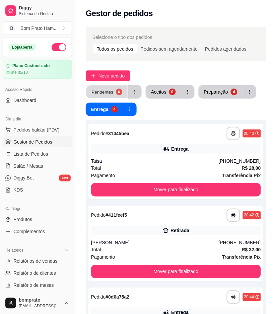
click at [109, 92] on div "Pendentes" at bounding box center [103, 91] width 22 height 6
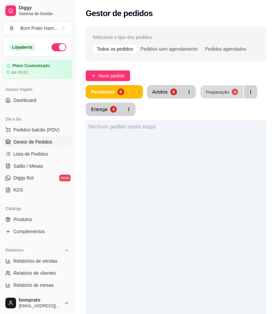
click at [235, 93] on div "4" at bounding box center [235, 91] width 6 height 6
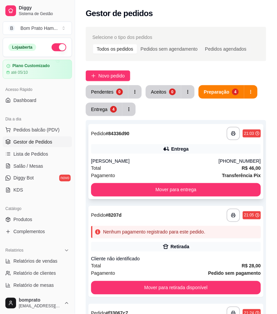
click at [208, 163] on div "João Vitor" at bounding box center [155, 161] width 128 height 7
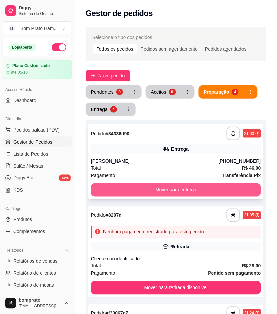
click at [230, 190] on button "Mover para entrega" at bounding box center [176, 189] width 170 height 13
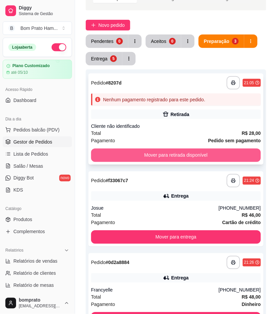
scroll to position [74, 0]
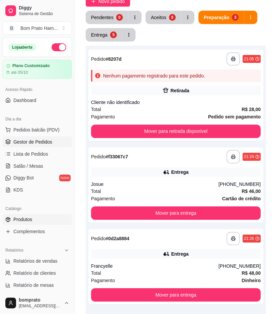
click at [41, 222] on link "Produtos" at bounding box center [37, 219] width 69 height 11
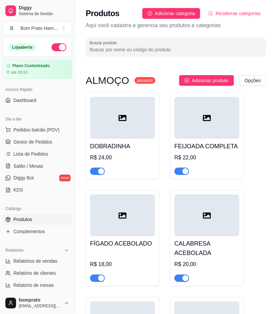
click at [115, 47] on input "Buscar produto" at bounding box center [176, 49] width 173 height 7
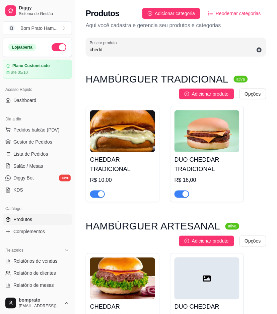
type input "chedd"
click at [144, 131] on img at bounding box center [122, 131] width 65 height 42
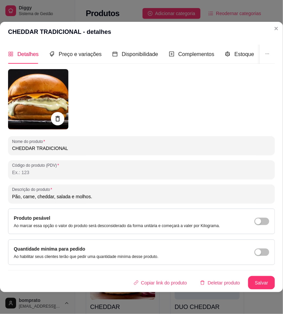
click at [49, 193] on input "Pão, carne, cheddar, salada e molhos." at bounding box center [141, 196] width 259 height 7
paste input "Anito Alves de Valença , 40 - Enfrente o lava jato cachoeira"
type input "Anito Alves de Valença , 40 - Enfrente o lava jato cachoeira"
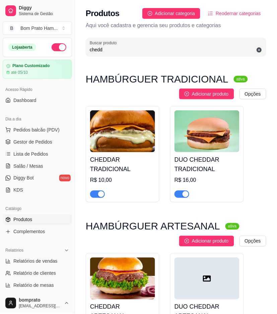
click at [114, 177] on div "R$ 10,00" at bounding box center [122, 180] width 65 height 8
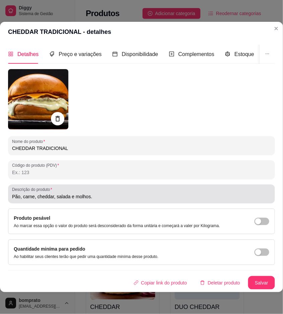
click at [69, 190] on div "Pão, carne, cheddar, salada e molhos." at bounding box center [141, 193] width 259 height 13
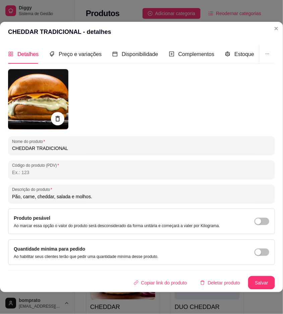
click at [68, 194] on input "Pão, carne, cheddar, salada e molhos." at bounding box center [141, 196] width 259 height 7
paste input "Anito Alves de Valença , 40 - Enfrente o lava jato cachoeira"
type input "Anito Alves de Valença , 40 - Enfrente o lava jato cachoeira"
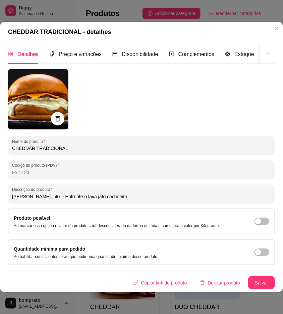
click at [264, 29] on header "CHEDDAR TRADICIONAL - detalhes" at bounding box center [141, 32] width 283 height 20
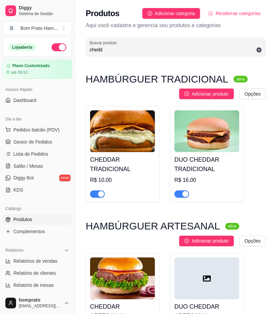
click at [128, 146] on img at bounding box center [122, 131] width 65 height 42
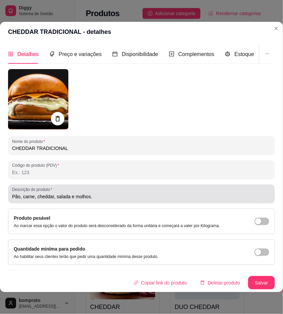
click at [69, 193] on input "Pão, carne, cheddar, salada e molhos." at bounding box center [141, 196] width 259 height 7
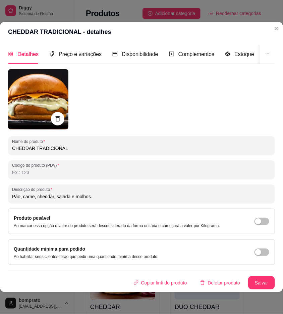
click at [69, 193] on input "Pão, carne, cheddar, salada e molhos." at bounding box center [141, 196] width 259 height 7
click at [266, 31] on header "CHEDDAR TRADICIONAL - detalhes" at bounding box center [141, 32] width 283 height 20
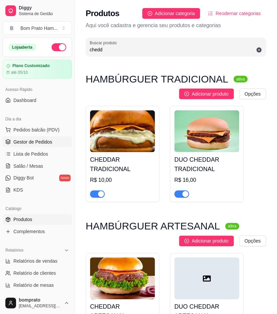
click at [54, 143] on link "Gestor de Pedidos" at bounding box center [37, 141] width 69 height 11
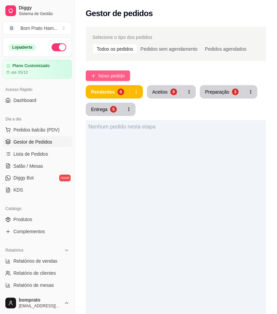
click at [122, 73] on span "Novo pedido" at bounding box center [112, 75] width 26 height 7
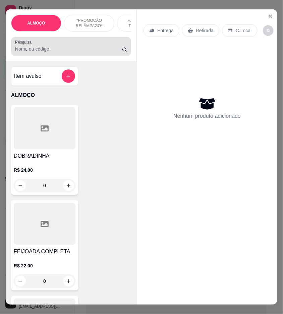
click at [49, 56] on div "Pesquisa" at bounding box center [71, 46] width 120 height 19
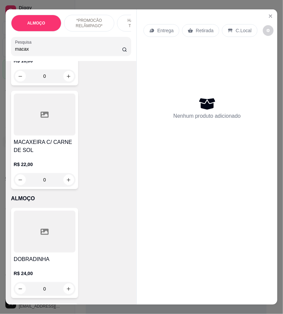
scroll to position [335, 0]
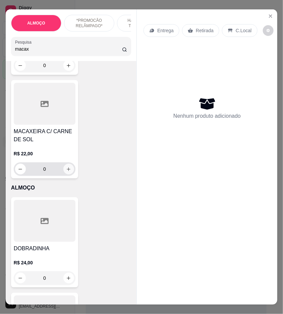
type input "macax"
click at [66, 167] on icon "increase-product-quantity" at bounding box center [68, 169] width 5 height 5
type input "1"
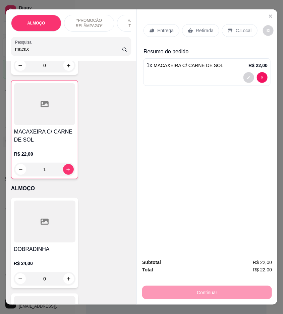
click at [168, 28] on p "Entrega" at bounding box center [165, 30] width 16 height 7
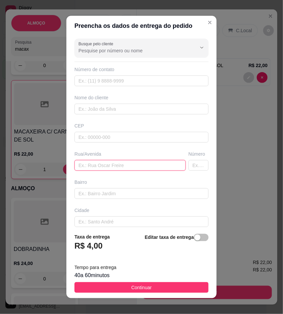
paste input "Rua Terezinha Laet Numero: 50 Casa Branca, com portão branco"
type input "Rua Terezinha Laet Numero: 50 Casa Branca, com portão branco"
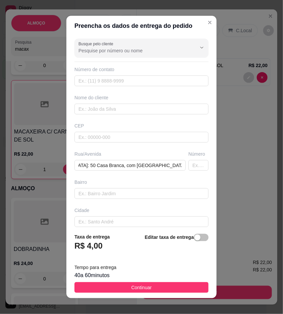
scroll to position [0, 0]
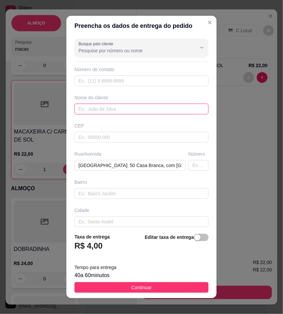
paste input "Marilia"
type input "Marilia"
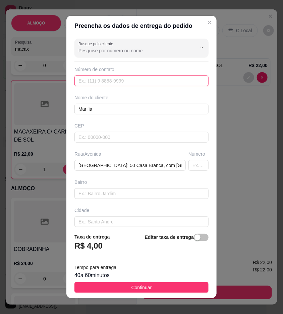
paste input "(87) 9182-9459"
type input "(87) 9182-9459"
drag, startPoint x: 193, startPoint y: 285, endPoint x: 197, endPoint y: 243, distance: 42.4
click at [193, 285] on button "Continuar" at bounding box center [141, 287] width 134 height 11
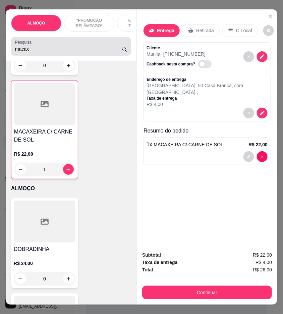
click at [100, 51] on input "macax" at bounding box center [68, 49] width 107 height 7
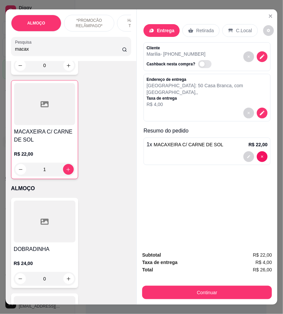
click at [100, 51] on input "macax" at bounding box center [68, 49] width 107 height 7
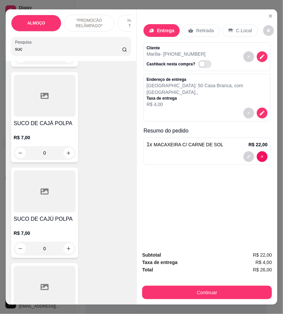
scroll to position [7634, 0]
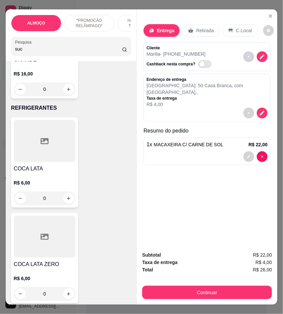
type input "suc"
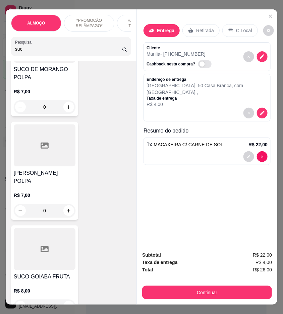
scroll to position [708, 0]
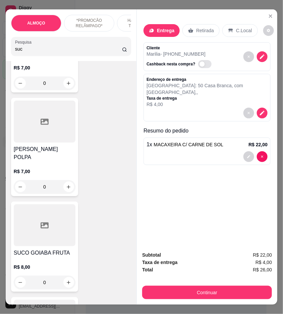
click at [63, 180] on div "0" at bounding box center [45, 186] width 62 height 13
drag, startPoint x: 149, startPoint y: 235, endPoint x: 144, endPoint y: 255, distance: 20.7
click at [144, 253] on section "SUCO MARACUJÁ POLPA R$ 7,00 Adicionar Escolha até 3 opções Completo Gelo R$ 0,0…" at bounding box center [141, 157] width 193 height 214
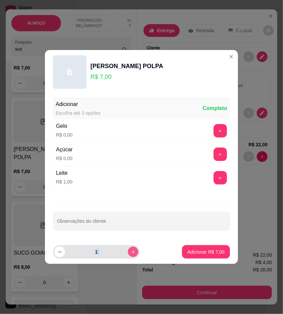
click at [131, 252] on icon "increase-product-quantity" at bounding box center [133, 251] width 5 height 5
type input "2"
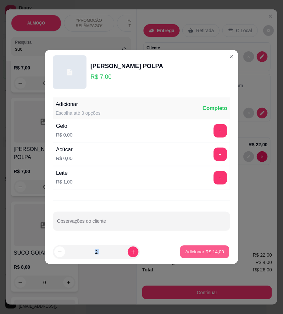
click at [206, 255] on p "Adicionar R$ 14,00" at bounding box center [204, 251] width 39 height 6
type input "2"
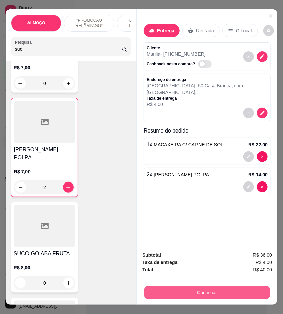
click at [246, 288] on button "Continuar" at bounding box center [207, 292] width 126 height 13
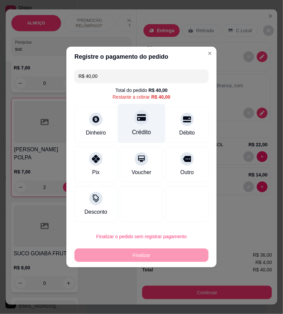
click at [143, 129] on div "Crédito" at bounding box center [141, 132] width 19 height 9
type input "R$ 0,00"
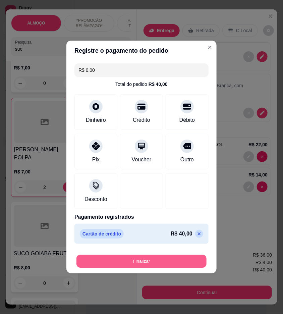
click at [173, 263] on button "Finalizar" at bounding box center [141, 261] width 130 height 13
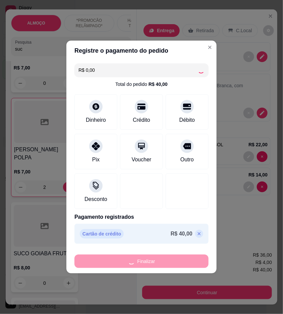
type input "0"
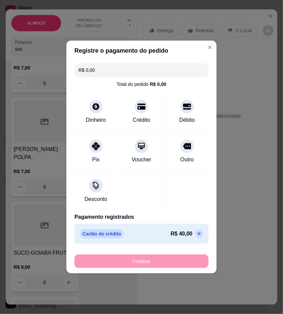
type input "-R$ 40,00"
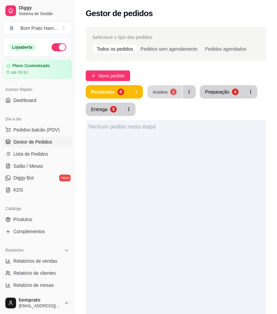
click at [165, 86] on button "Aceitos 1" at bounding box center [164, 91] width 35 height 13
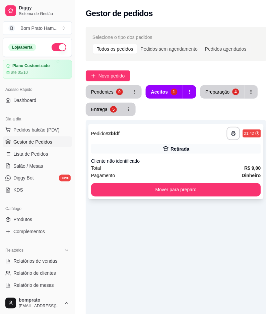
click at [190, 180] on div "**********" at bounding box center [175, 161] width 175 height 75
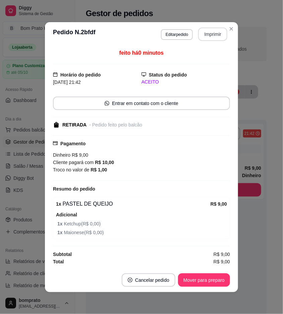
click at [213, 31] on button "Imprimir" at bounding box center [212, 33] width 29 height 13
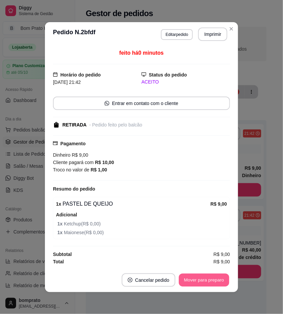
click at [218, 276] on button "Mover para preparo" at bounding box center [204, 279] width 50 height 13
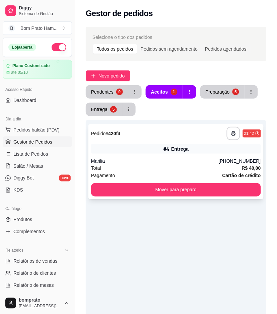
click at [177, 160] on div "Marilia" at bounding box center [155, 161] width 128 height 7
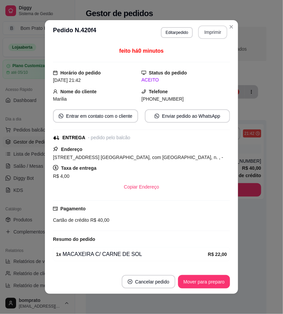
click at [213, 33] on button "Imprimir" at bounding box center [212, 31] width 29 height 13
click at [212, 285] on button "Mover para preparo" at bounding box center [204, 281] width 50 height 13
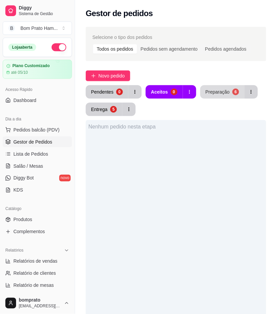
click at [220, 92] on div "Preparação" at bounding box center [218, 91] width 24 height 7
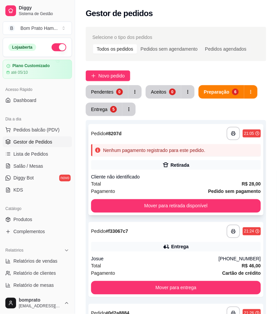
click at [195, 158] on div "**********" at bounding box center [175, 169] width 175 height 91
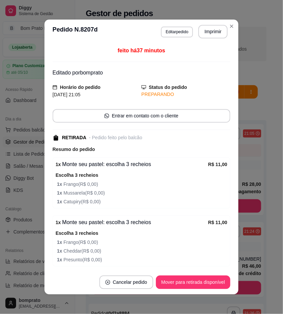
scroll to position [69, 0]
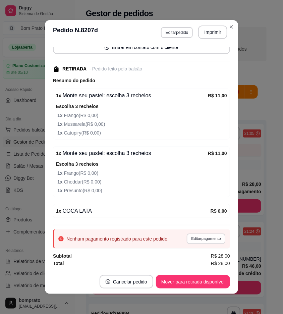
click at [199, 240] on button "Editar pagamento" at bounding box center [205, 238] width 39 height 10
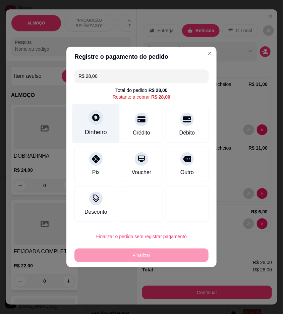
click at [95, 127] on div "Dinheiro" at bounding box center [95, 123] width 47 height 39
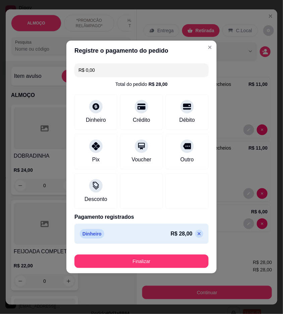
drag, startPoint x: 194, startPoint y: 235, endPoint x: 188, endPoint y: 212, distance: 23.5
click at [196, 233] on icon at bounding box center [198, 233] width 5 height 5
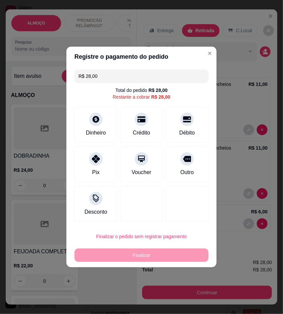
click at [104, 75] on input "R$ 28,00" at bounding box center [141, 75] width 126 height 13
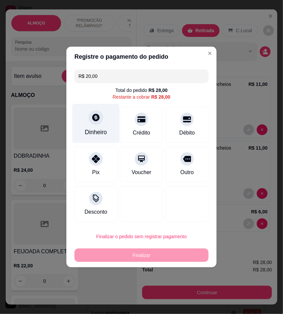
click at [103, 119] on div "Dinheiro" at bounding box center [95, 123] width 47 height 39
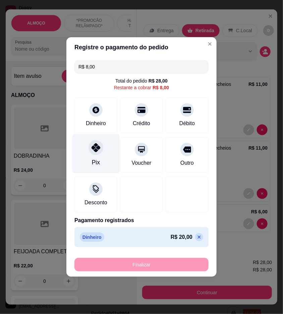
click at [89, 162] on div "Pix" at bounding box center [95, 153] width 47 height 39
type input "R$ 0,00"
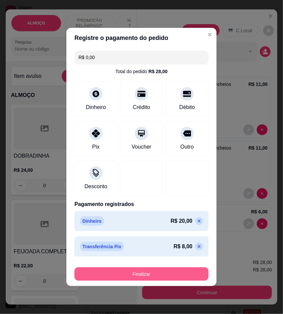
click at [185, 274] on button "Finalizar" at bounding box center [141, 273] width 134 height 13
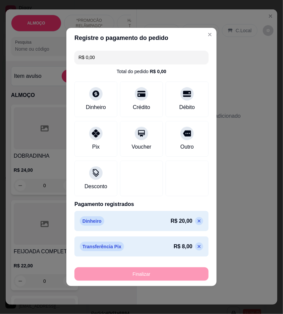
type input "0"
type input "-R$ 28,00"
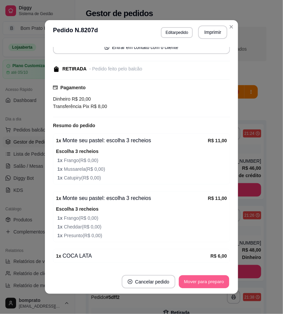
click at [199, 279] on button "Mover para preparo" at bounding box center [204, 281] width 50 height 13
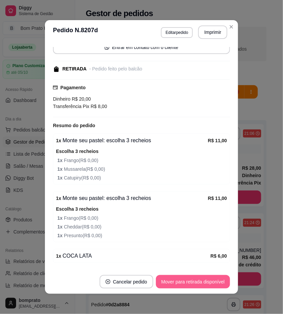
click at [199, 280] on button "Mover para retirada disponível" at bounding box center [193, 281] width 74 height 13
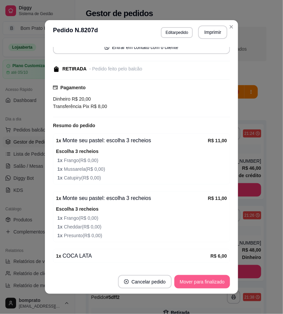
click at [200, 280] on button "Mover para finalizado" at bounding box center [202, 281] width 56 height 13
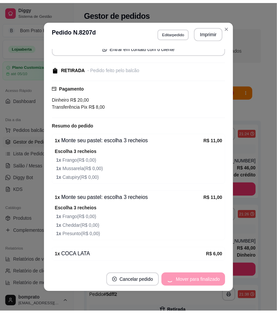
scroll to position [46, 0]
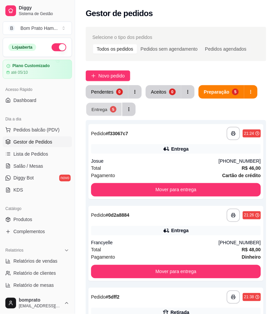
click at [112, 111] on div "5" at bounding box center [113, 109] width 6 height 6
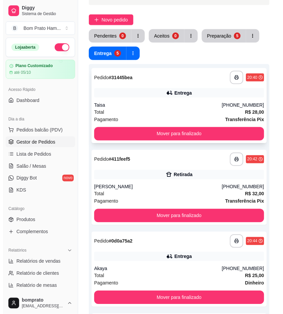
scroll to position [74, 0]
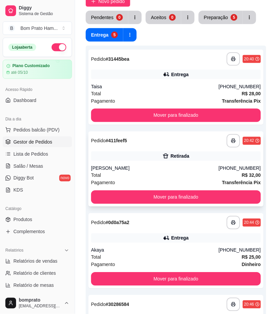
click at [154, 153] on div "Retirada" at bounding box center [176, 156] width 170 height 9
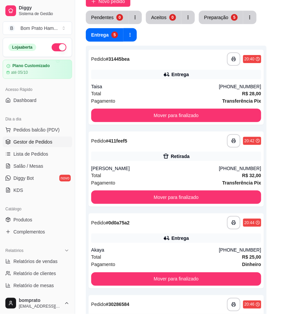
scroll to position [48, 0]
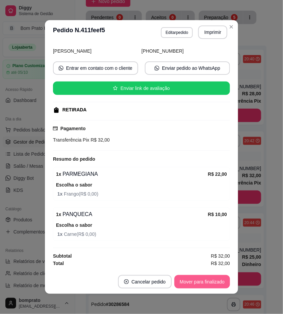
click at [216, 286] on button "Mover para finalizado" at bounding box center [202, 281] width 56 height 13
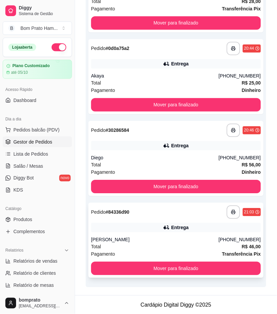
scroll to position [18, 0]
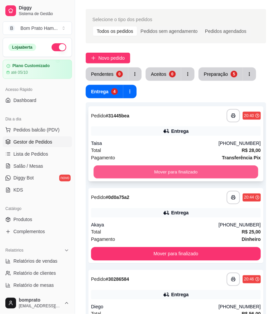
click at [177, 173] on button "Mover para finalizado" at bounding box center [176, 172] width 165 height 13
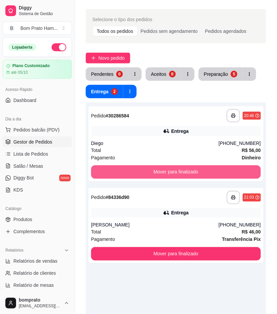
click at [177, 173] on button "Mover para finalizado" at bounding box center [176, 171] width 170 height 13
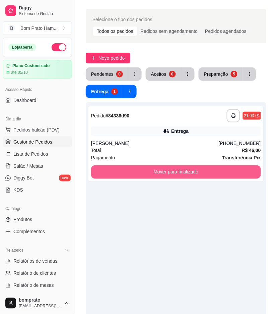
click at [177, 173] on button "Mover para finalizado" at bounding box center [176, 171] width 170 height 13
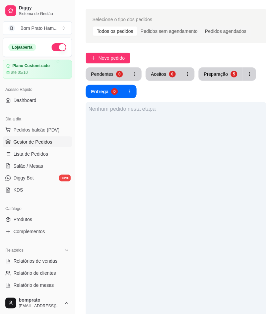
click at [207, 81] on div "Pendentes 0 Aceitos 0 Preparação 5 Entrega 0" at bounding box center [176, 82] width 181 height 31
click at [208, 77] on button "Preparação 5" at bounding box center [221, 73] width 44 height 13
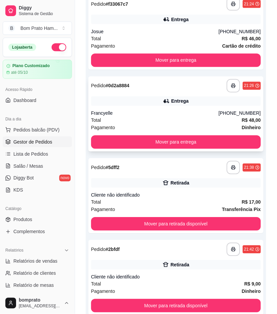
scroll to position [167, 0]
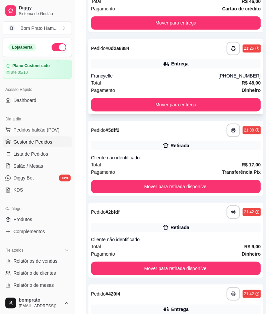
click at [173, 168] on div "Total R$ 17,00" at bounding box center [176, 164] width 170 height 7
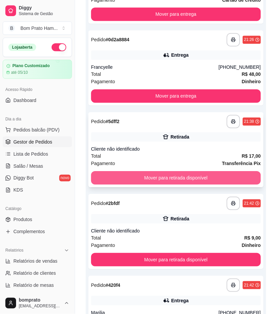
scroll to position [204, 0]
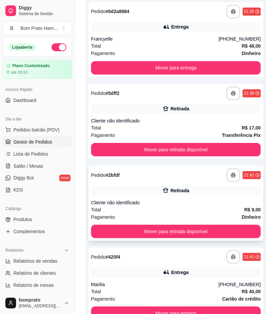
click at [179, 192] on div "Retirada" at bounding box center [180, 190] width 19 height 7
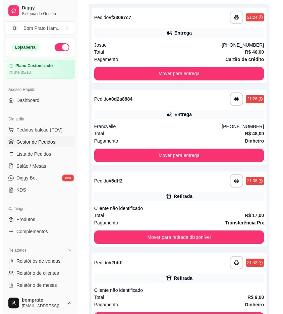
scroll to position [100, 0]
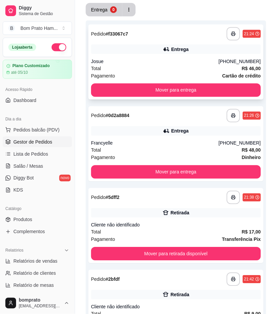
click at [165, 55] on div "**********" at bounding box center [175, 61] width 175 height 75
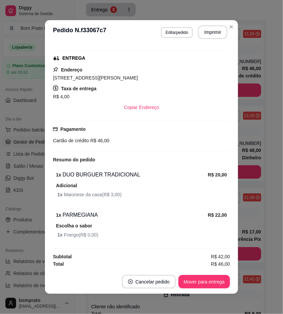
scroll to position [101, 0]
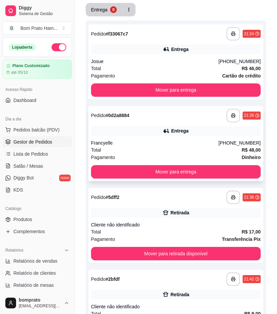
click at [157, 135] on div "**********" at bounding box center [175, 143] width 175 height 75
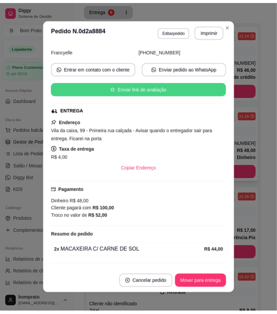
scroll to position [64, 0]
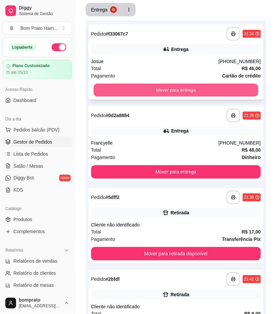
click at [233, 85] on button "Mover para entrega" at bounding box center [176, 90] width 165 height 13
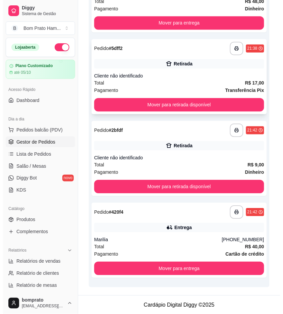
scroll to position [18, 0]
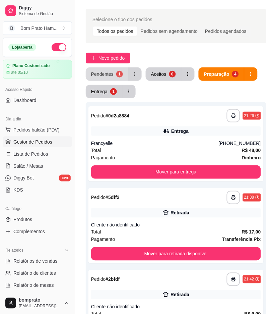
click at [105, 74] on div "Pendentes" at bounding box center [102, 74] width 22 height 7
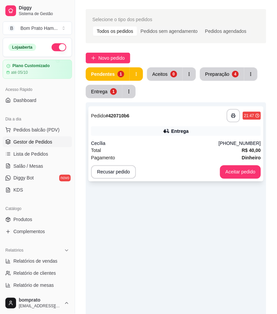
click at [182, 145] on div "Cecília" at bounding box center [155, 143] width 128 height 7
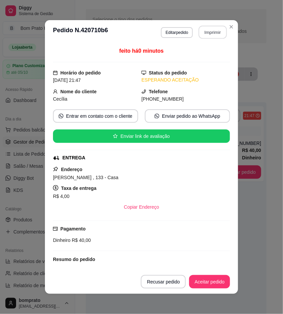
click at [215, 38] on button "Imprimir" at bounding box center [213, 32] width 28 height 13
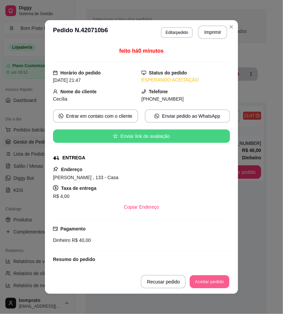
click at [213, 281] on button "Aceitar pedido" at bounding box center [210, 281] width 40 height 13
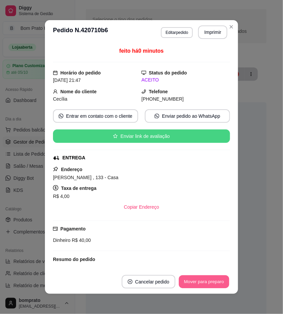
click at [213, 281] on button "Mover para preparo" at bounding box center [204, 281] width 50 height 13
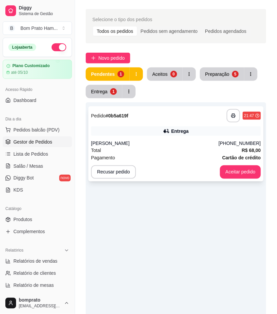
click at [197, 142] on div "Dalila" at bounding box center [155, 143] width 128 height 7
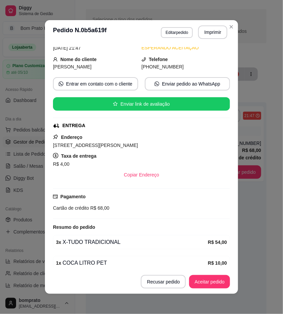
scroll to position [62, 0]
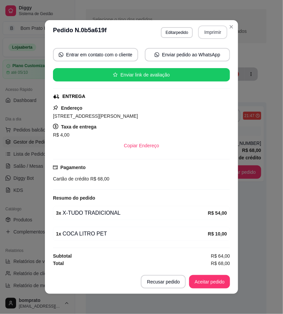
click at [217, 32] on button "Imprimir" at bounding box center [212, 31] width 29 height 13
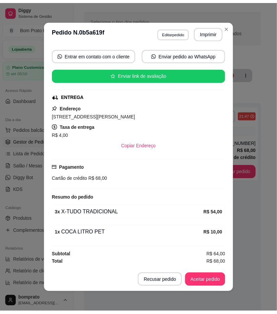
scroll to position [0, 0]
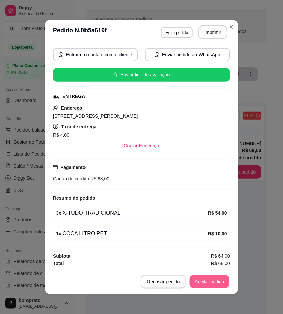
click at [215, 283] on button "Aceitar pedido" at bounding box center [210, 281] width 40 height 13
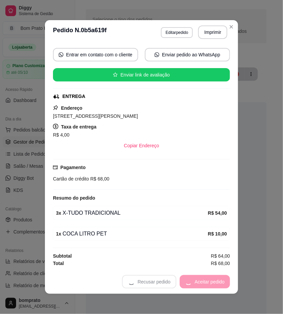
click at [215, 282] on div "Recusar pedido Aceitar pedido" at bounding box center [176, 281] width 108 height 13
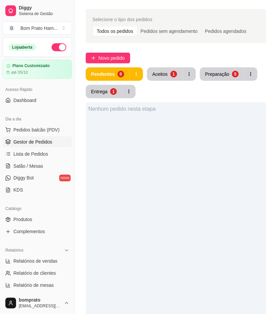
drag, startPoint x: 35, startPoint y: 220, endPoint x: 69, endPoint y: 138, distance: 88.6
click at [35, 220] on link "Produtos" at bounding box center [37, 219] width 69 height 11
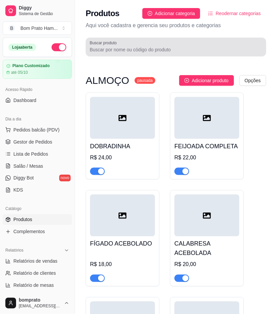
click at [115, 45] on label "Buscar produto" at bounding box center [104, 43] width 29 height 6
click at [115, 46] on input "Buscar produto" at bounding box center [176, 49] width 173 height 7
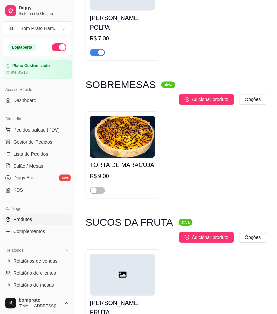
scroll to position [149, 0]
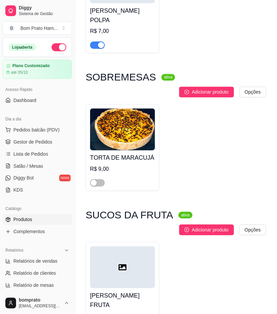
type input "marac"
click at [98, 46] on div "button" at bounding box center [101, 45] width 6 height 6
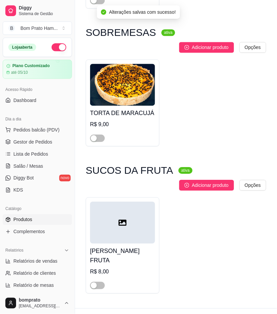
scroll to position [194, 0]
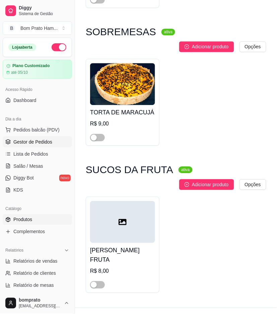
click at [53, 143] on link "Gestor de Pedidos" at bounding box center [37, 141] width 69 height 11
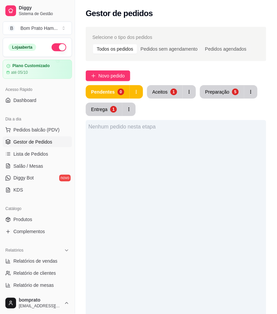
click at [203, 74] on div "Novo pedido" at bounding box center [176, 75] width 181 height 11
click at [172, 86] on button "Aceitos 1" at bounding box center [165, 91] width 36 height 13
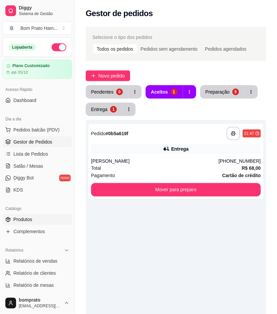
click at [37, 216] on link "Produtos" at bounding box center [37, 219] width 69 height 11
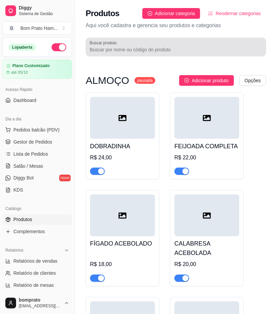
click at [97, 49] on input "Buscar produto" at bounding box center [176, 49] width 173 height 7
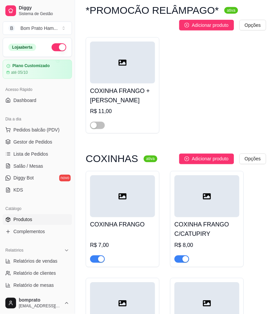
scroll to position [74, 0]
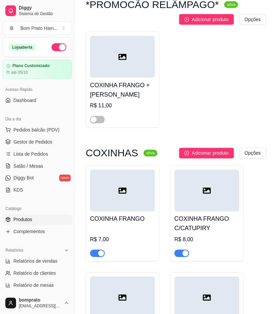
type input "coxi"
click at [45, 140] on span "Gestor de Pedidos" at bounding box center [32, 141] width 39 height 7
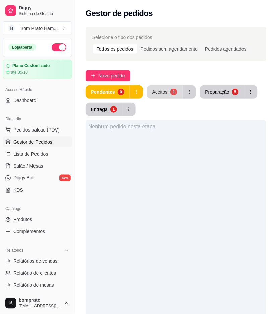
click at [156, 96] on button "Aceitos 1" at bounding box center [165, 91] width 36 height 13
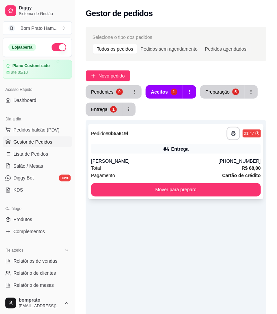
click at [165, 162] on div "Dalila" at bounding box center [155, 161] width 128 height 7
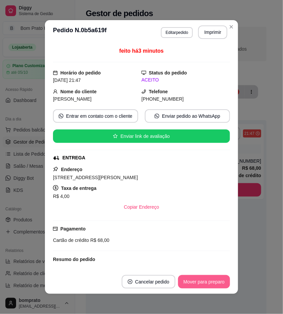
click at [220, 281] on button "Mover para preparo" at bounding box center [204, 281] width 52 height 13
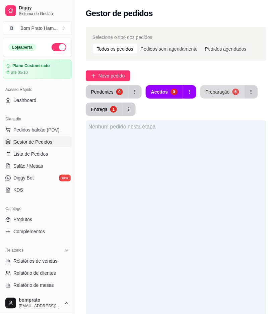
click at [217, 94] on div "Preparação" at bounding box center [218, 91] width 24 height 7
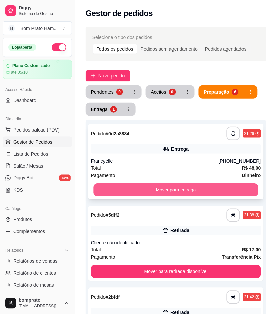
click at [186, 187] on button "Mover para entrega" at bounding box center [176, 189] width 165 height 13
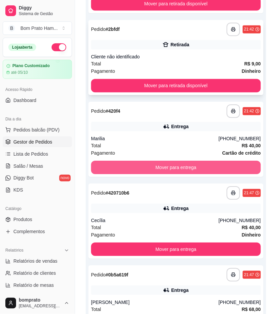
scroll to position [223, 0]
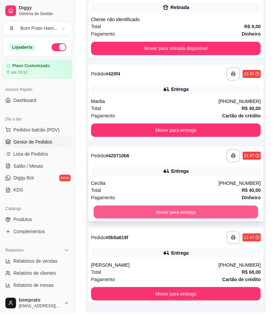
click at [175, 209] on button "Mover para entrega" at bounding box center [176, 211] width 165 height 13
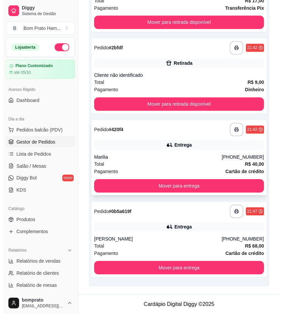
scroll to position [167, 0]
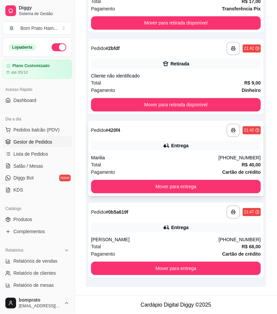
click at [175, 147] on div "Entrega" at bounding box center [179, 145] width 17 height 7
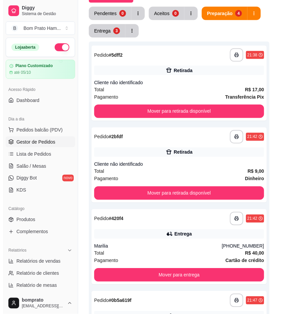
scroll to position [55, 0]
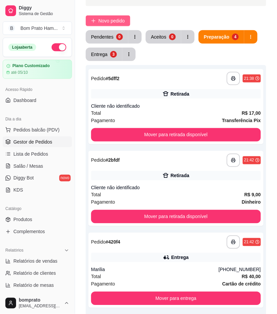
click at [124, 18] on span "Novo pedido" at bounding box center [112, 20] width 26 height 7
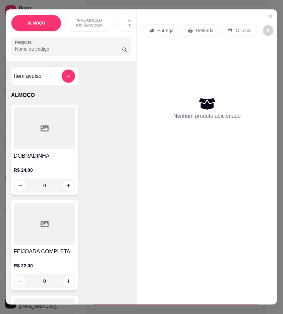
drag, startPoint x: 43, startPoint y: 51, endPoint x: 60, endPoint y: 60, distance: 20.1
click at [54, 56] on div "Pesquisa" at bounding box center [71, 46] width 120 height 19
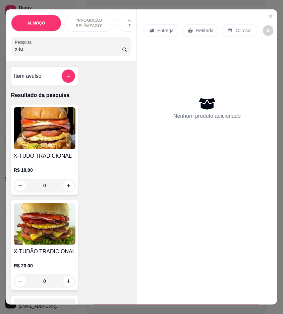
type input "x-tu"
click at [38, 125] on img at bounding box center [45, 128] width 62 height 42
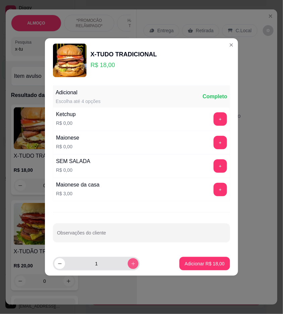
click at [133, 266] on button "increase-product-quantity" at bounding box center [133, 263] width 11 height 11
type input "2"
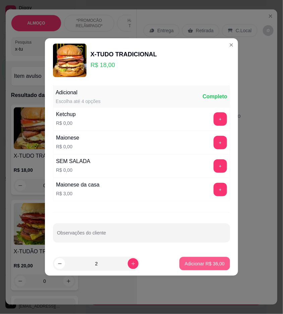
click at [205, 269] on button "Adicionar R$ 36,00" at bounding box center [204, 263] width 51 height 13
type input "2"
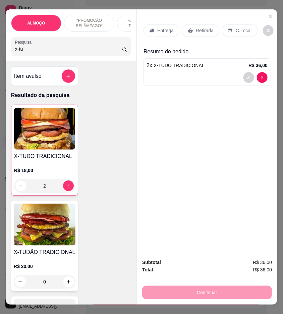
click at [157, 28] on p "Entrega" at bounding box center [165, 30] width 16 height 7
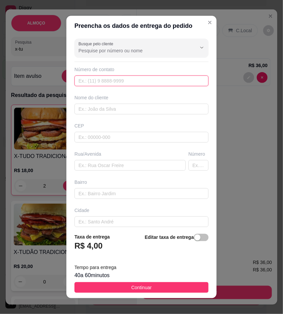
drag, startPoint x: 125, startPoint y: 70, endPoint x: 98, endPoint y: 78, distance: 28.3
paste input "(87) 8119-7634"
type input "(87) 8119-7634"
click at [121, 116] on div "Busque pelo cliente Número de contato (87) 8119-7634 Nome do cliente CEP Rua/Av…" at bounding box center [141, 132] width 150 height 192
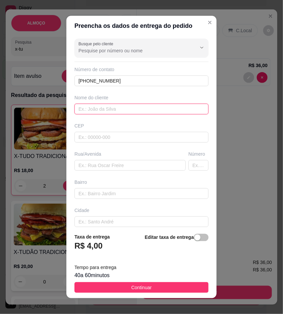
click at [124, 111] on input "text" at bounding box center [141, 109] width 134 height 11
type input "Dama da noite"
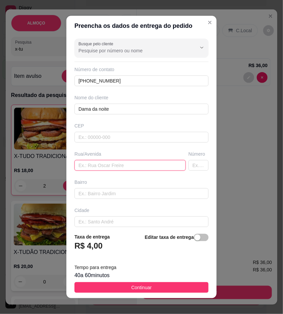
paste input "É aqui na saída que vai para Arcoverde em frente ao posto de Júnior no bar"
drag, startPoint x: 90, startPoint y: 166, endPoint x: 72, endPoint y: 165, distance: 17.5
click at [74, 165] on input "É aqui na saída que vai para Arcoverde em frente ao posto de Júnior no bar" at bounding box center [129, 165] width 111 height 11
drag, startPoint x: 95, startPoint y: 165, endPoint x: 50, endPoint y: 146, distance: 49.4
click at [61, 164] on div "Preencha os dados de entrega do pedido Busque pelo cliente Número de contato (8…" at bounding box center [141, 157] width 283 height 314
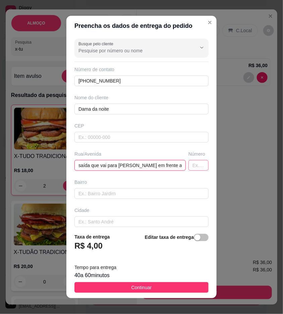
scroll to position [0, 42]
drag, startPoint x: 135, startPoint y: 166, endPoint x: 155, endPoint y: 169, distance: 20.1
click at [155, 169] on input "saída que vai para Arcoverde em frente ao posto de Júnior no bar" at bounding box center [129, 165] width 111 height 11
type input "saída que vai para Arcoverde no bar"
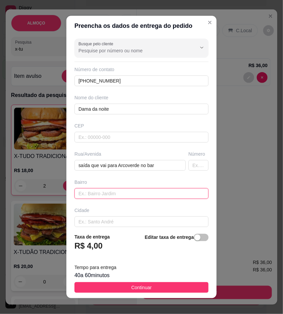
paste input "em frente ao posto de Júnior"
type input "em frente ao posto de Júnior"
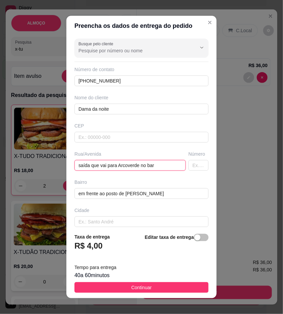
drag, startPoint x: 155, startPoint y: 165, endPoint x: 136, endPoint y: 167, distance: 19.2
click at [136, 167] on input "saída que vai para Arcoverde no bar" at bounding box center [129, 165] width 111 height 11
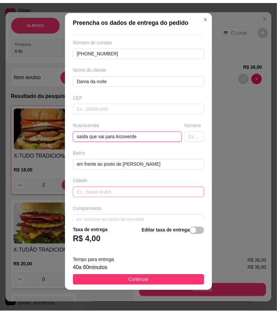
scroll to position [34, 0]
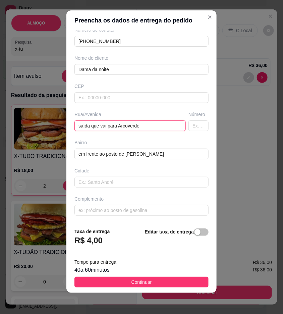
type input "saída que vai para Arcoverde"
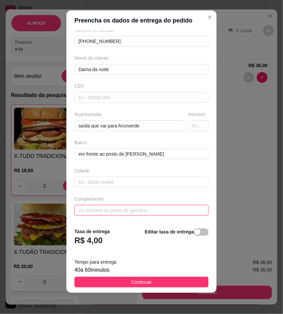
drag, startPoint x: 119, startPoint y: 218, endPoint x: 100, endPoint y: 208, distance: 21.6
paste input "no bar"
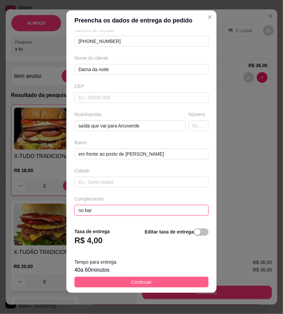
type input "no bar"
click at [156, 285] on button "Continuar" at bounding box center [141, 282] width 134 height 11
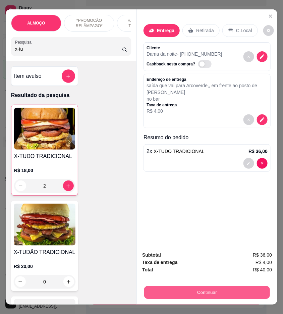
click at [179, 286] on button "Continuar" at bounding box center [207, 292] width 126 height 13
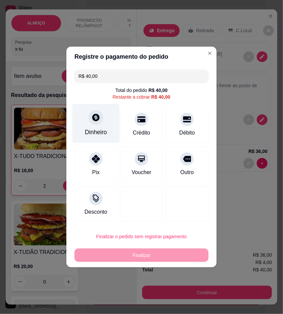
click at [98, 121] on icon at bounding box center [96, 117] width 9 height 9
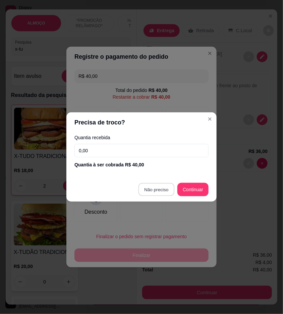
type input "R$ 0,00"
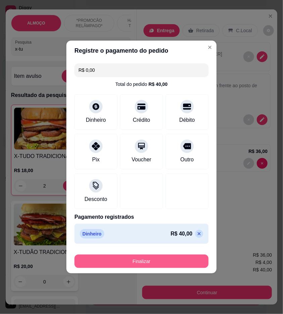
click at [160, 266] on button "Finalizar" at bounding box center [141, 260] width 134 height 13
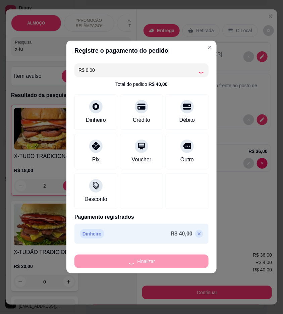
type input "0"
type input "-R$ 40,00"
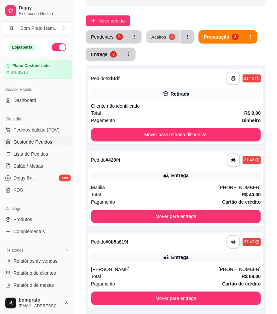
click at [163, 39] on div "Aceitos" at bounding box center [159, 37] width 15 height 6
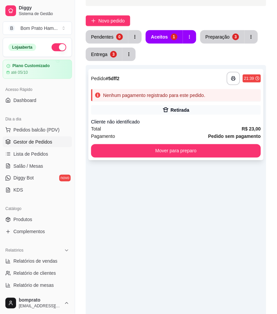
click at [168, 92] on div "Nenhum pagamento registrado para este pedido." at bounding box center [154, 95] width 102 height 7
click at [204, 56] on div "Pendentes 0 Aceitos 1 Preparação 3 Entrega 3" at bounding box center [176, 45] width 181 height 31
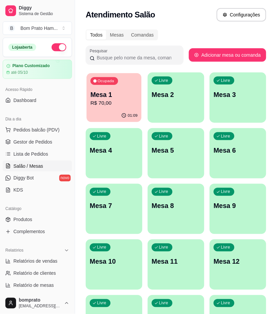
click at [118, 103] on p "R$ 70,00" at bounding box center [114, 103] width 47 height 8
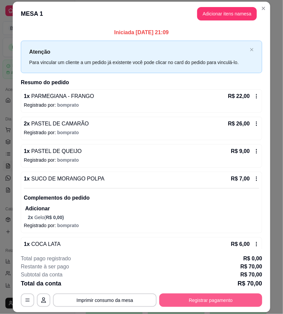
click at [229, 299] on button "Registrar pagamento" at bounding box center [210, 299] width 103 height 13
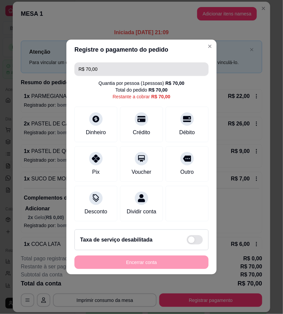
click at [85, 64] on input "R$ 70,00" at bounding box center [141, 68] width 126 height 13
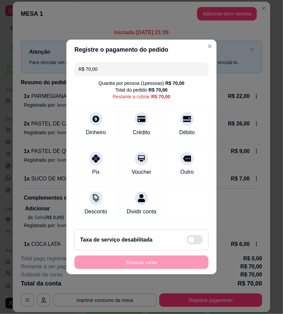
click at [85, 64] on input "R$ 70,00" at bounding box center [141, 68] width 126 height 13
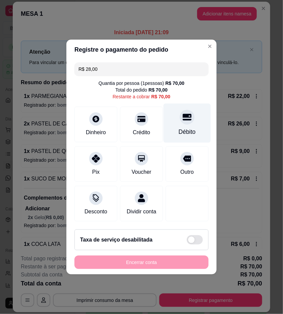
click at [180, 118] on div at bounding box center [187, 117] width 15 height 15
type input "R$ 42,00"
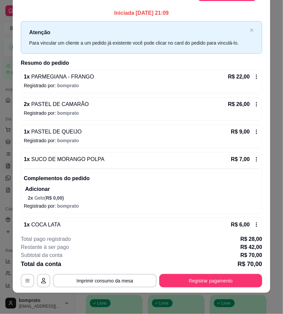
scroll to position [14, 0]
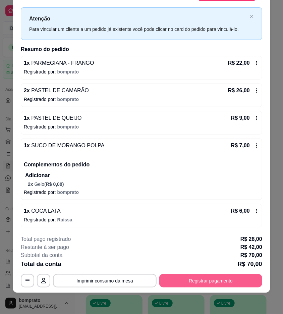
click at [218, 276] on button "Registrar pagamento" at bounding box center [210, 280] width 103 height 13
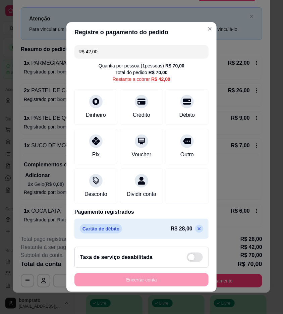
drag, startPoint x: 110, startPoint y: 43, endPoint x: 49, endPoint y: 42, distance: 60.7
click at [49, 42] on div "Registre o pagamento do pedido R$ 42,00 Quantia por pessoa ( 1 pessoas) R$ 70,0…" at bounding box center [141, 157] width 283 height 314
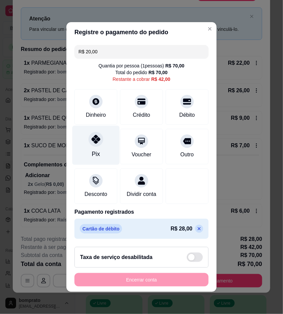
click at [92, 136] on icon at bounding box center [96, 139] width 9 height 9
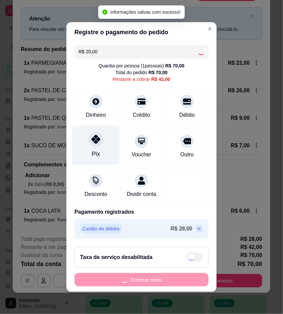
type input "R$ 22,00"
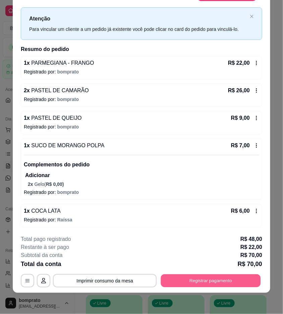
click at [219, 277] on button "Registrar pagamento" at bounding box center [211, 280] width 100 height 13
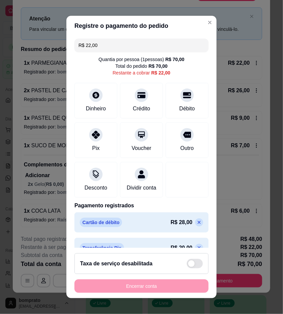
drag, startPoint x: 99, startPoint y: 48, endPoint x: 24, endPoint y: 36, distance: 75.3
click at [37, 47] on div "Registre o pagamento do pedido R$ 22,00 Quantia por pessoa ( 1 pessoas) R$ 70,0…" at bounding box center [141, 157] width 283 height 314
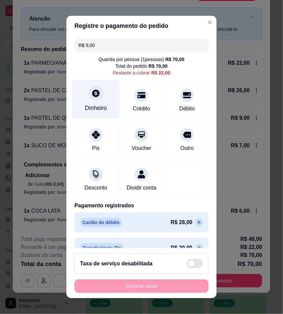
type input "R$ 9,00"
click at [97, 98] on div "Dinheiro" at bounding box center [95, 99] width 47 height 39
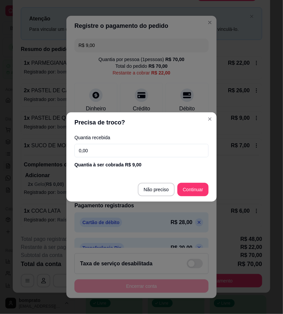
click at [136, 155] on input "0,00" at bounding box center [141, 150] width 134 height 13
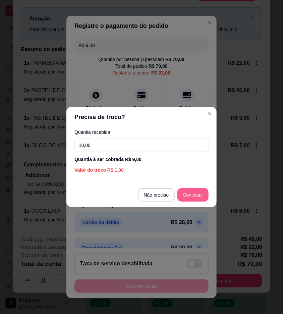
type input "10,00"
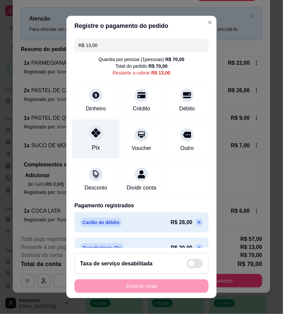
click at [98, 137] on div "Pix" at bounding box center [95, 138] width 47 height 39
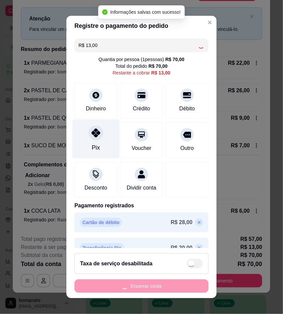
type input "R$ 0,00"
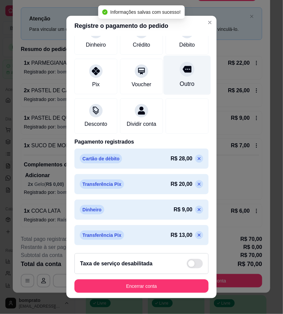
scroll to position [65, 0]
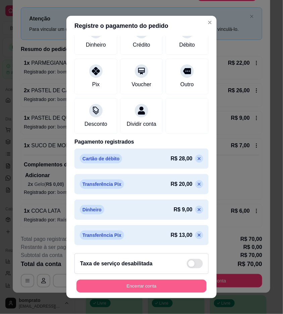
click at [174, 286] on button "Encerrar conta" at bounding box center [141, 286] width 130 height 13
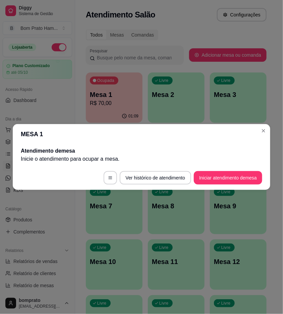
scroll to position [0, 0]
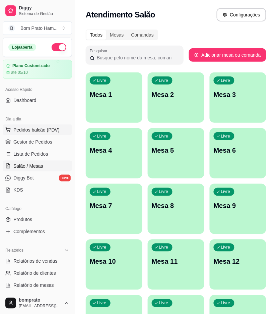
click at [37, 130] on span "Pedidos balcão (PDV)" at bounding box center [36, 129] width 46 height 7
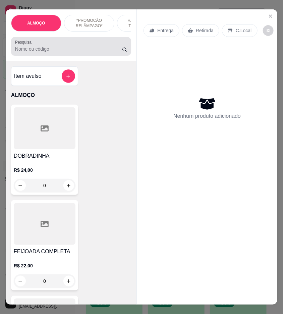
click at [103, 48] on div at bounding box center [71, 46] width 112 height 13
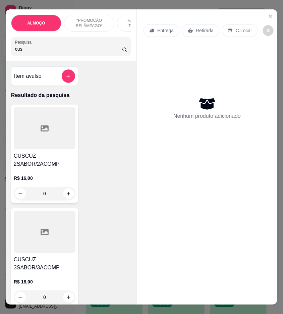
type input "cus"
click at [60, 138] on div at bounding box center [45, 128] width 62 height 42
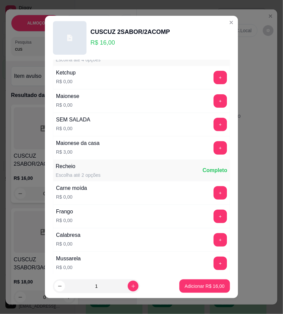
scroll to position [37, 0]
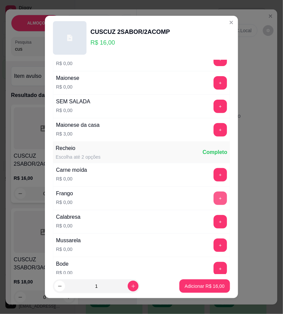
click at [214, 200] on button "+" at bounding box center [220, 197] width 13 height 13
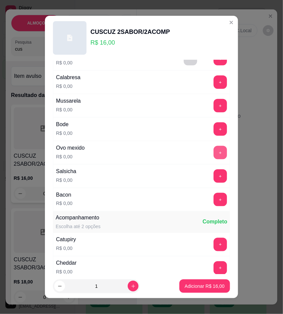
scroll to position [260, 0]
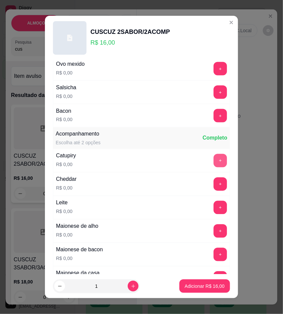
click at [214, 156] on button "+" at bounding box center [220, 160] width 13 height 13
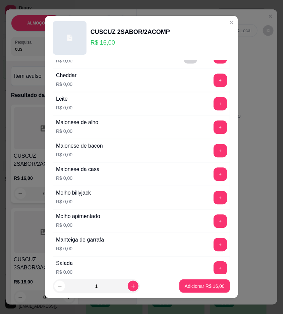
scroll to position [372, 0]
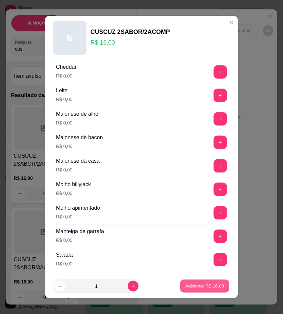
click at [202, 290] on button "Adicionar R$ 16,00" at bounding box center [204, 286] width 49 height 13
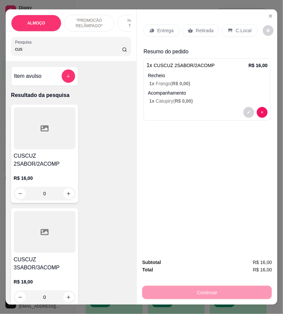
click at [242, 34] on div "C.Local" at bounding box center [239, 30] width 35 height 13
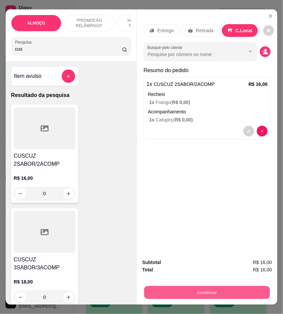
click at [238, 291] on button "Continuar" at bounding box center [207, 292] width 126 height 13
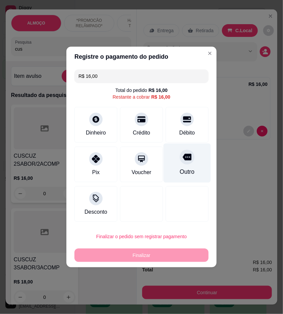
click at [202, 168] on div "Outro" at bounding box center [187, 162] width 47 height 39
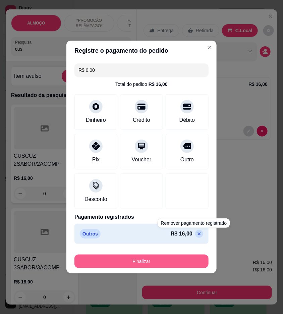
click at [179, 264] on button "Finalizar" at bounding box center [141, 260] width 134 height 13
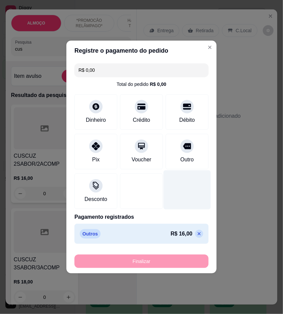
type input "-R$ 16,00"
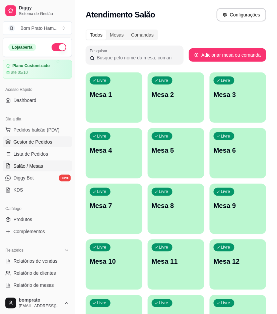
drag, startPoint x: 47, startPoint y: 141, endPoint x: 52, endPoint y: 138, distance: 6.0
click at [47, 141] on span "Gestor de Pedidos" at bounding box center [32, 141] width 39 height 7
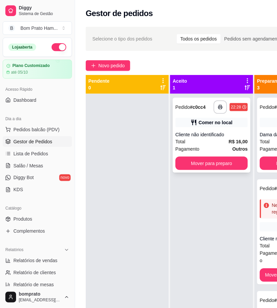
click at [202, 122] on div "Comer no local" at bounding box center [216, 122] width 34 height 7
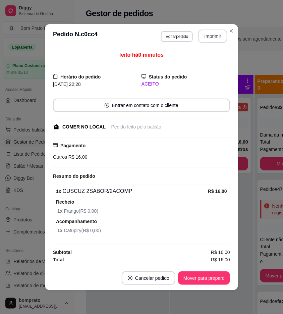
click at [213, 38] on button "Imprimir" at bounding box center [212, 35] width 29 height 13
click at [208, 277] on button "Mover para preparo" at bounding box center [204, 277] width 52 height 13
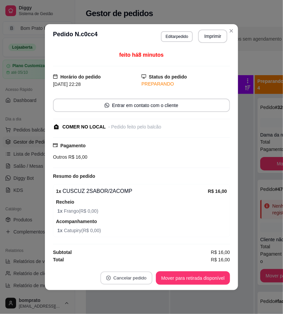
click at [124, 280] on button "Cancelar pedido" at bounding box center [126, 277] width 52 height 13
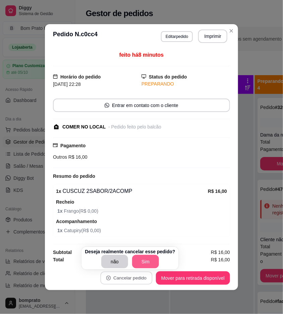
click at [147, 261] on button "Sim" at bounding box center [145, 261] width 27 height 13
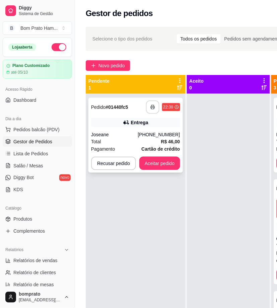
click at [154, 106] on icon "button" at bounding box center [153, 107] width 5 height 5
click at [163, 160] on button "Aceitar pedido" at bounding box center [159, 163] width 41 height 13
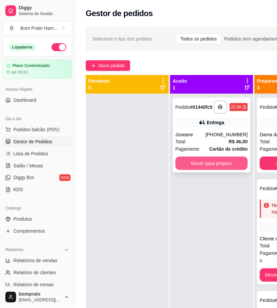
click at [242, 162] on button "Mover para preparo" at bounding box center [212, 163] width 72 height 13
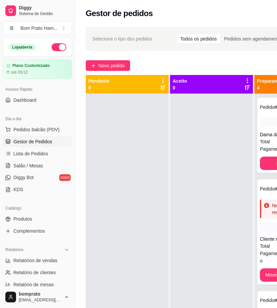
scroll to position [24, 0]
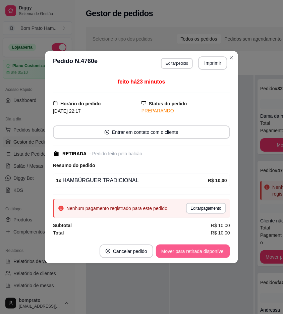
click at [205, 248] on button "Mover para retirada disponível" at bounding box center [193, 250] width 74 height 13
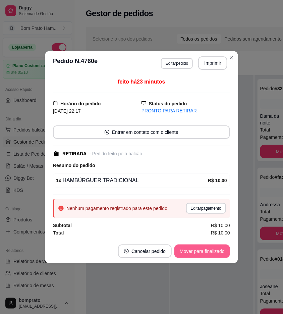
click at [205, 248] on button "Mover para finalizado" at bounding box center [202, 250] width 56 height 13
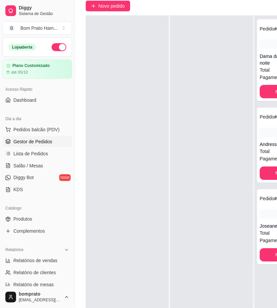
scroll to position [74, 0]
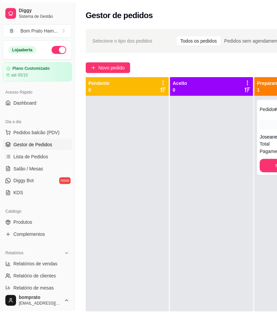
scroll to position [0, 0]
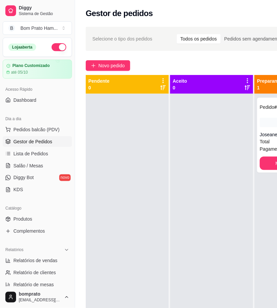
drag, startPoint x: 204, startPoint y: 63, endPoint x: 216, endPoint y: 62, distance: 11.4
click at [205, 63] on div "Novo pedido" at bounding box center [214, 65] width 256 height 11
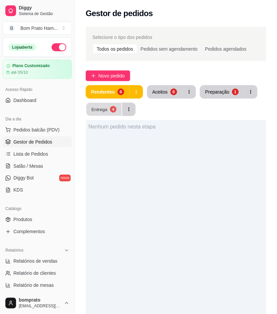
click at [109, 111] on button "Entrega 4" at bounding box center [104, 109] width 36 height 13
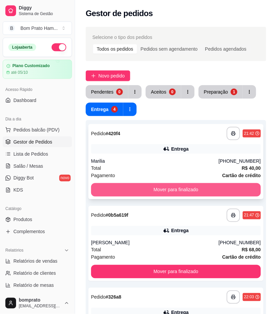
click at [127, 189] on button "Mover para finalizado" at bounding box center [176, 189] width 170 height 13
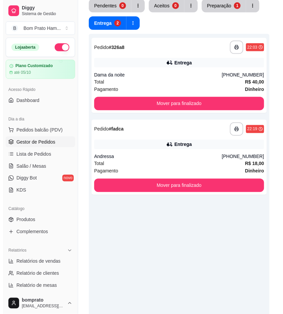
scroll to position [112, 0]
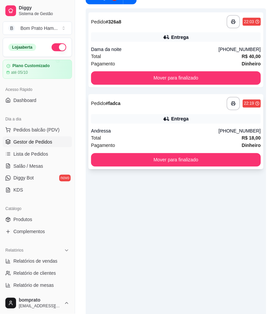
click at [136, 148] on div "Pagamento Dinheiro" at bounding box center [176, 145] width 170 height 7
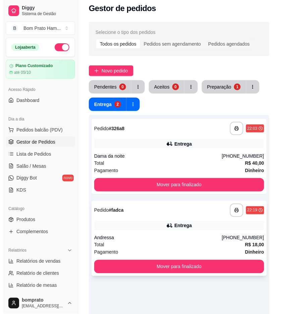
scroll to position [0, 0]
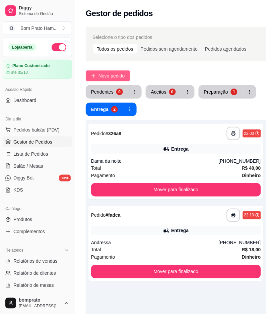
click at [110, 79] on span "Novo pedido" at bounding box center [112, 75] width 26 height 7
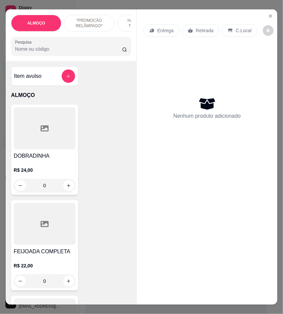
click at [70, 49] on input "Pesquisa" at bounding box center [68, 49] width 107 height 7
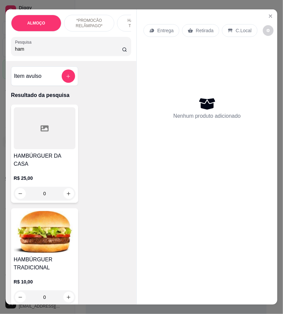
type input "ham"
click at [52, 247] on div "HAMBÚRGUER TRADICIONAL R$ 10,00 0" at bounding box center [44, 257] width 67 height 98
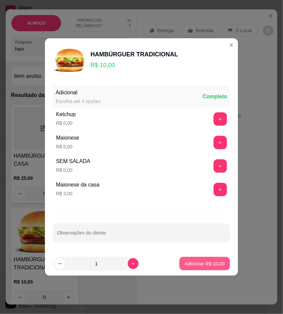
click at [189, 267] on button "Adicionar R$ 10,00" at bounding box center [204, 263] width 51 height 13
type input "1"
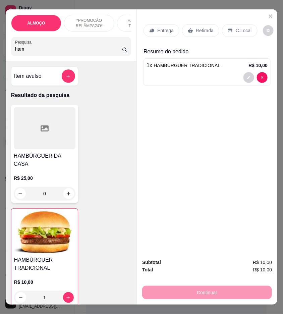
drag, startPoint x: 66, startPoint y: 51, endPoint x: 4, endPoint y: 48, distance: 62.1
click at [6, 48] on div "ALMOÇO *PROMOCÃO RELÂMPAGO* HAMBÚRGUER TRADICIONAL HAMBÚRGUER ARTESANAL BATATA …" at bounding box center [71, 35] width 131 height 52
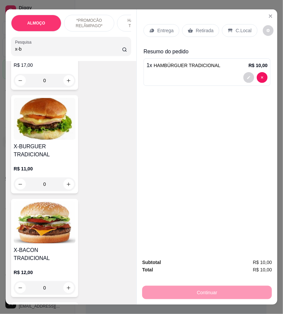
scroll to position [149, 0]
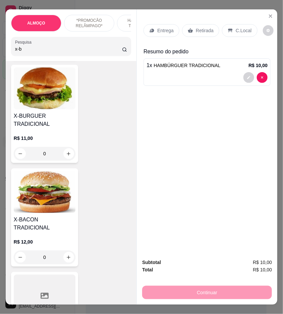
type input "x-b"
click at [48, 217] on div "X-BACON TRADICIONAL R$ 12,00 0" at bounding box center [44, 217] width 67 height 98
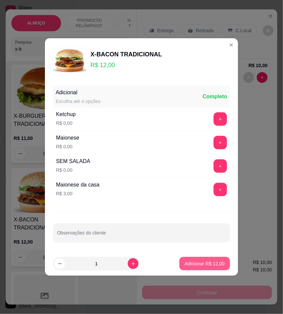
click at [203, 262] on p "Adicionar R$ 12,00" at bounding box center [205, 263] width 40 height 7
type input "1"
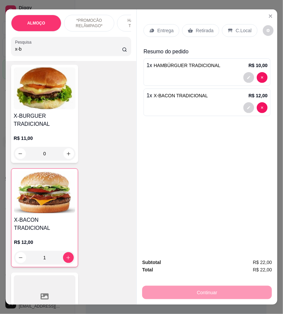
click at [174, 27] on div "Entrega" at bounding box center [161, 30] width 36 height 13
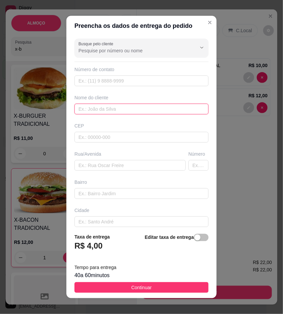
paste input "𝓔𝓶𝓲𝓵𝓵𝔂"
type input "𝓔𝓶𝓲𝓵𝓵𝔂"
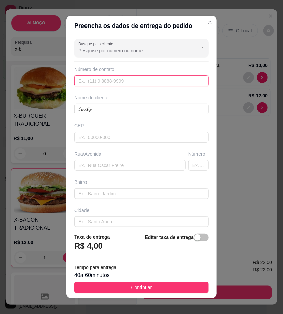
paste input "(87) 9106-4924"
type input "(87) 9106-4924"
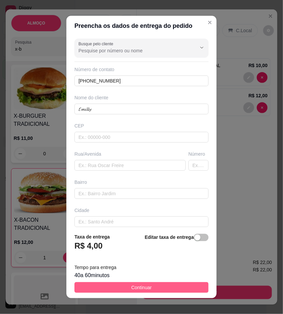
drag, startPoint x: 186, startPoint y: 283, endPoint x: 137, endPoint y: 82, distance: 206.8
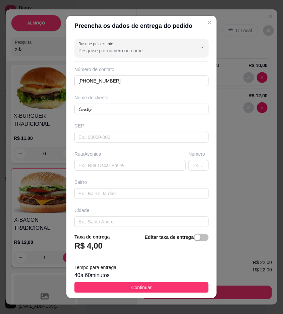
click at [186, 283] on button "Continuar" at bounding box center [141, 287] width 134 height 11
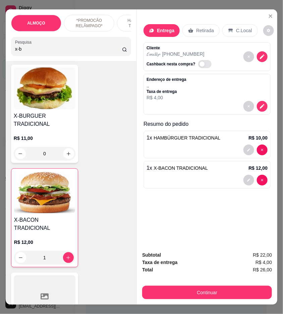
drag, startPoint x: 94, startPoint y: 50, endPoint x: -1, endPoint y: 48, distance: 94.5
click at [0, 48] on html "**********" at bounding box center [141, 157] width 283 height 314
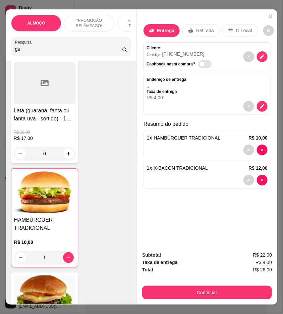
scroll to position [349, 0]
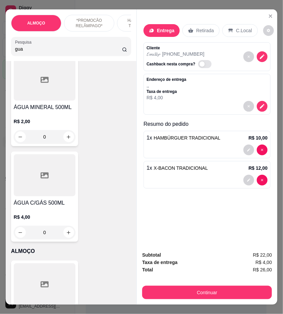
type input "gua"
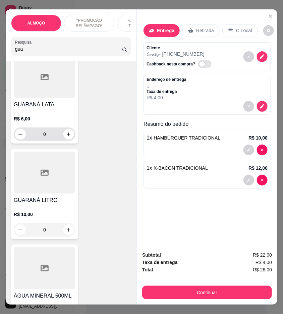
scroll to position [186, 0]
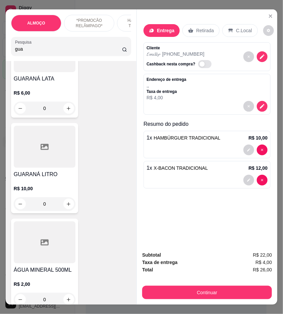
click at [55, 160] on div at bounding box center [45, 147] width 62 height 42
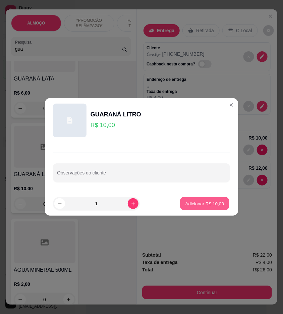
click at [206, 202] on p "Adicionar R$ 10,00" at bounding box center [204, 203] width 39 height 6
type input "1"
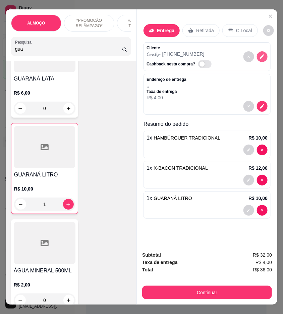
click at [257, 56] on button "decrease-product-quantity" at bounding box center [262, 56] width 11 height 11
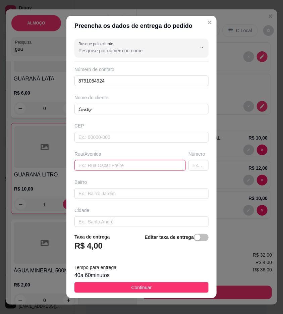
paste input "rua E"
type input "rua E"
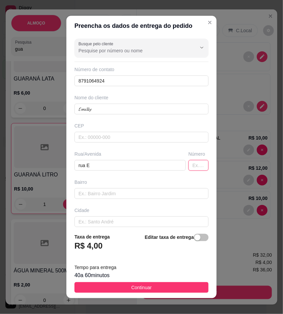
click at [188, 164] on input "text" at bounding box center [198, 165] width 20 height 11
type input "27"
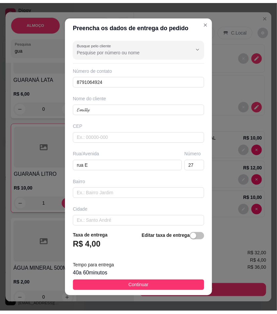
scroll to position [34, 0]
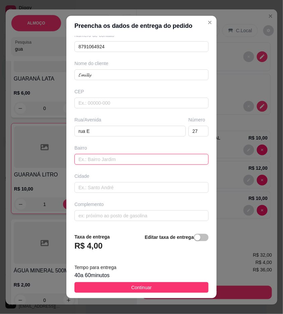
paste input "Villa da Cohab"
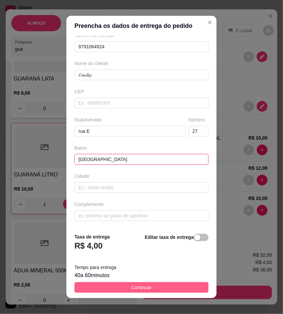
type input "Villa da Cohab"
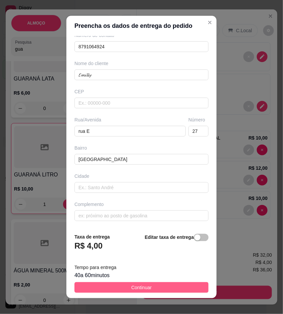
click at [174, 292] on button "Continuar" at bounding box center [141, 287] width 134 height 11
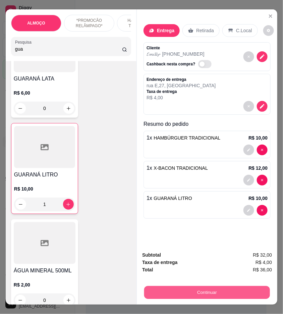
click at [180, 291] on button "Continuar" at bounding box center [207, 292] width 126 height 13
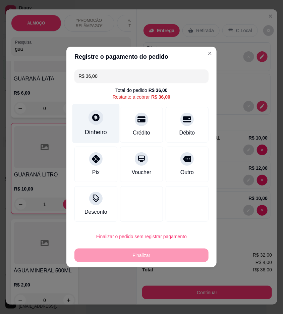
click at [105, 131] on div "Dinheiro" at bounding box center [96, 132] width 22 height 9
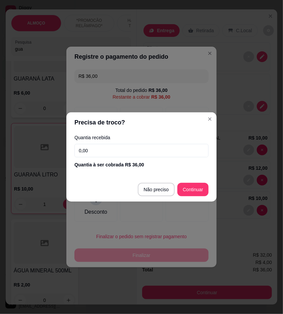
click at [116, 150] on input "0,00" at bounding box center [141, 150] width 134 height 13
click at [195, 173] on section "Precisa de troco? Quantia recebida 4,00 Quantia à ser cobrada R$ 36,00 Não prec…" at bounding box center [141, 156] width 150 height 89
drag, startPoint x: 162, startPoint y: 146, endPoint x: 54, endPoint y: 145, distance: 108.3
click at [59, 146] on div "Precisa de troco? Quantia recebida 4,00 Quantia à ser cobrada R$ 36,00 Não prec…" at bounding box center [141, 157] width 283 height 314
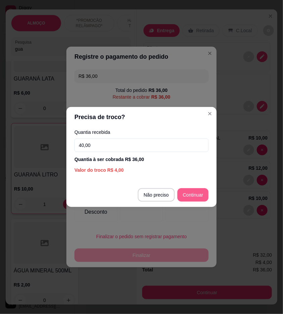
type input "40,00"
type input "R$ 0,00"
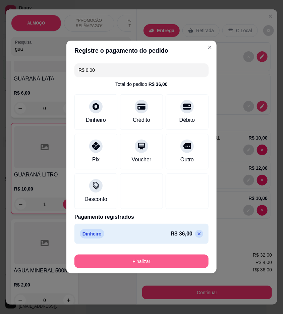
click at [167, 254] on div "Finalizar" at bounding box center [141, 260] width 134 height 13
click at [168, 260] on button "Finalizar" at bounding box center [141, 261] width 130 height 13
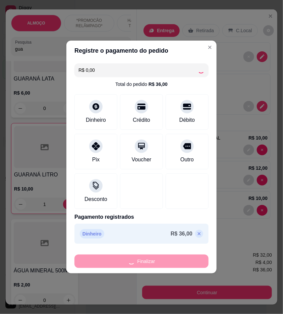
type input "0"
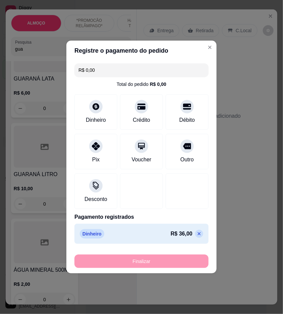
type input "-R$ 36,00"
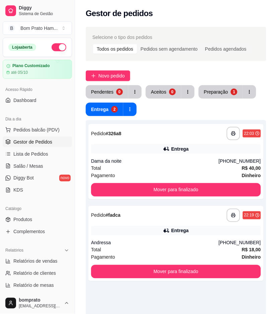
click at [165, 112] on div "Pendentes 0 Aceitos 0 Preparação 1 Entrega 2" at bounding box center [176, 100] width 181 height 31
click at [218, 98] on button "Preparação 1" at bounding box center [220, 91] width 43 height 13
